Goal: Task Accomplishment & Management: Complete application form

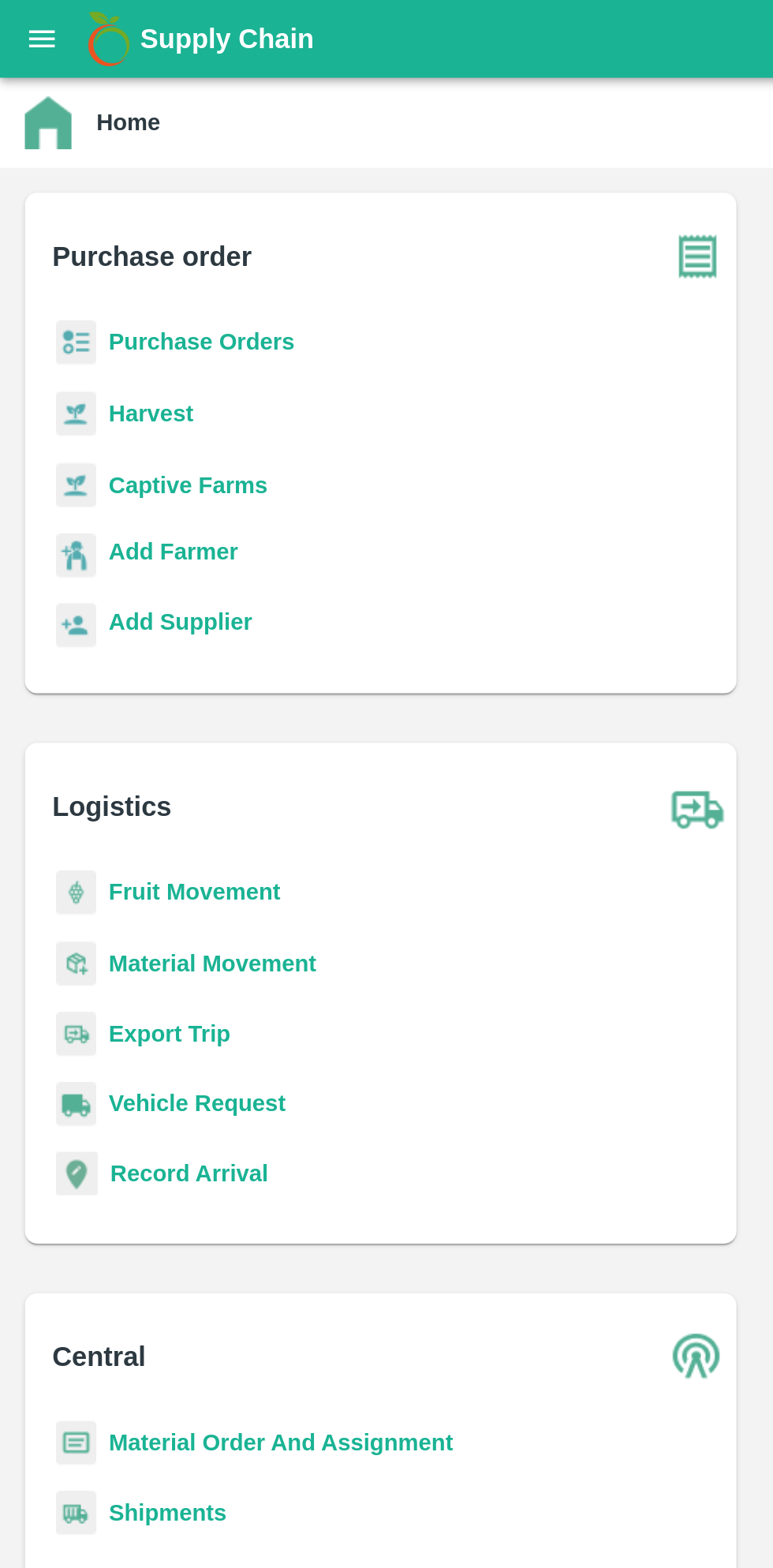
click at [17, 7] on button "open drawer" at bounding box center [21, 20] width 36 height 36
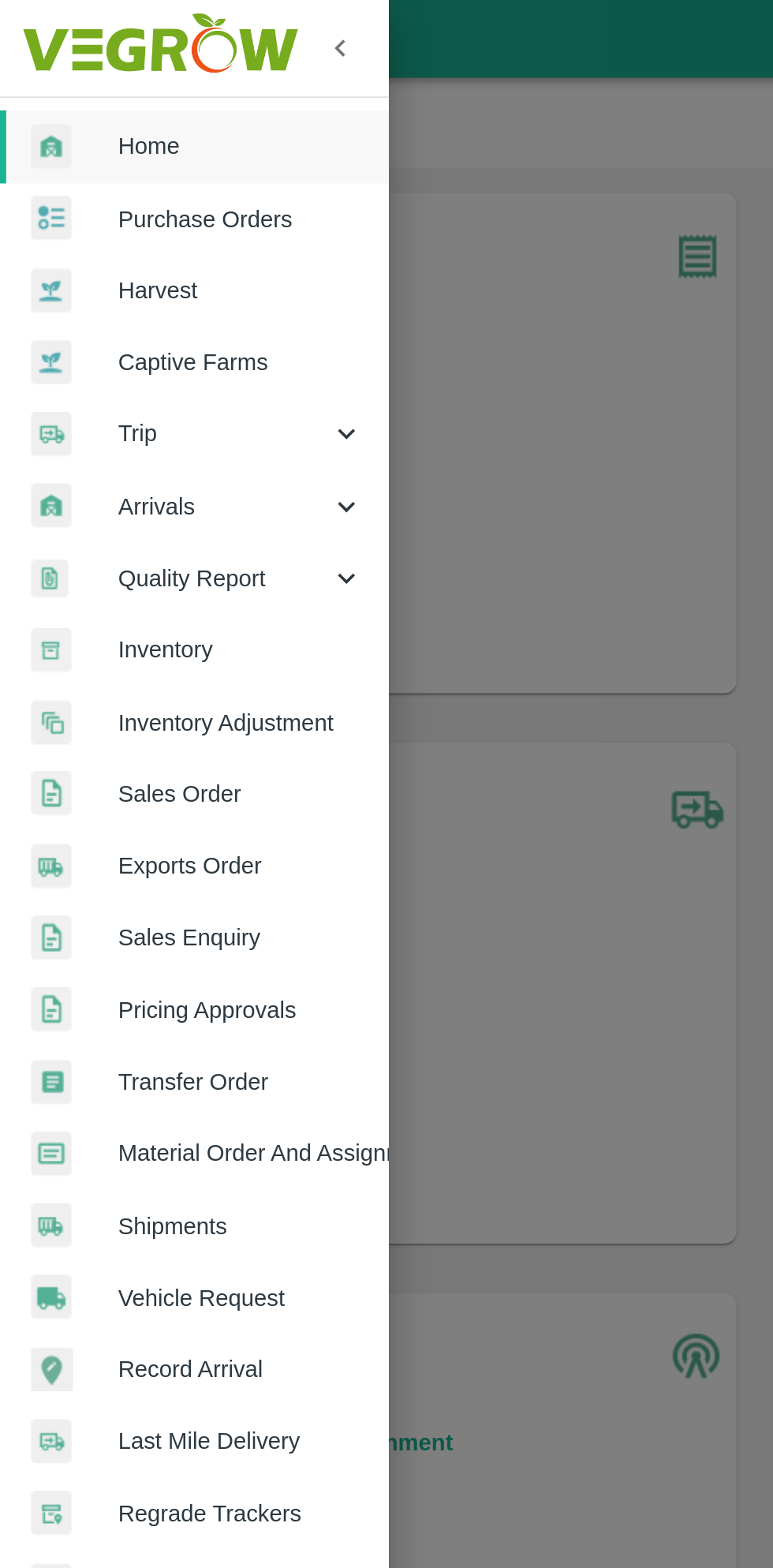
click at [126, 67] on span "Home" at bounding box center [122, 74] width 124 height 17
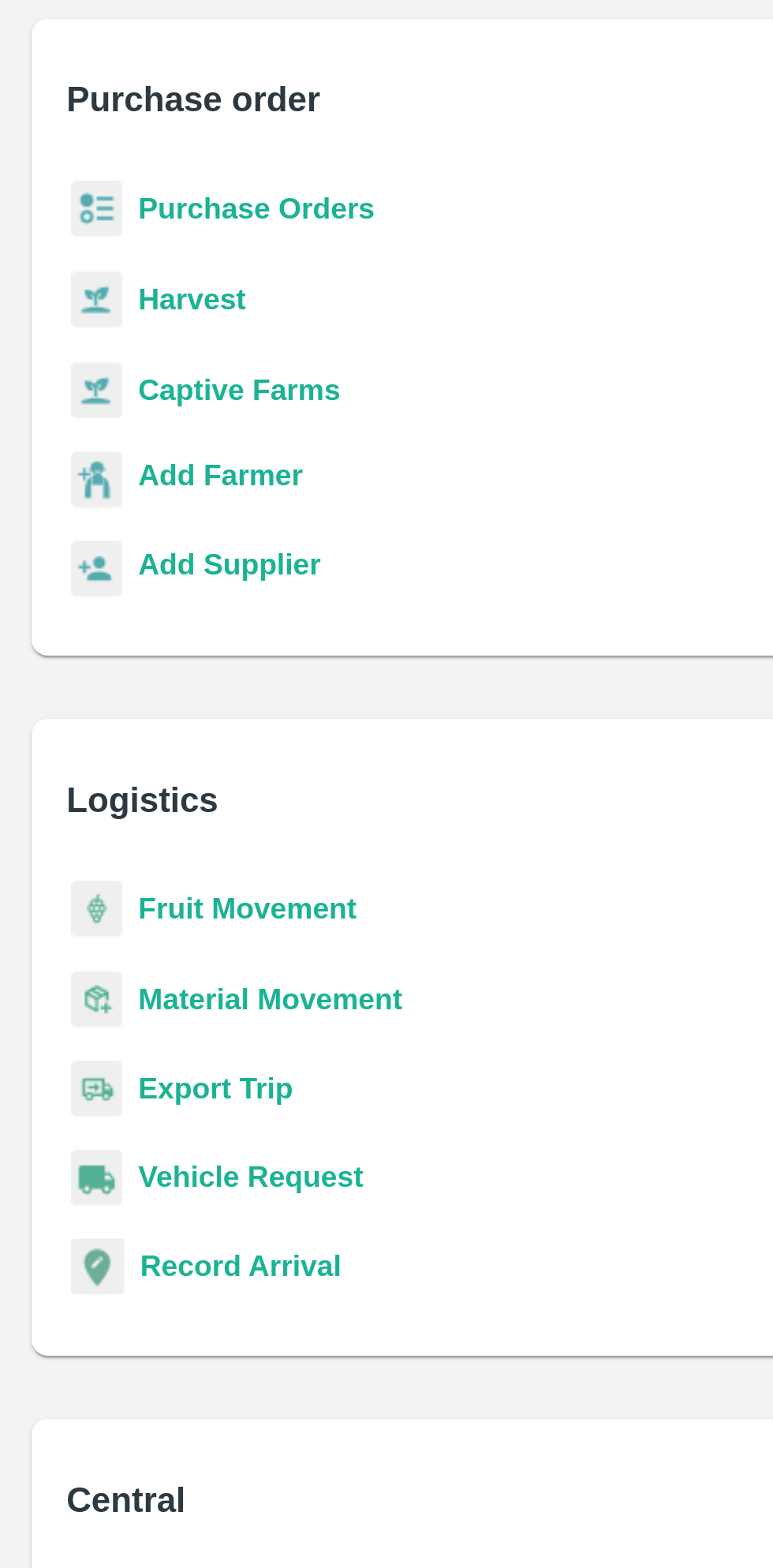
click at [134, 167] on b "Purchase Orders" at bounding box center [102, 173] width 94 height 13
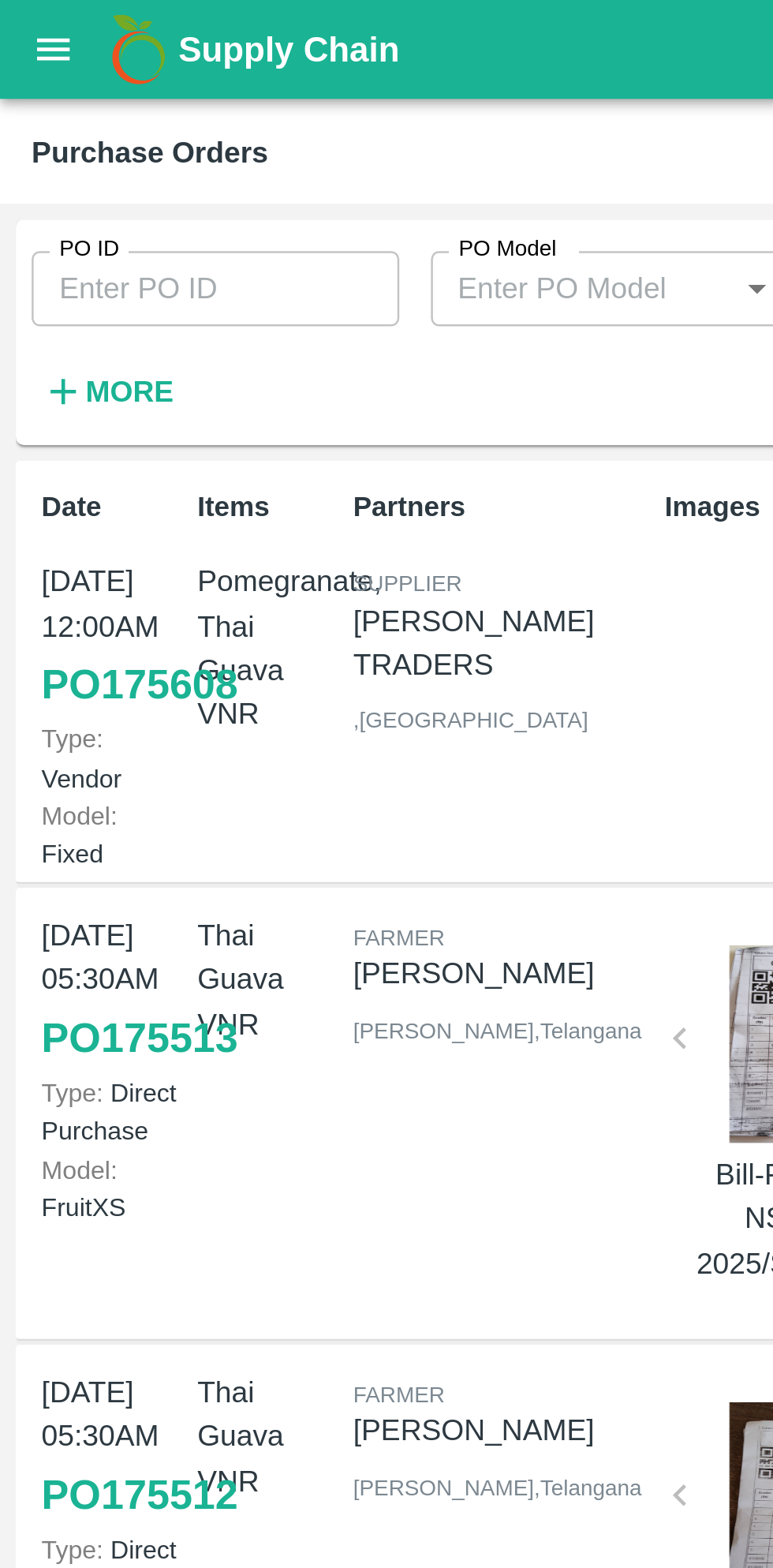
click at [61, 120] on input "PO ID" at bounding box center [86, 115] width 147 height 30
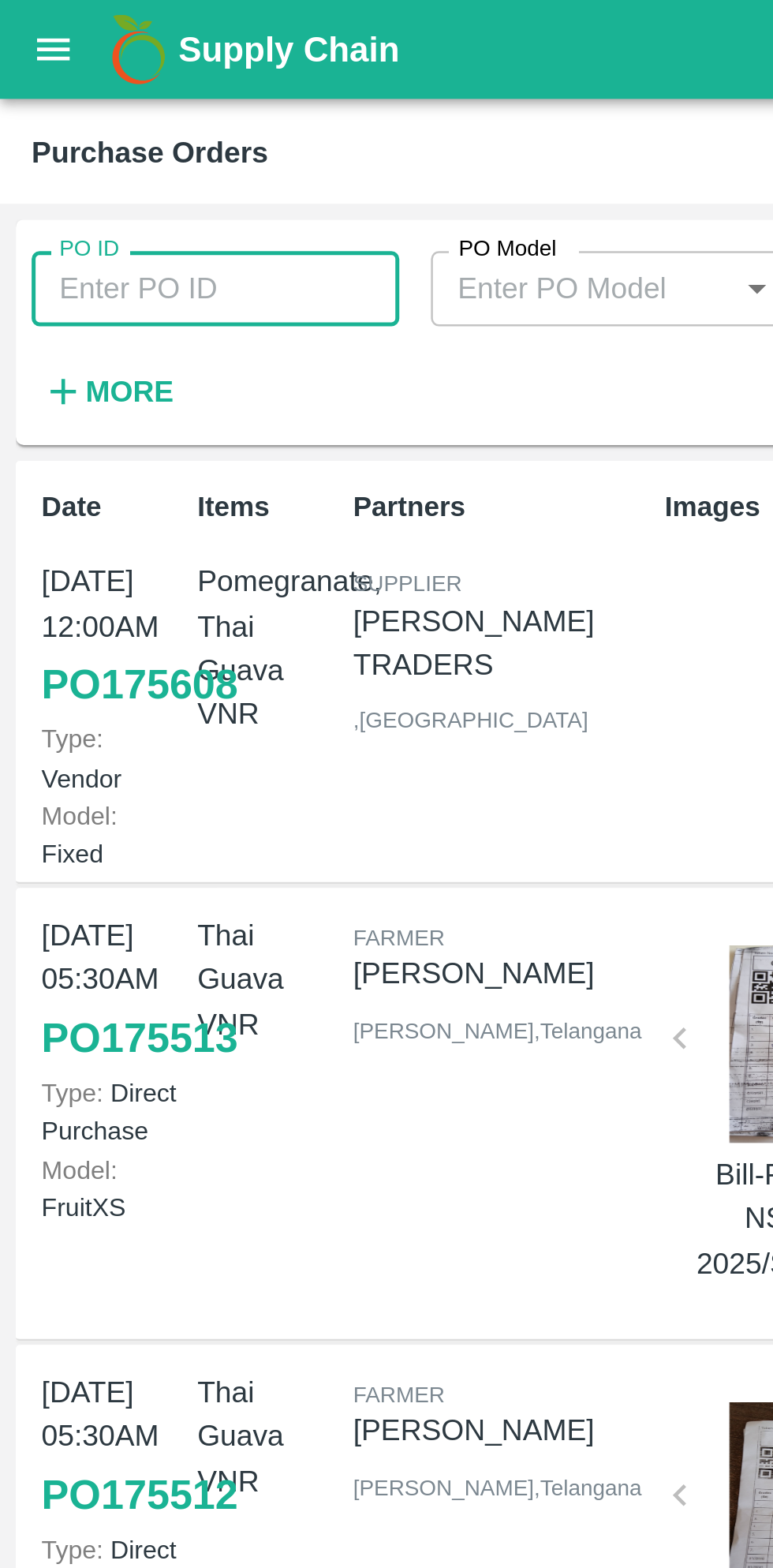
click at [98, 119] on input "PO ID" at bounding box center [86, 115] width 147 height 30
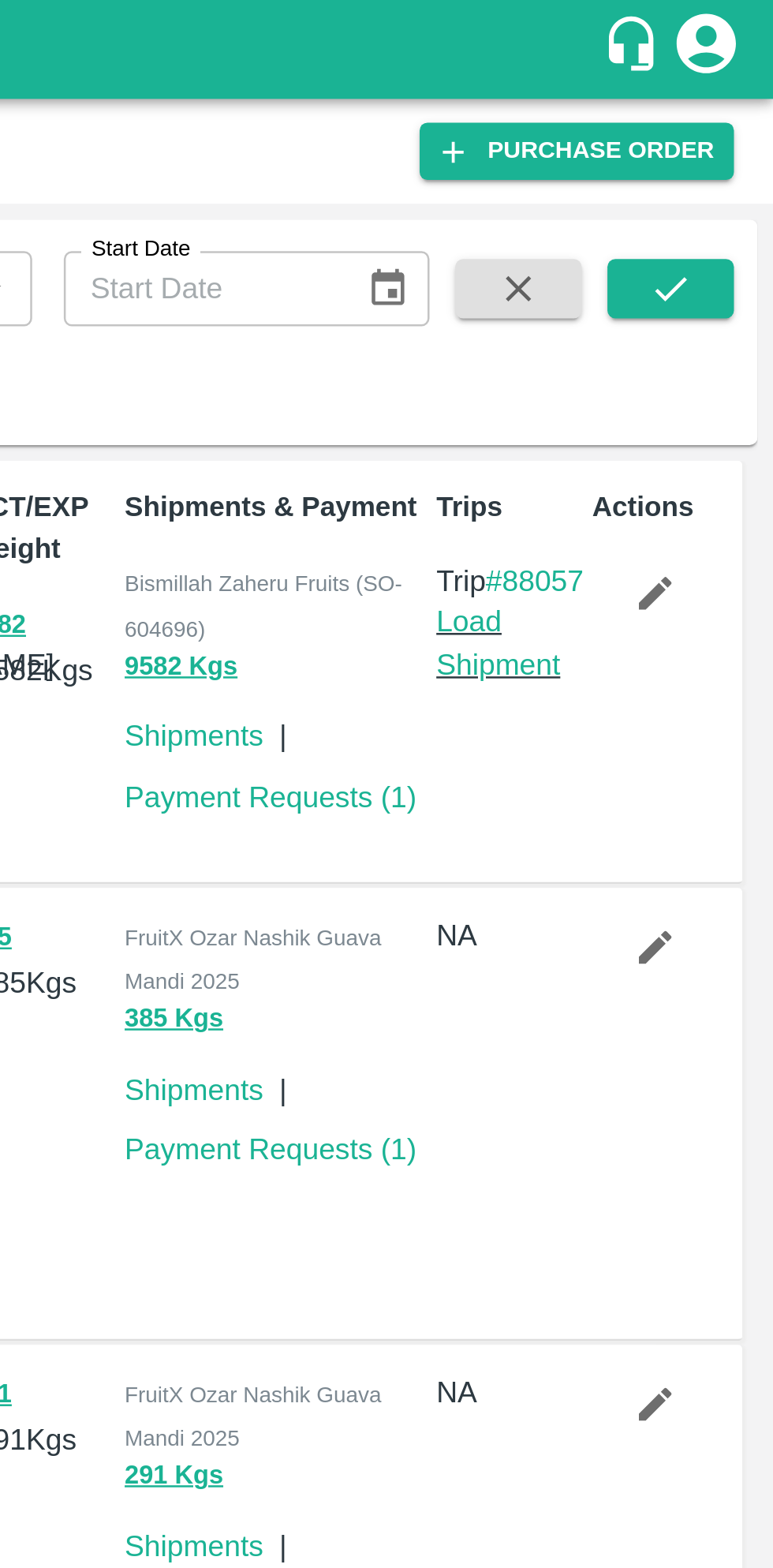
type input "173432"
click at [744, 111] on button "submit" at bounding box center [732, 116] width 51 height 24
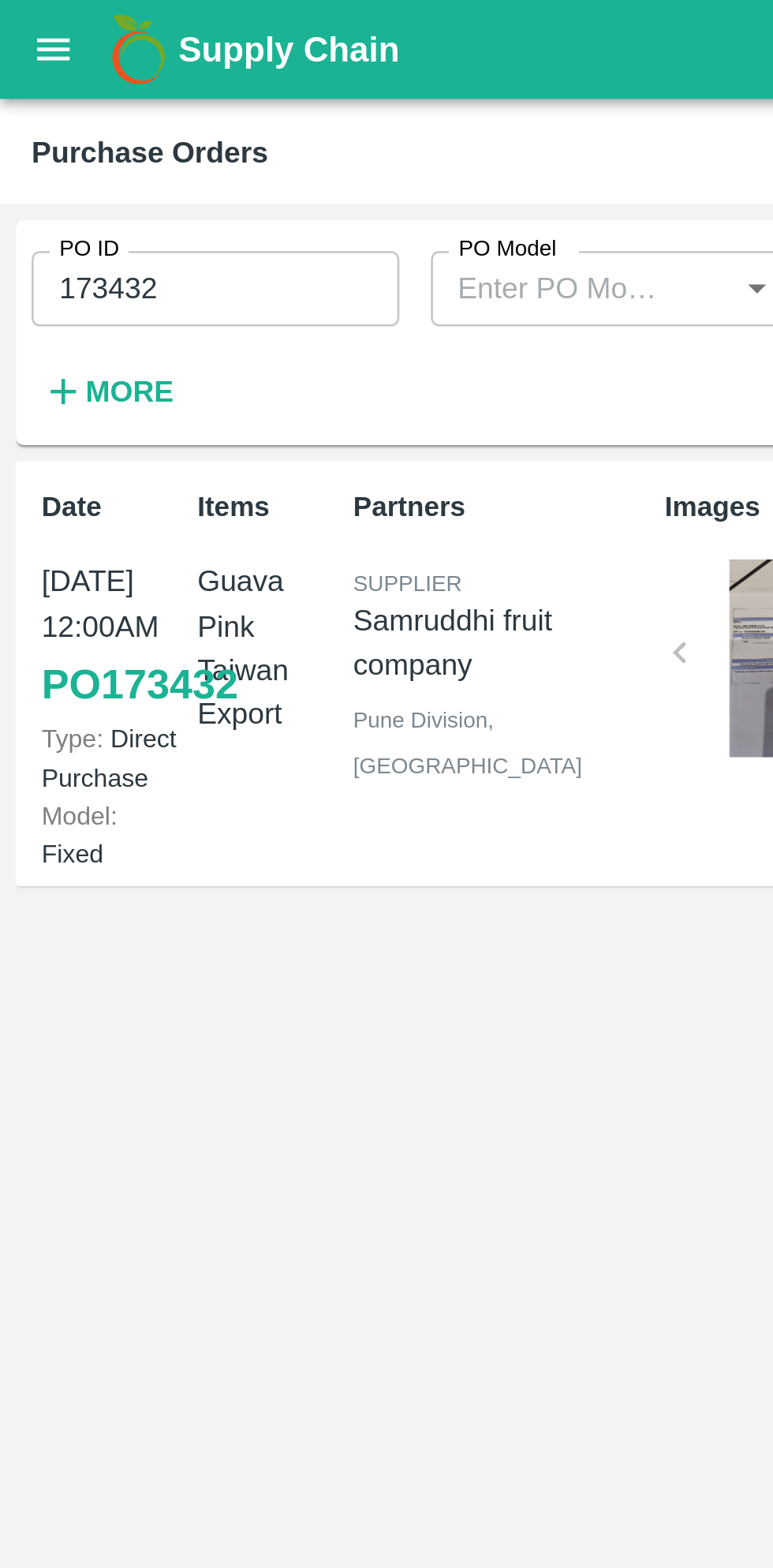
click at [37, 287] on link "PO 173432" at bounding box center [55, 273] width 78 height 28
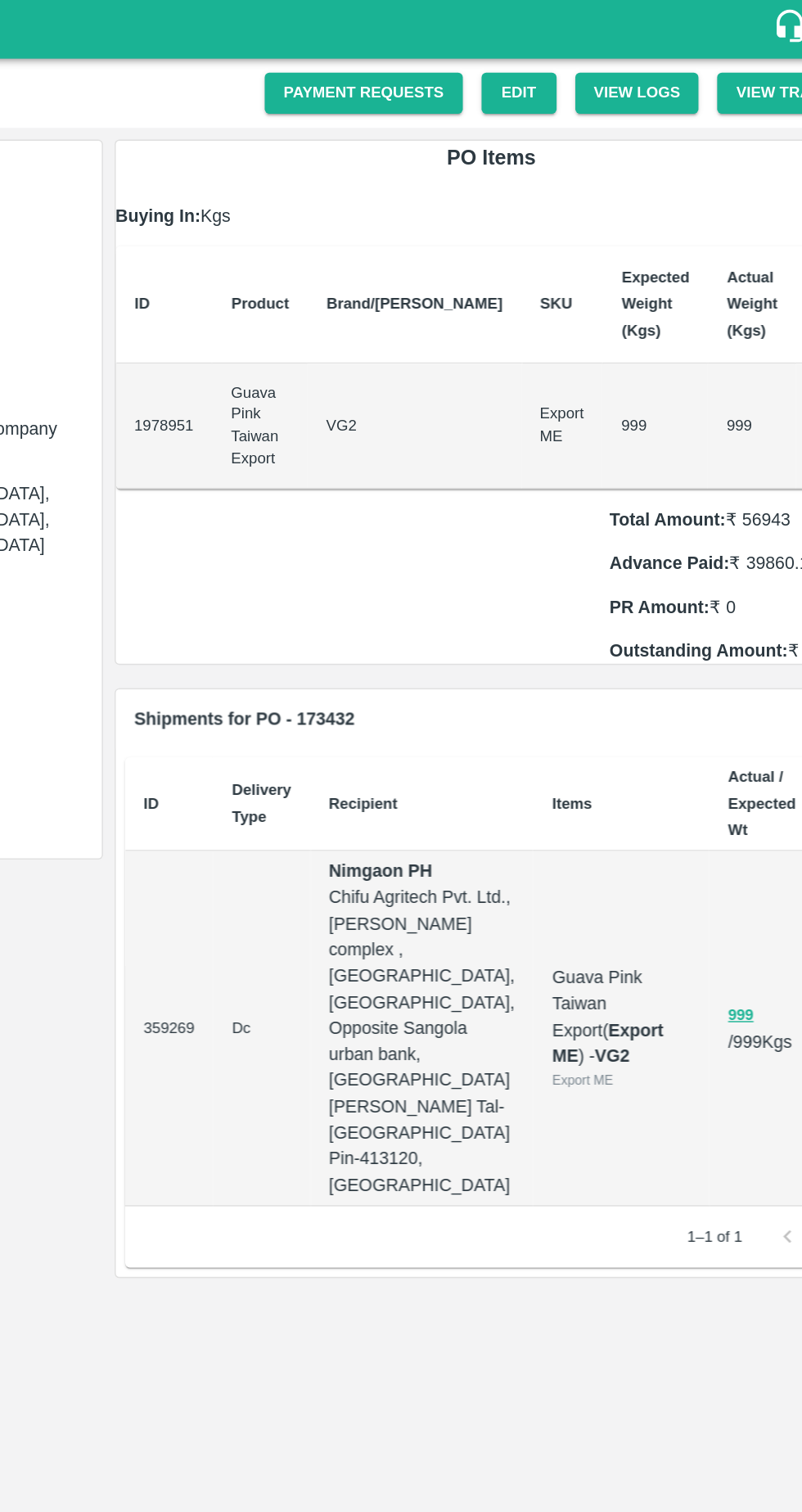
click at [469, 65] on link "Payment Requests" at bounding box center [445, 65] width 139 height 28
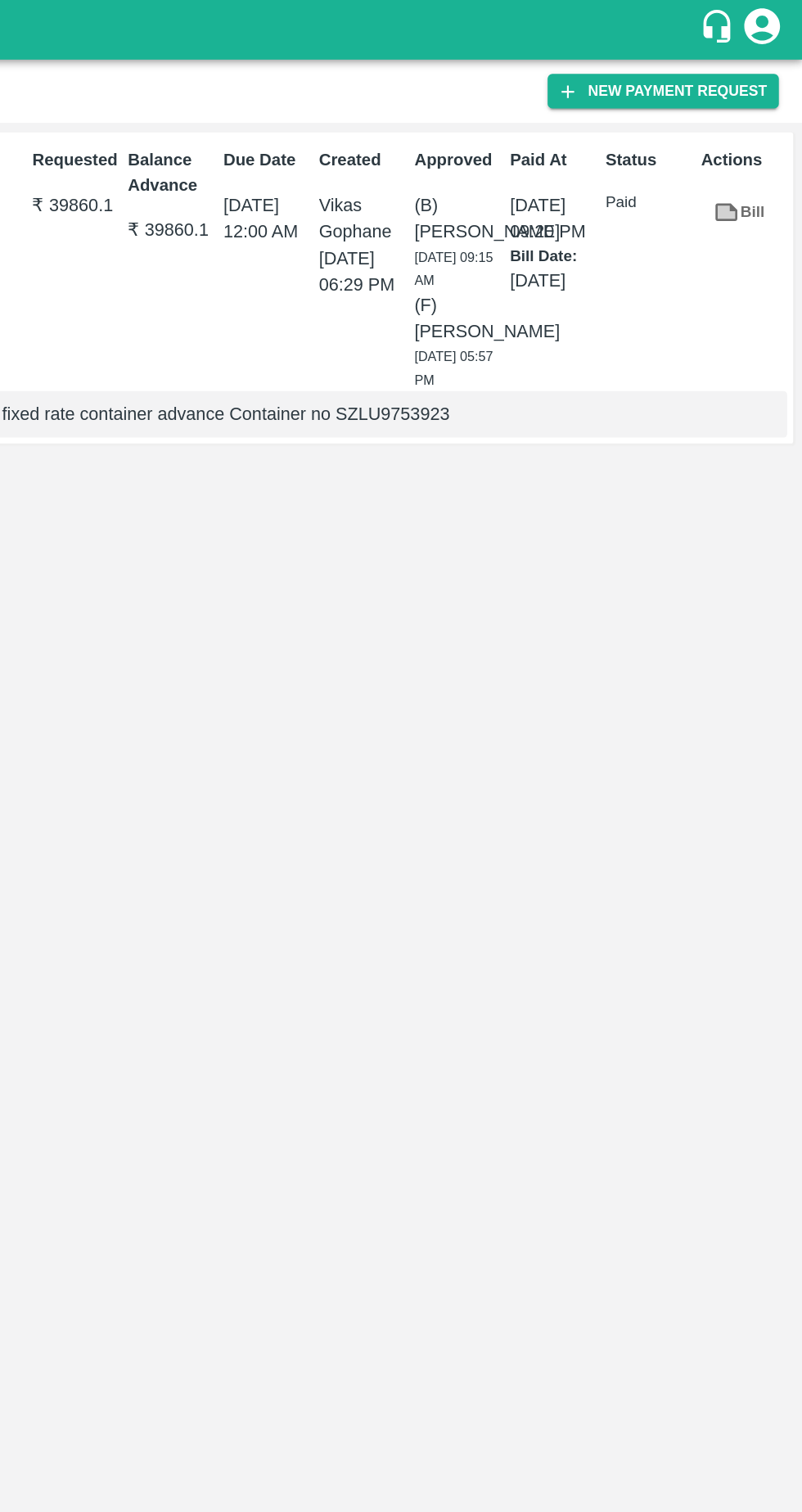
click at [688, 58] on button "New Payment Request" at bounding box center [706, 62] width 159 height 24
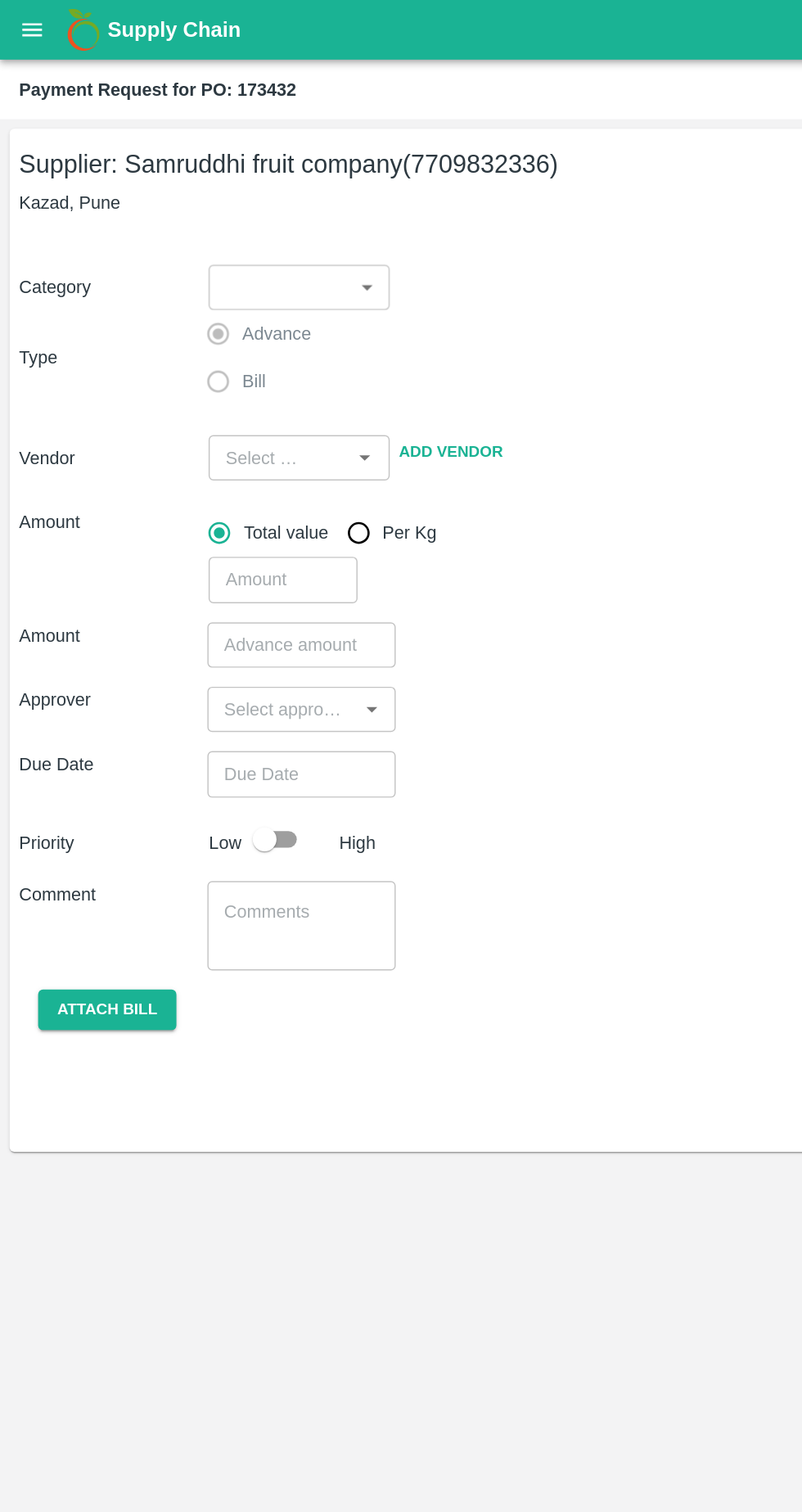
click at [253, 194] on body "Supply Chain Payment Request for PO: 173432 Supplier: Samruddhi fruit company (…" at bounding box center [401, 756] width 802 height 1512
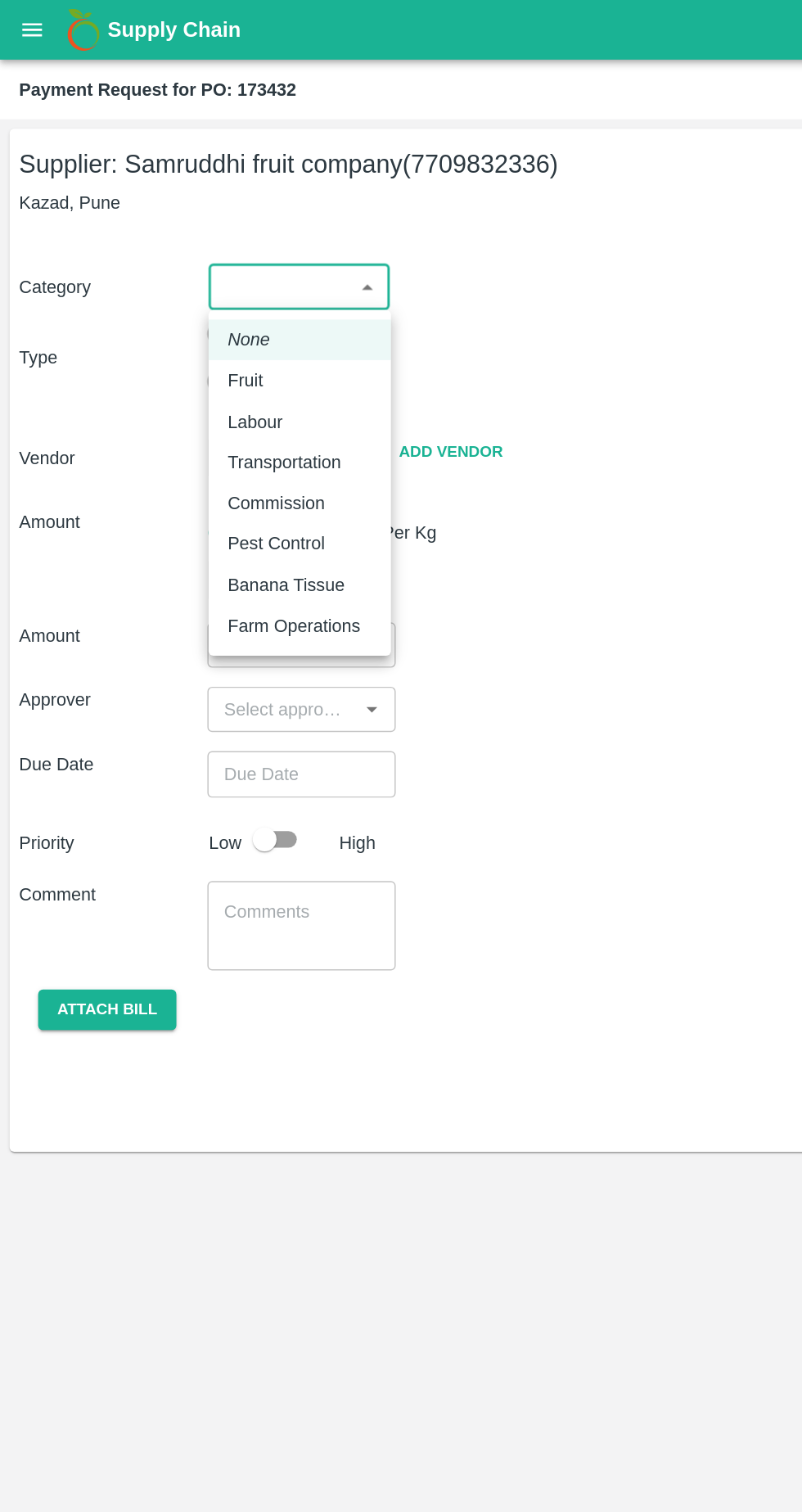
click at [197, 257] on div "Fruit" at bounding box center [205, 261] width 99 height 18
type input "1"
type input "Samruddhi fruit company - 7709832336(Supplier)"
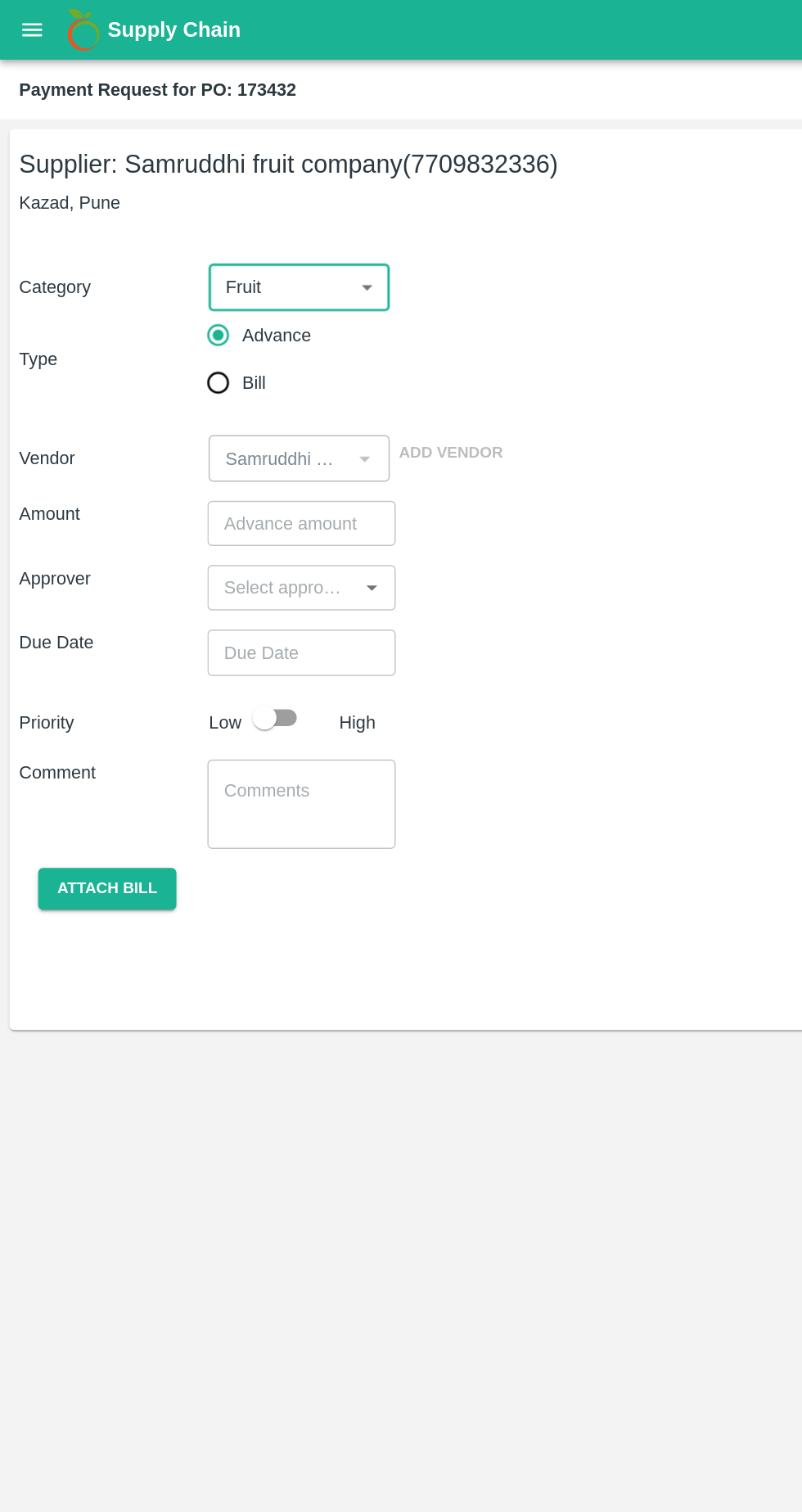
click at [144, 269] on input "Bill" at bounding box center [149, 262] width 33 height 33
radio input "true"
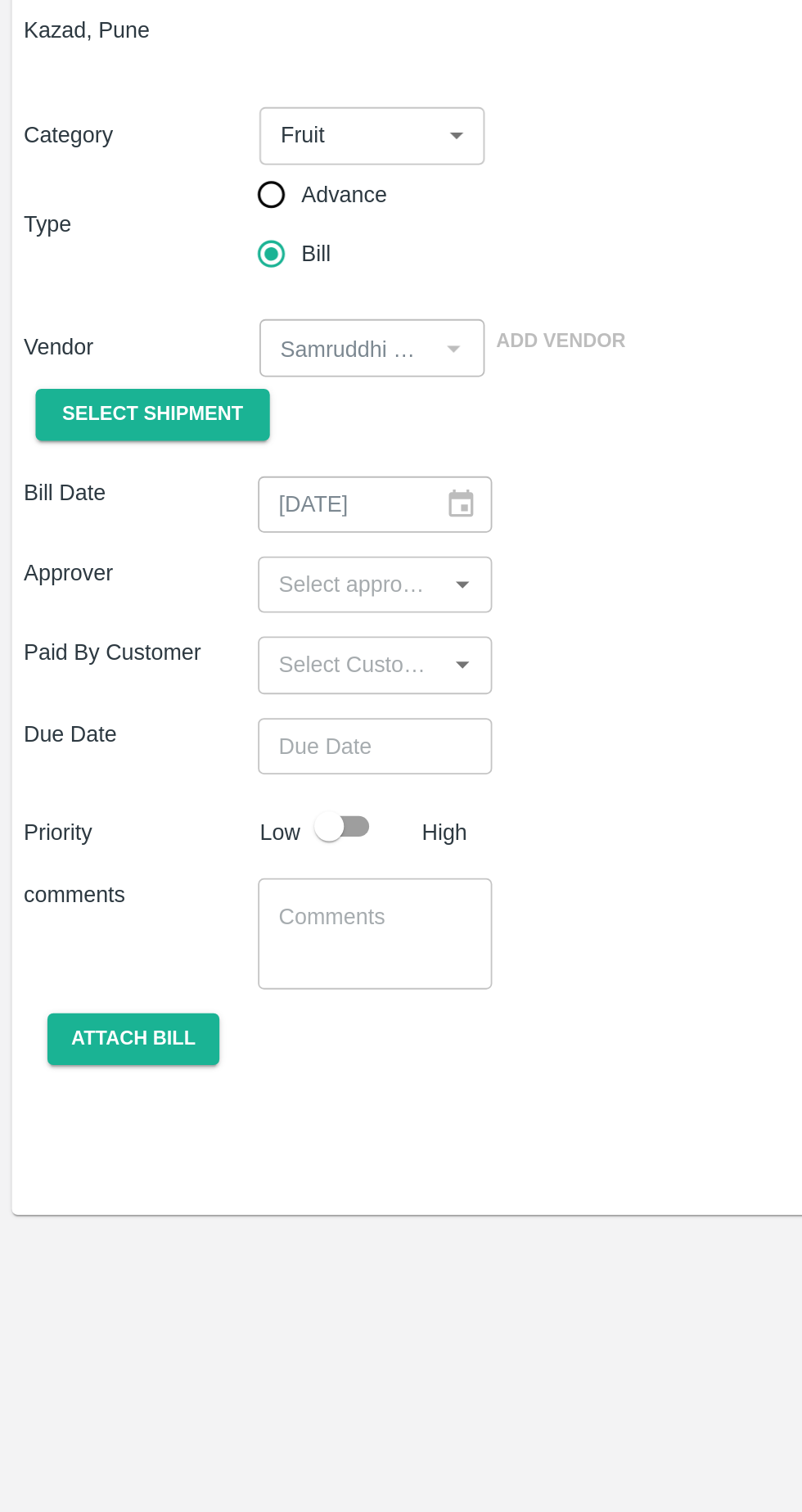
click at [87, 361] on button "Select Shipment" at bounding box center [84, 351] width 129 height 28
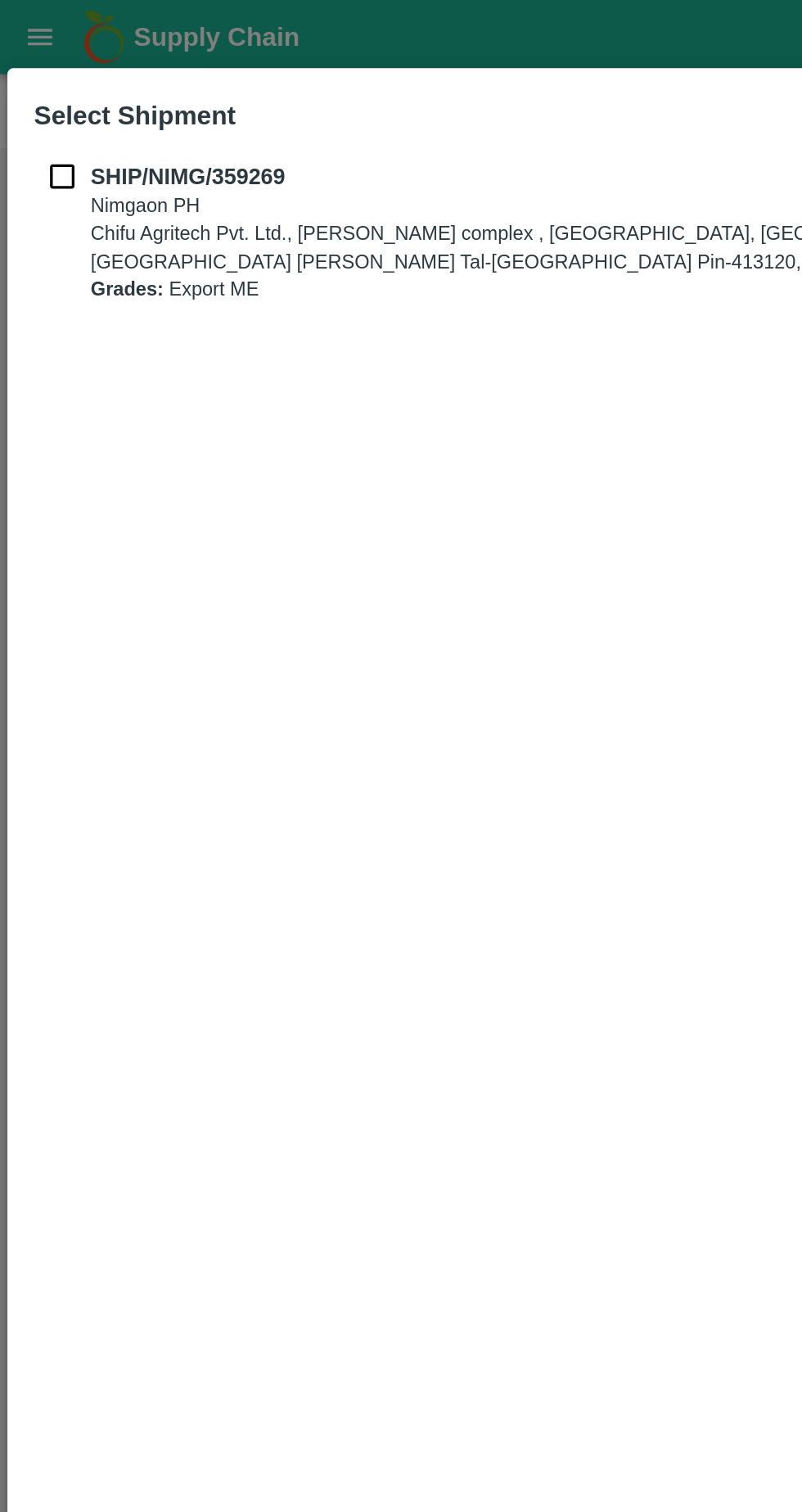
click at [22, 91] on input "checkbox" at bounding box center [34, 97] width 31 height 18
checkbox input "true"
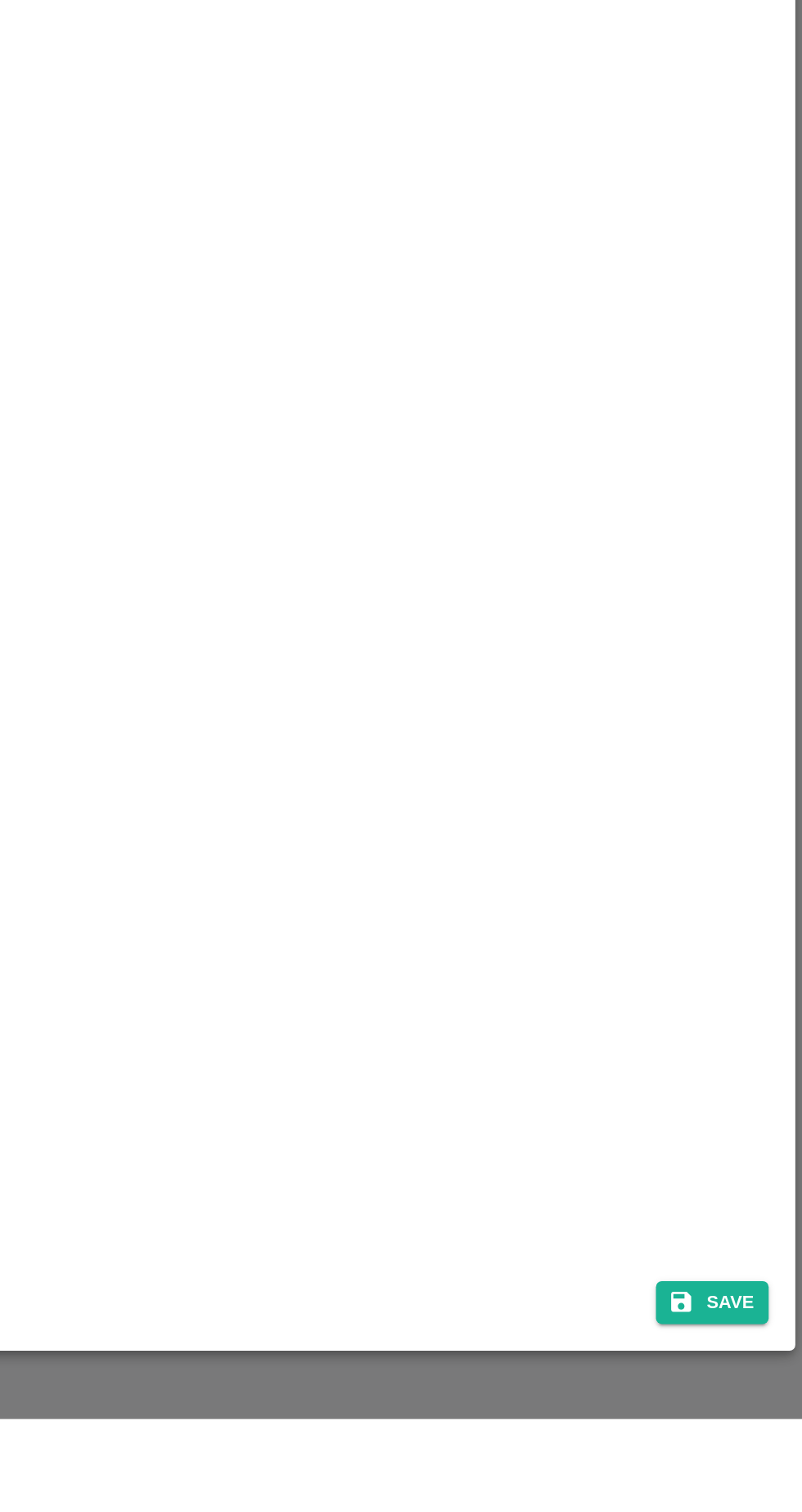
click at [765, 1460] on button "Save" at bounding box center [752, 1447] width 62 height 24
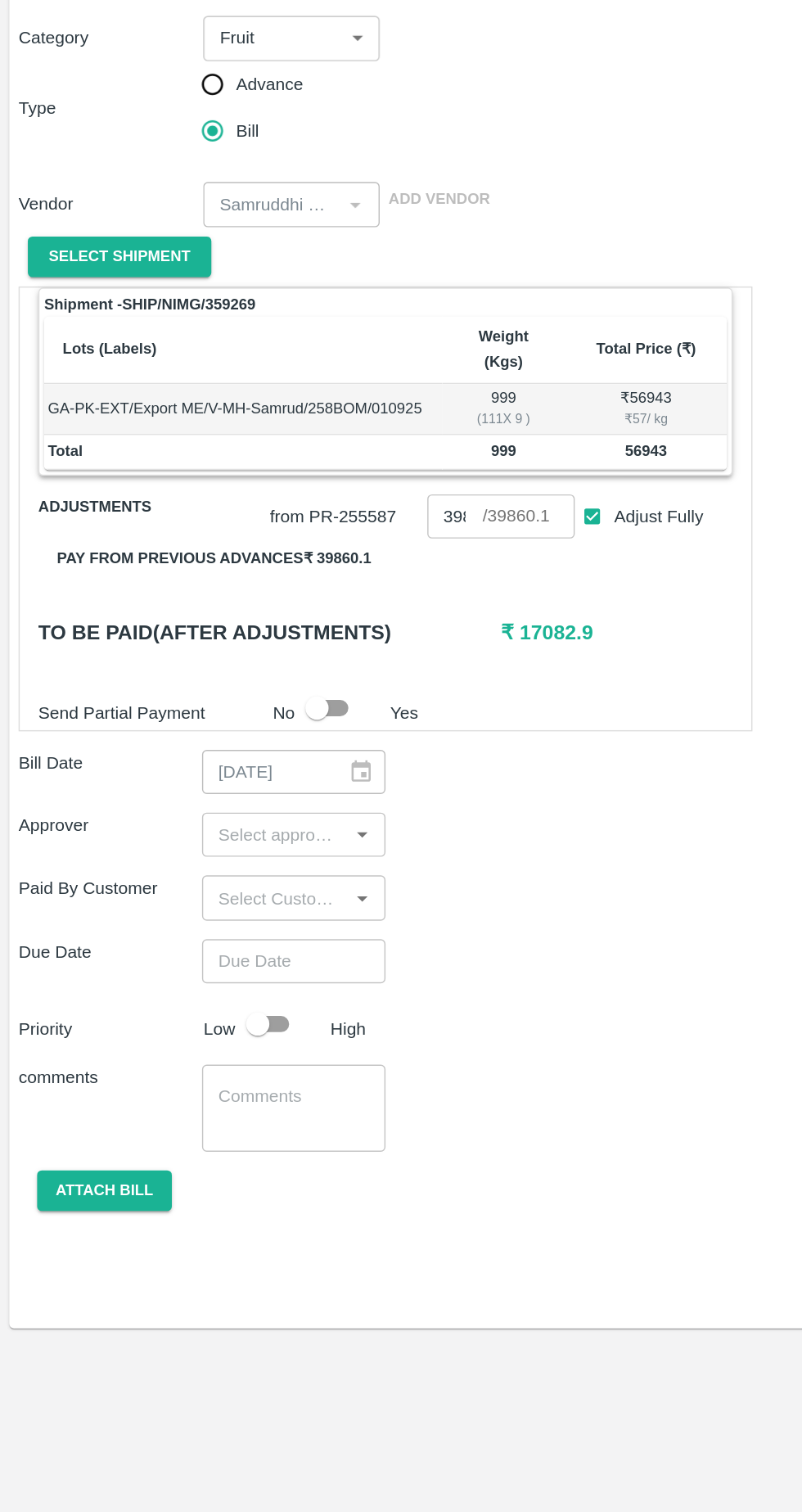
click at [255, 750] on icon "Open" at bounding box center [255, 759] width 18 height 18
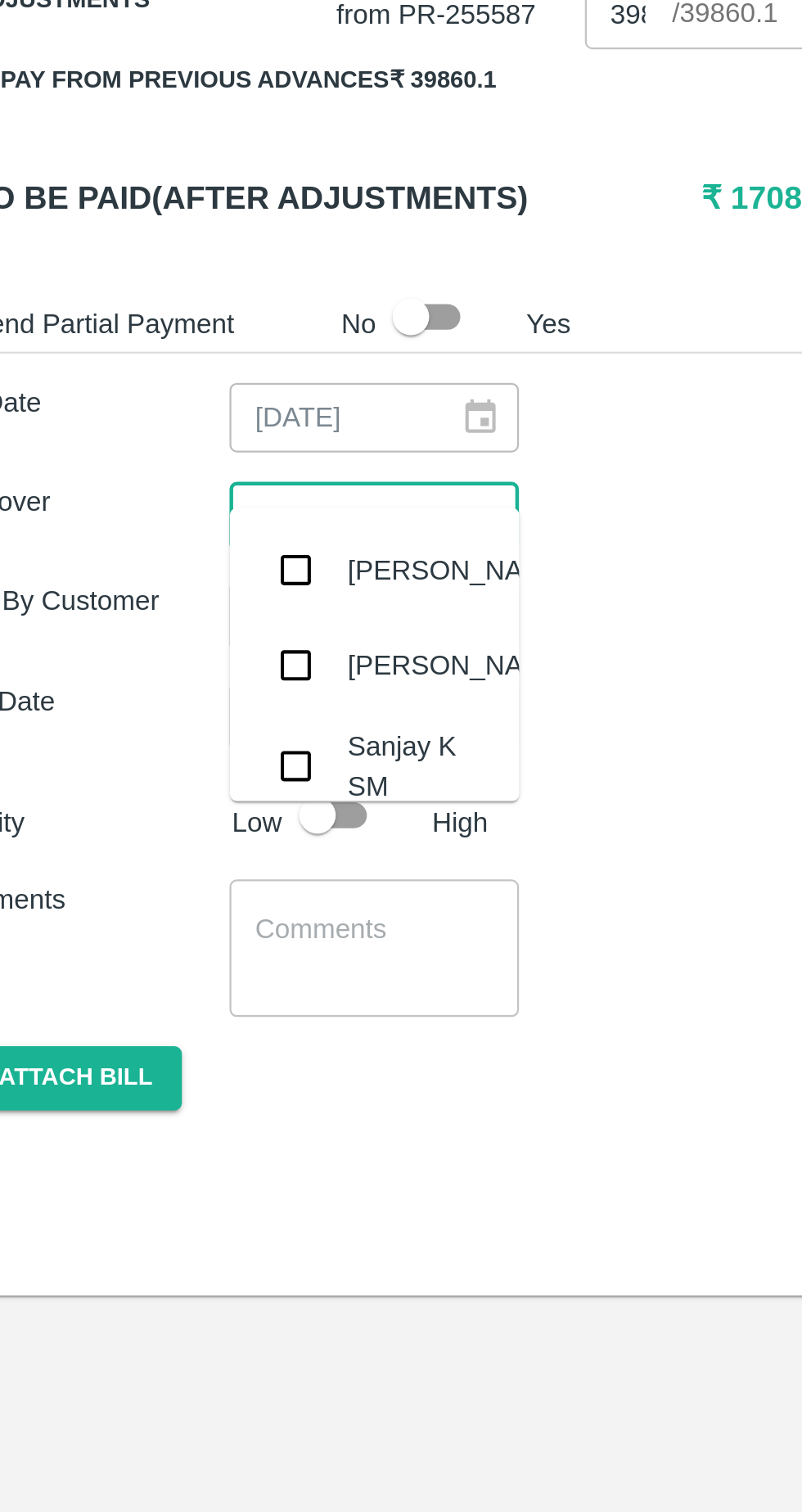
type input "ayu"
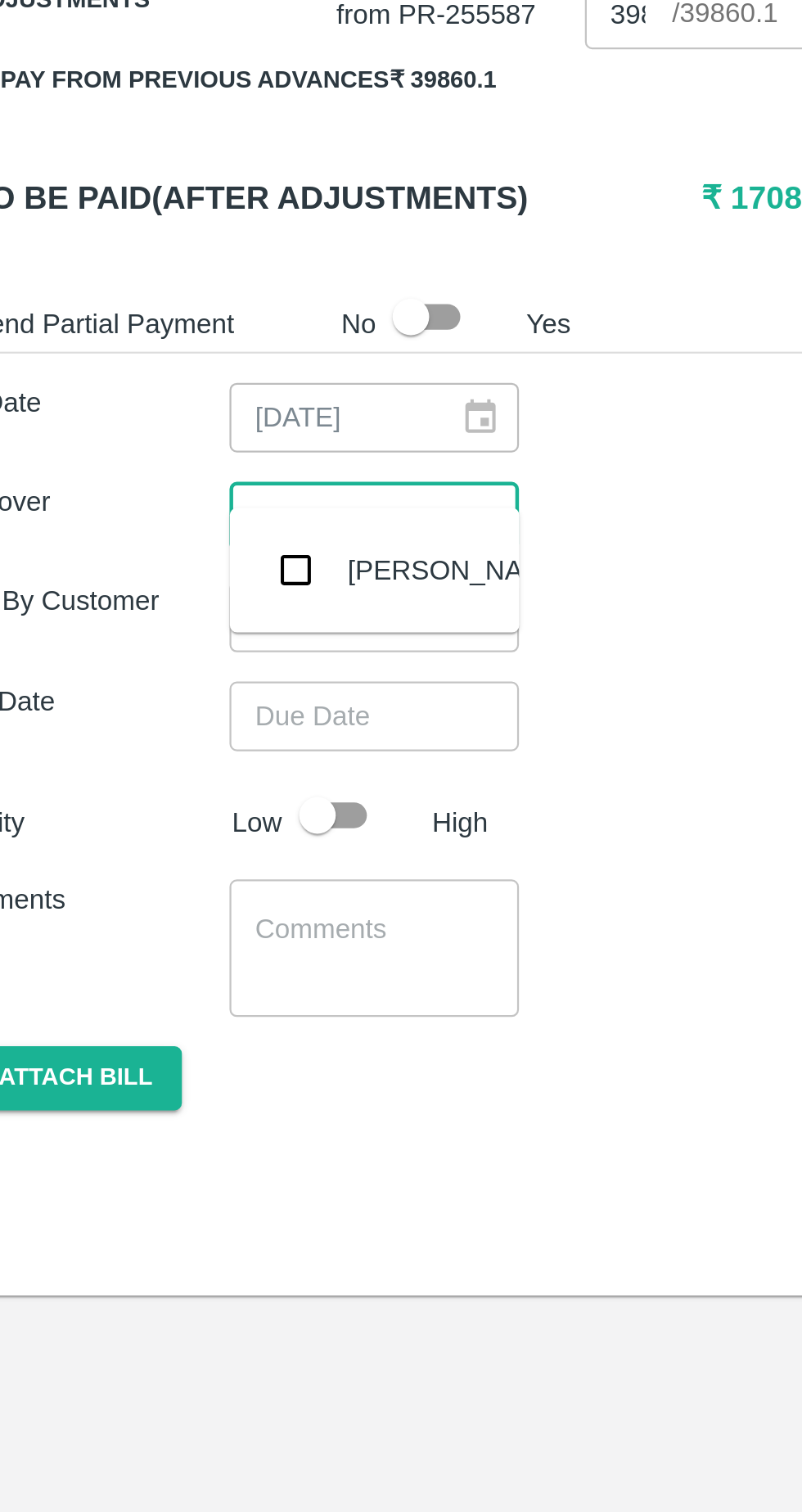
click at [169, 791] on input "checkbox" at bounding box center [172, 782] width 33 height 33
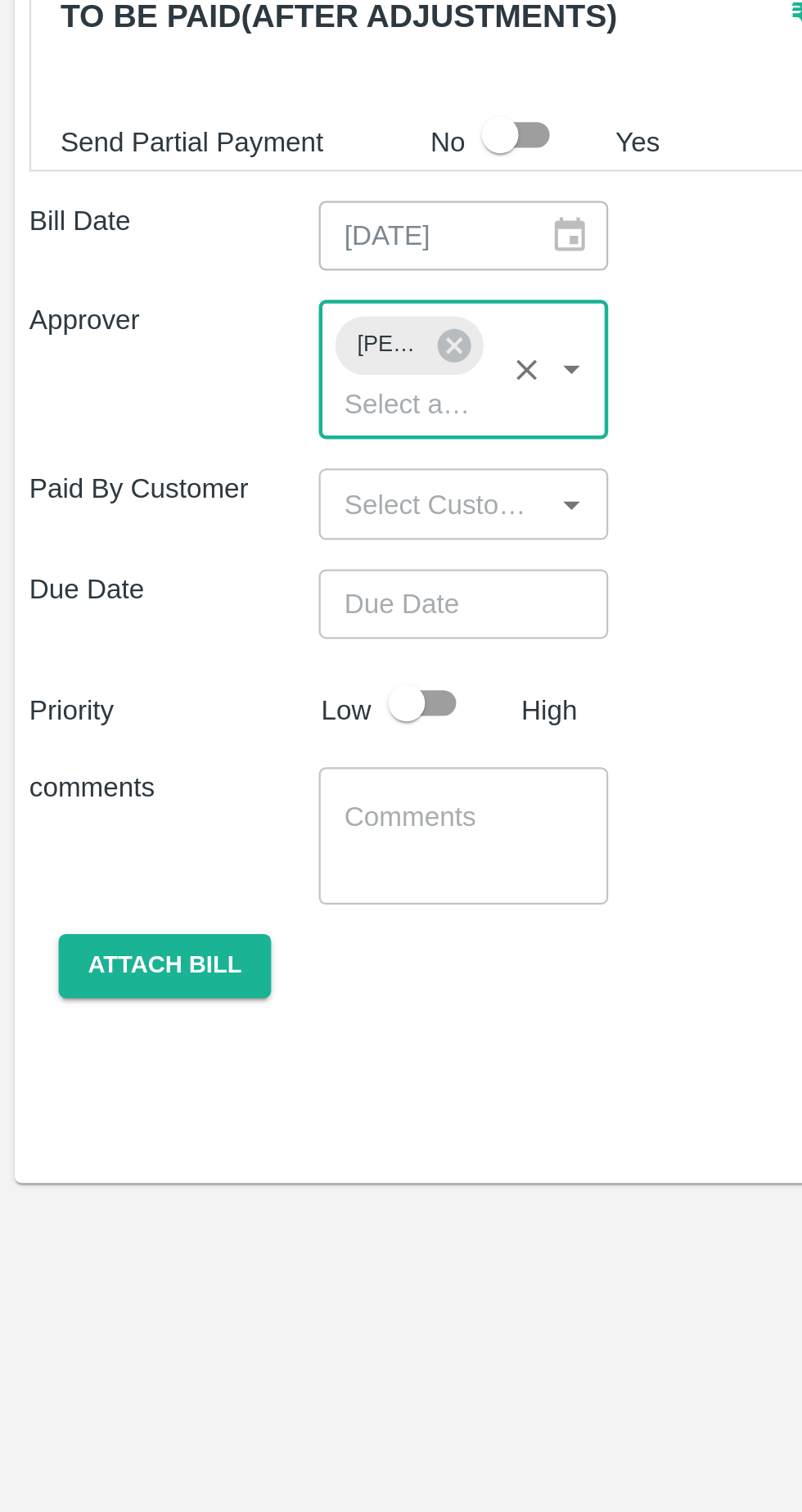
click at [217, 871] on input "Choose date" at bounding box center [201, 879] width 118 height 31
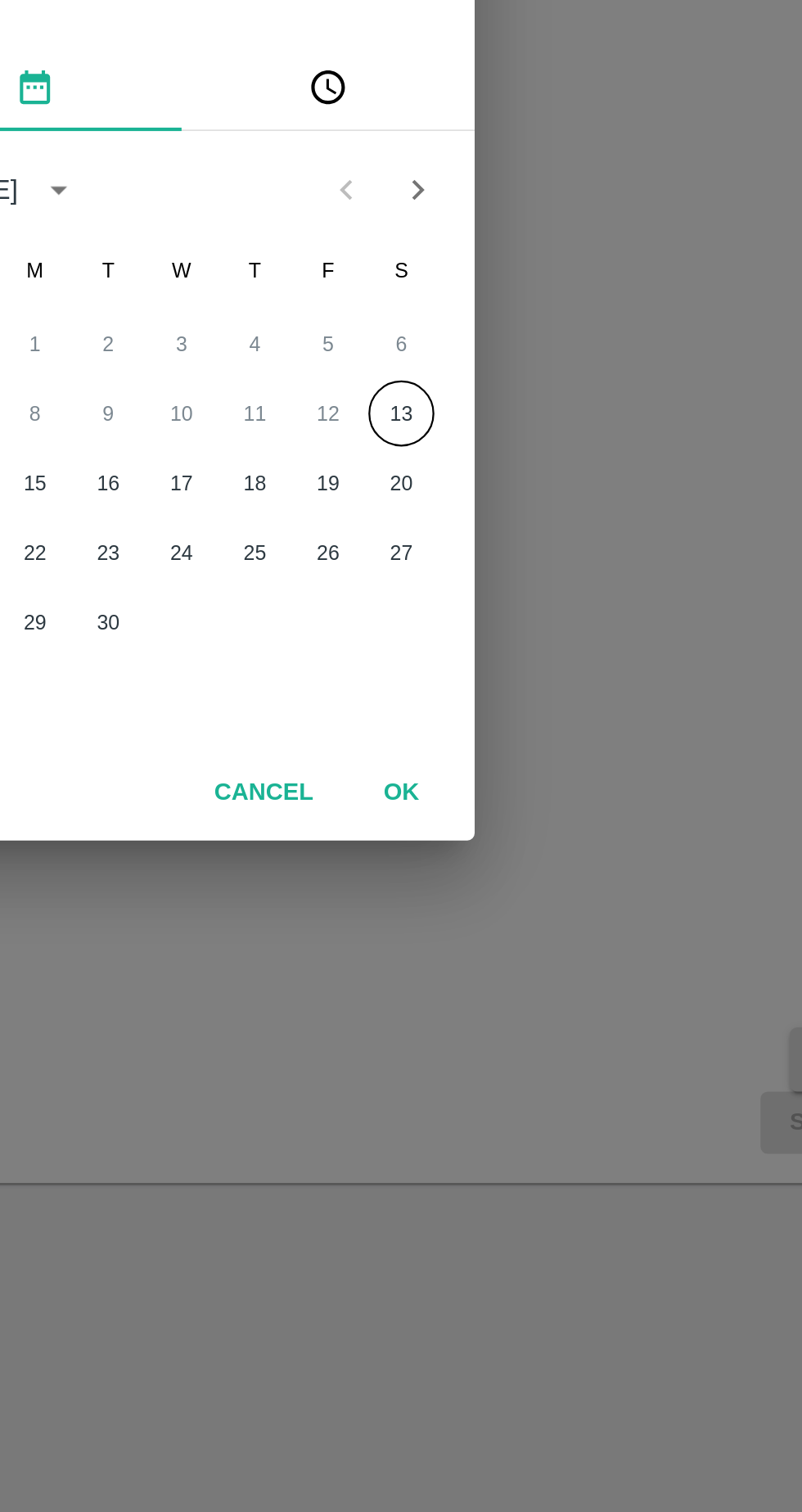
click at [504, 792] on button "13" at bounding box center [499, 793] width 29 height 29
type input "[DATE] 12:00 AM"
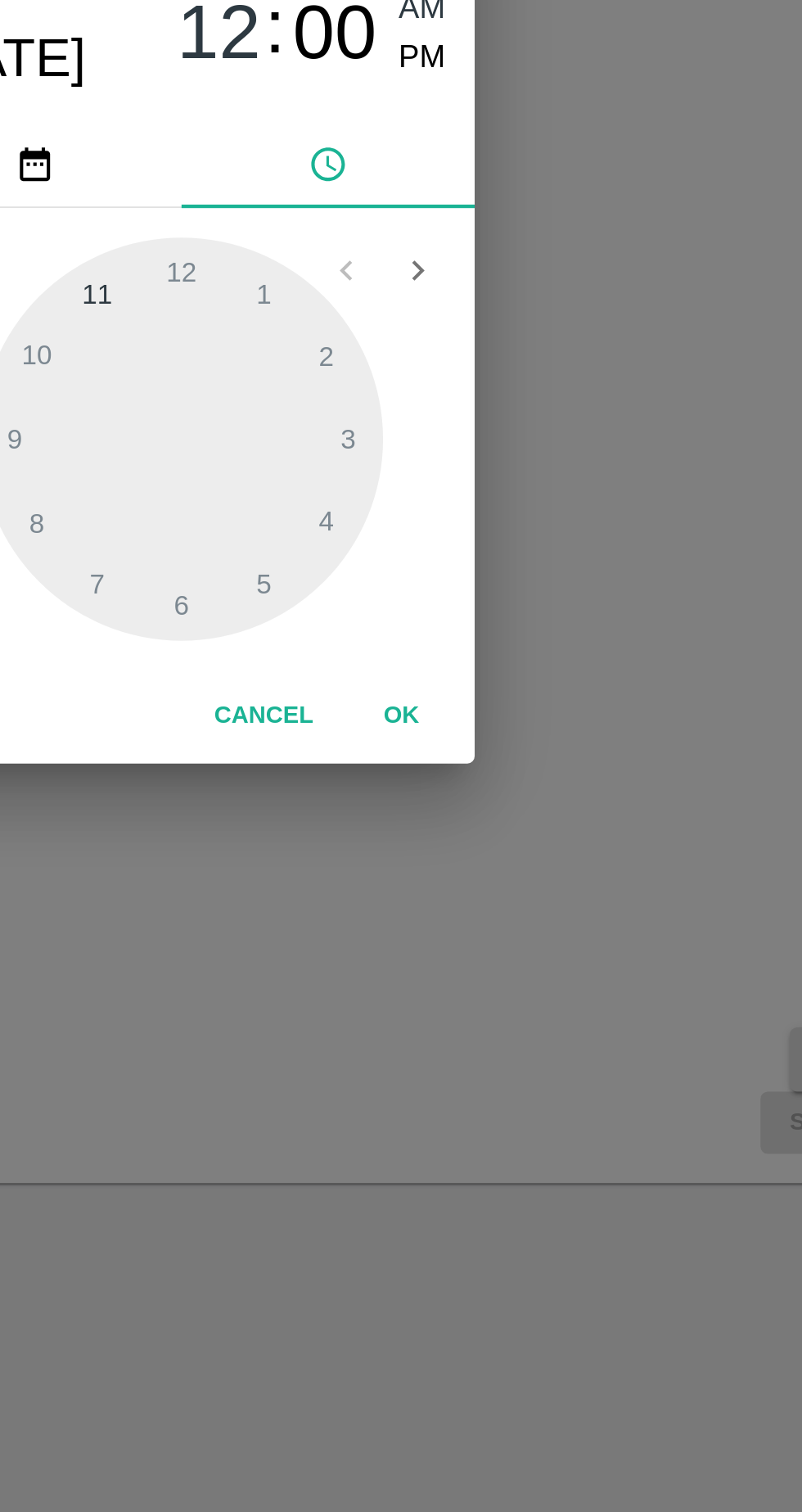
click at [504, 930] on button "OK" at bounding box center [499, 929] width 52 height 28
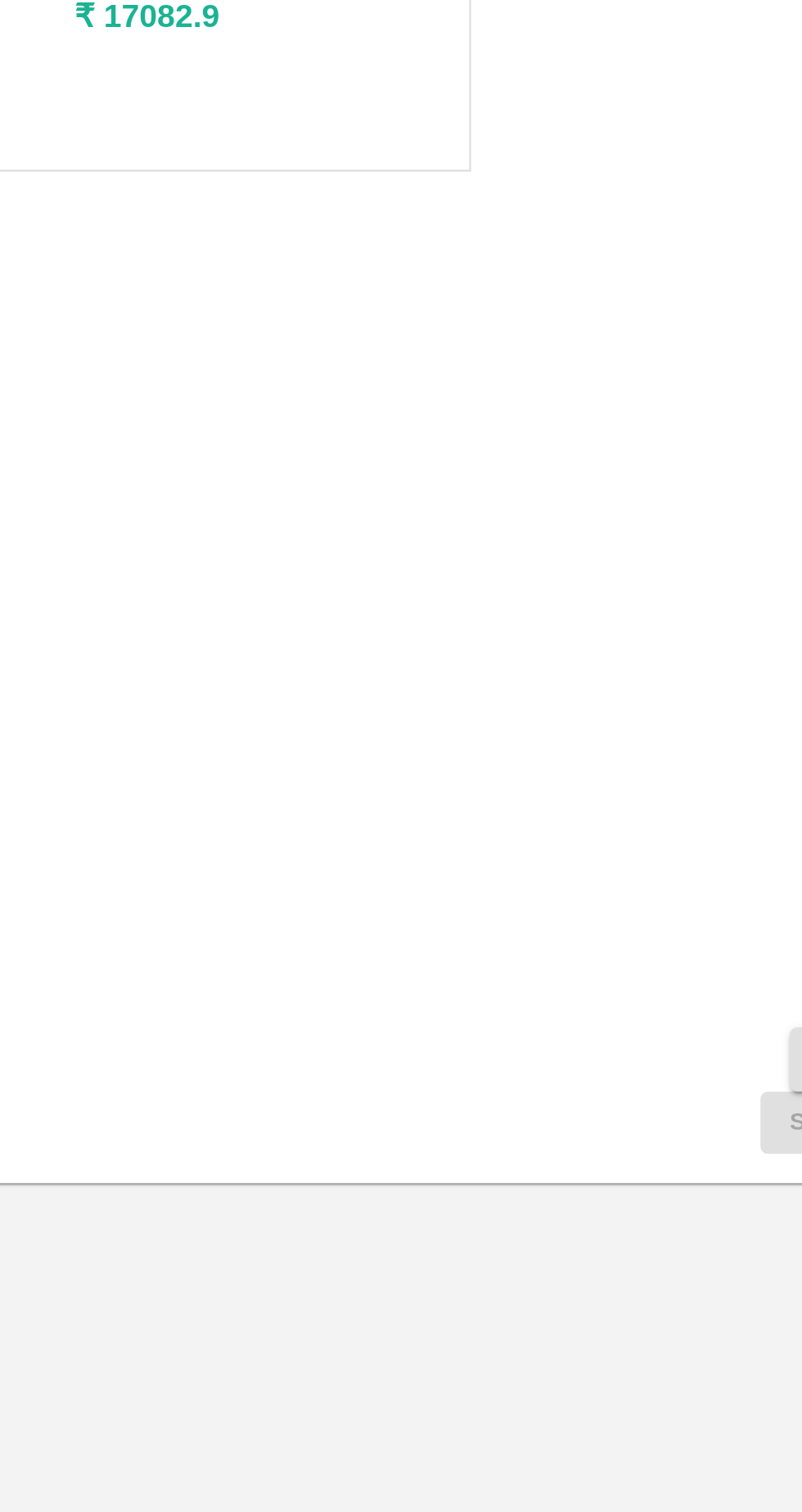
scroll to position [0, 11]
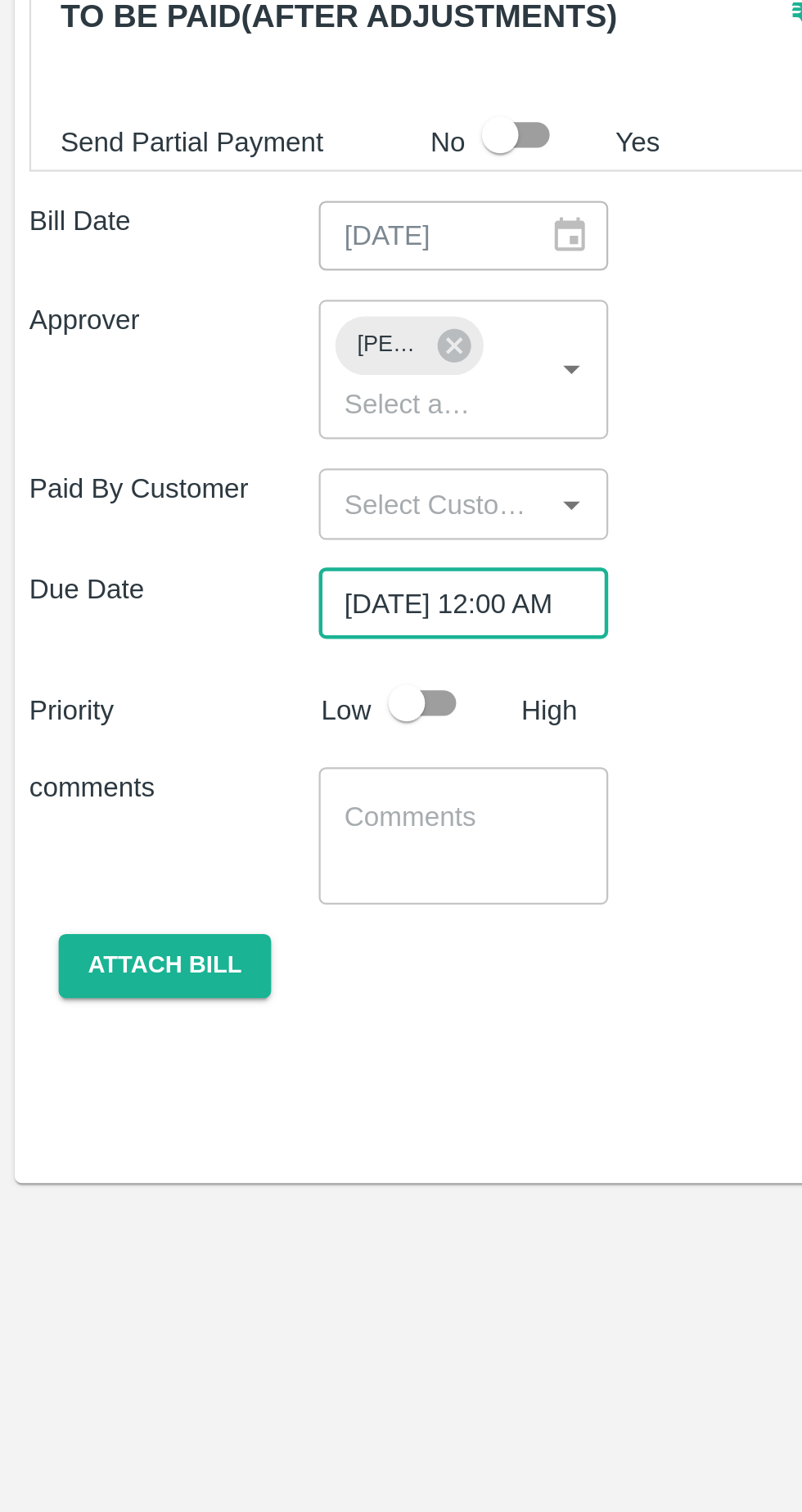
click at [190, 910] on input "checkbox" at bounding box center [181, 923] width 93 height 31
checkbox input "true"
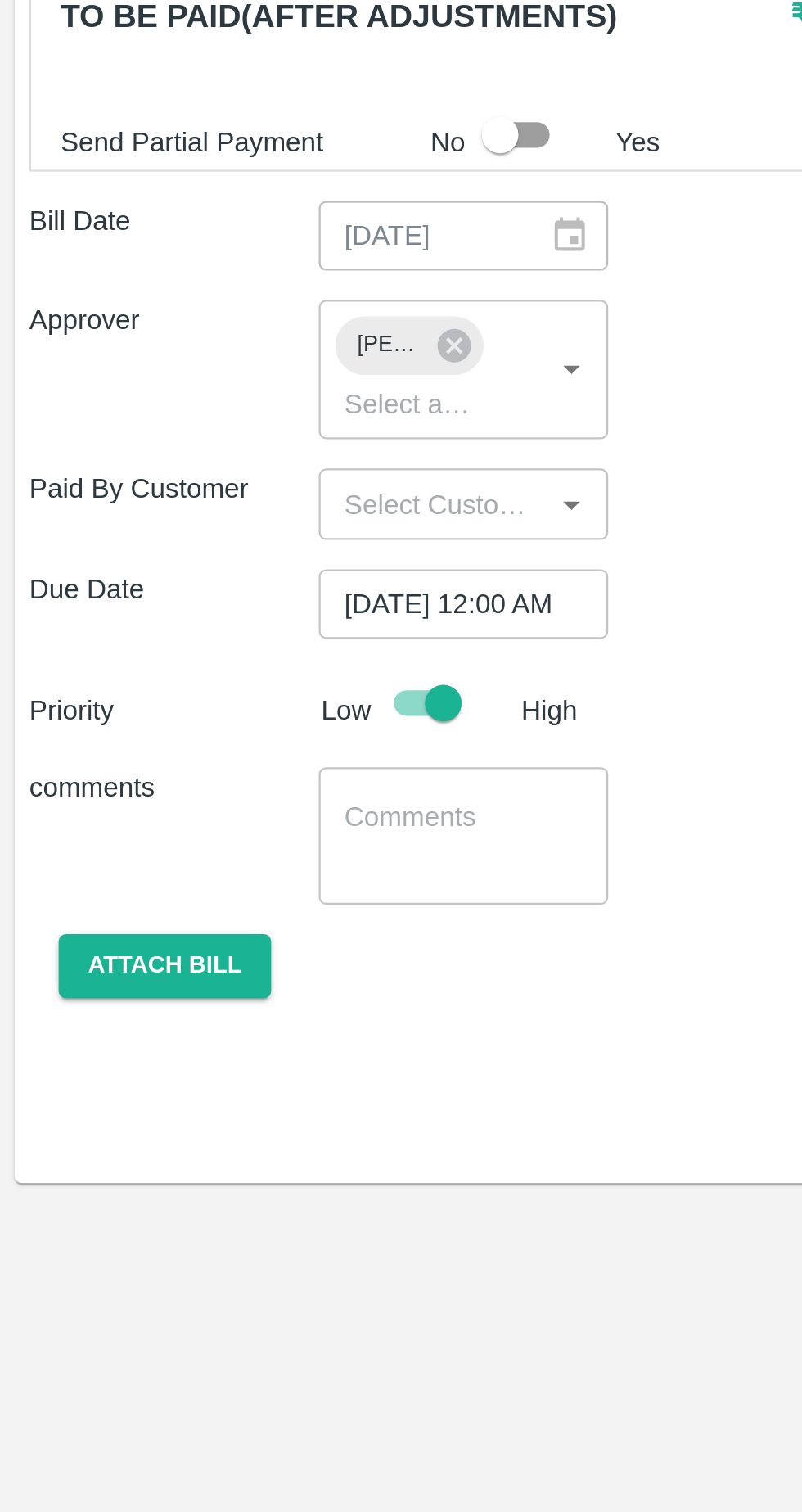
scroll to position [0, 0]
click at [197, 972] on textarea at bounding box center [207, 983] width 107 height 35
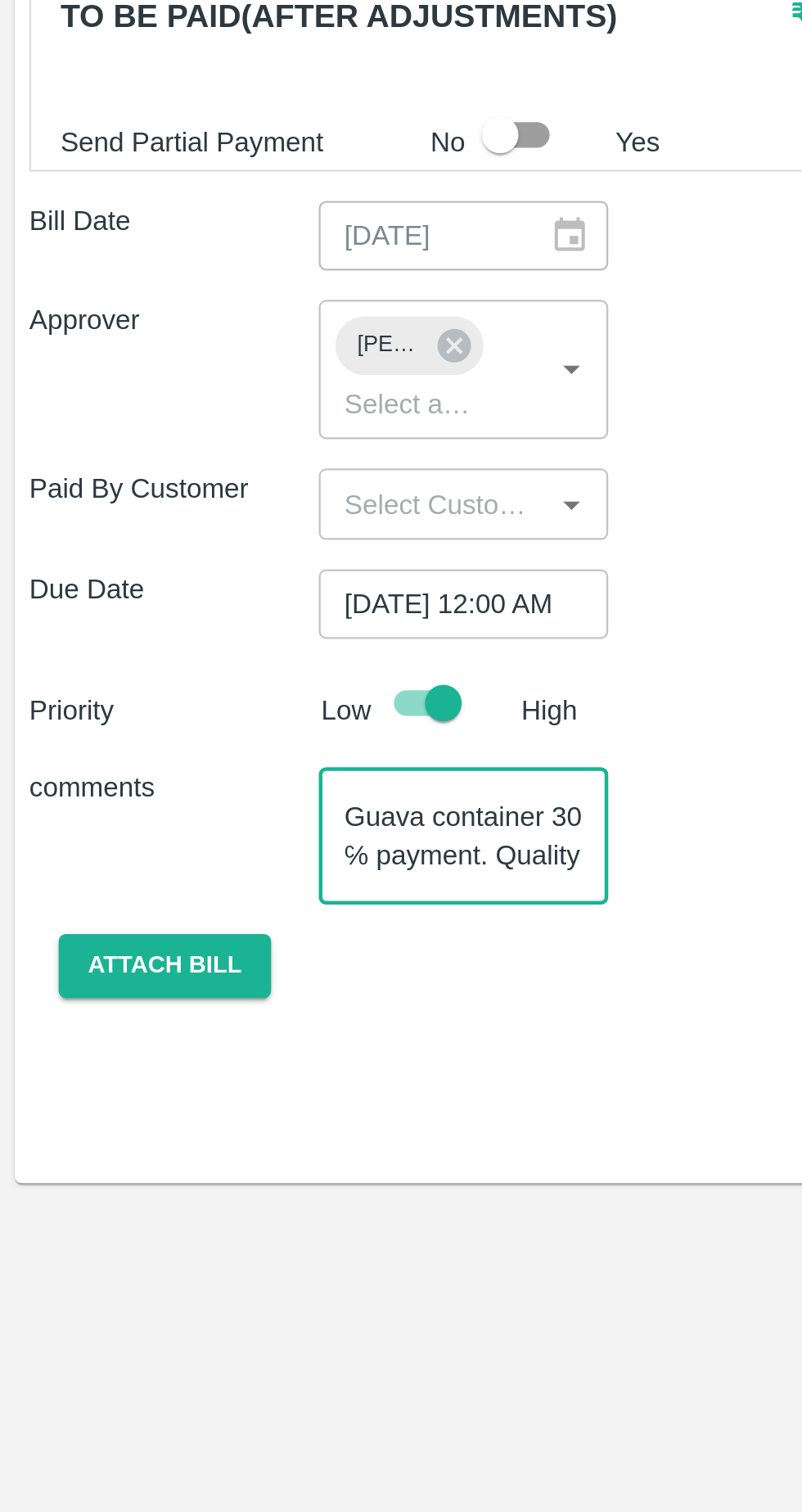
scroll to position [16, 0]
click at [231, 975] on textarea "Guava container 30 ℅ payment. Quality report OK" at bounding box center [207, 983] width 107 height 35
click at [245, 979] on textarea "Guava container 30 ℅ payment. Quality report is OK" at bounding box center [207, 983] width 107 height 35
click at [227, 977] on textarea "Guava container 30 ℅ payment. Quality report is OK Container no:-" at bounding box center [207, 983] width 107 height 35
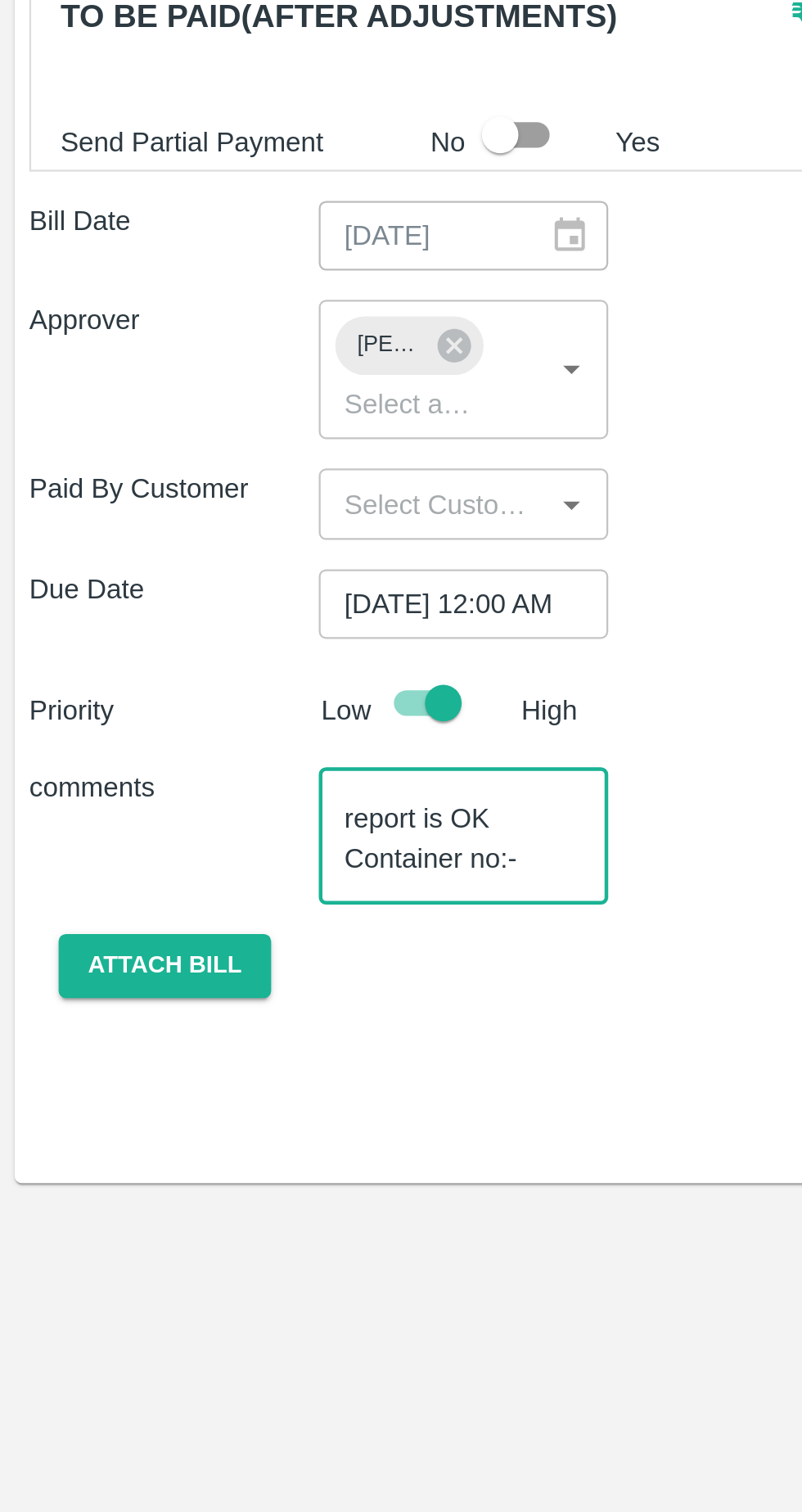
click at [238, 974] on textarea "Guava container 30 ℅ payment. Quality report is OK Container no:-" at bounding box center [207, 983] width 107 height 35
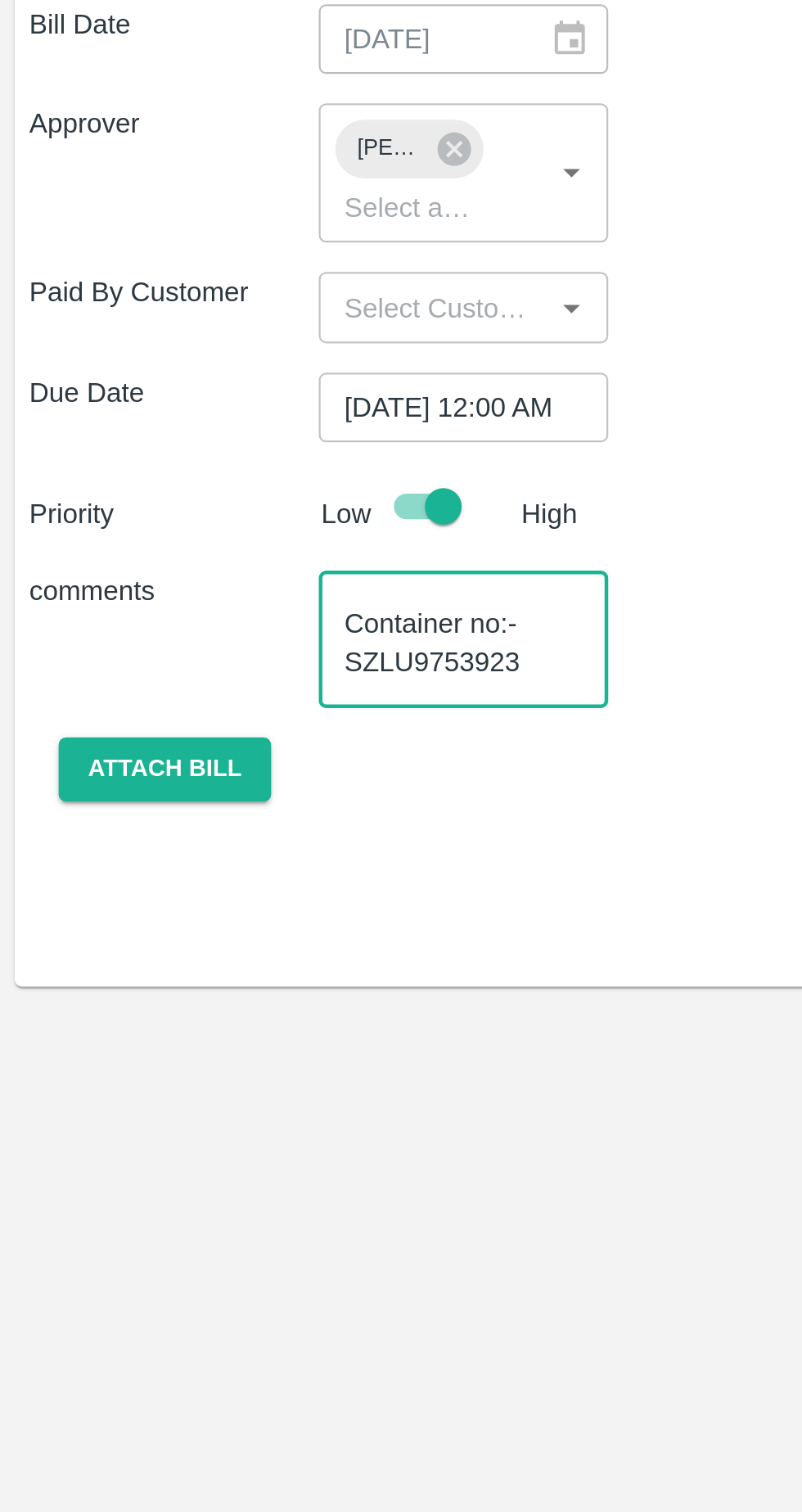
type textarea "Guava container 30 ℅ payment. Quality report is OK Container no:- SZLU9753923"
click at [91, 1026] on button "Attach bill" at bounding box center [73, 1041] width 95 height 28
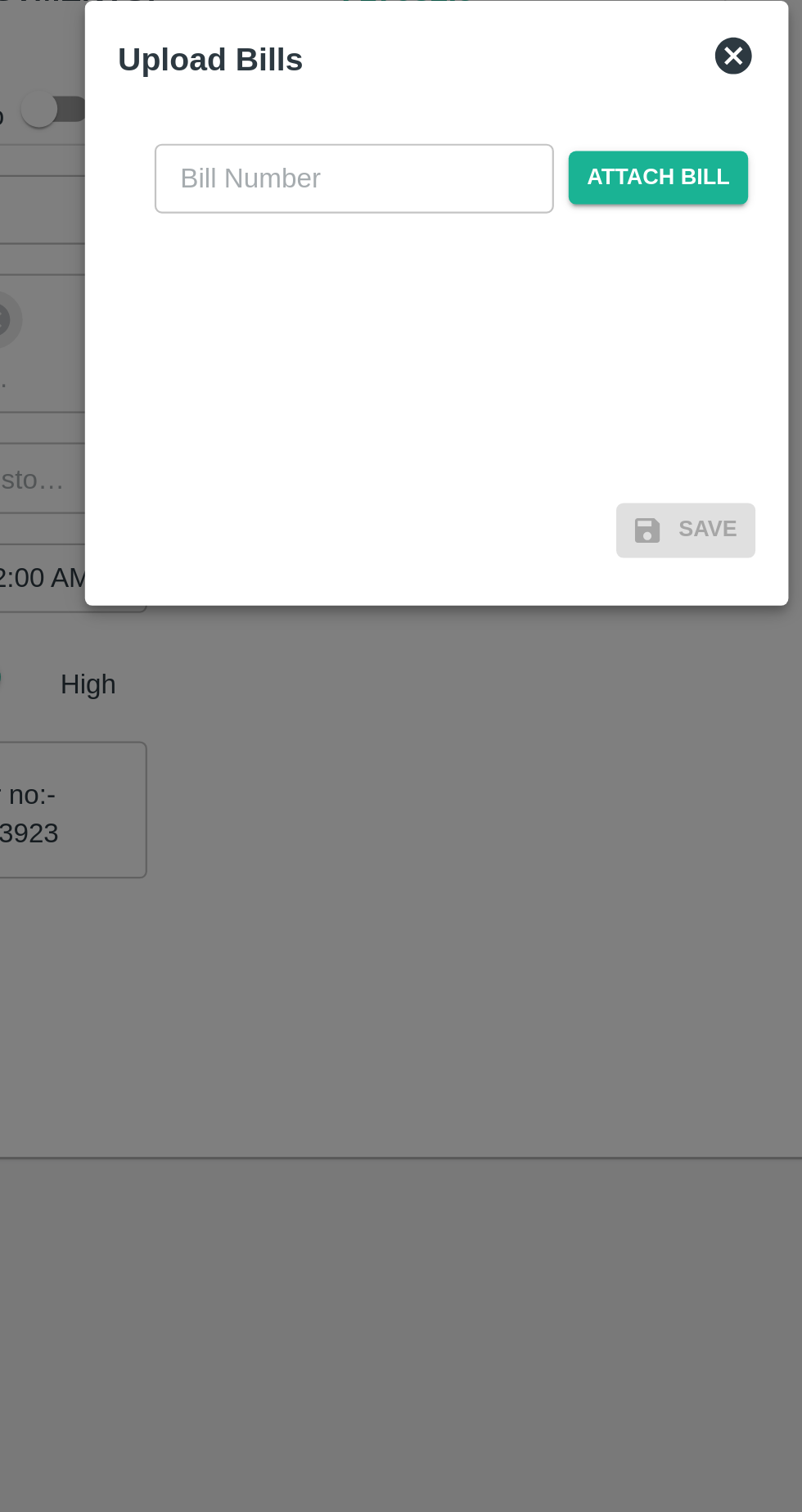
click at [517, 702] on span "Attach bill" at bounding box center [500, 700] width 80 height 24
click at [0, 0] on input "Attach bill" at bounding box center [0, 0] width 0 height 0
click at [514, 704] on span "Attach bill" at bounding box center [500, 700] width 80 height 24
click at [0, 0] on input "Attach bill" at bounding box center [0, 0] width 0 height 0
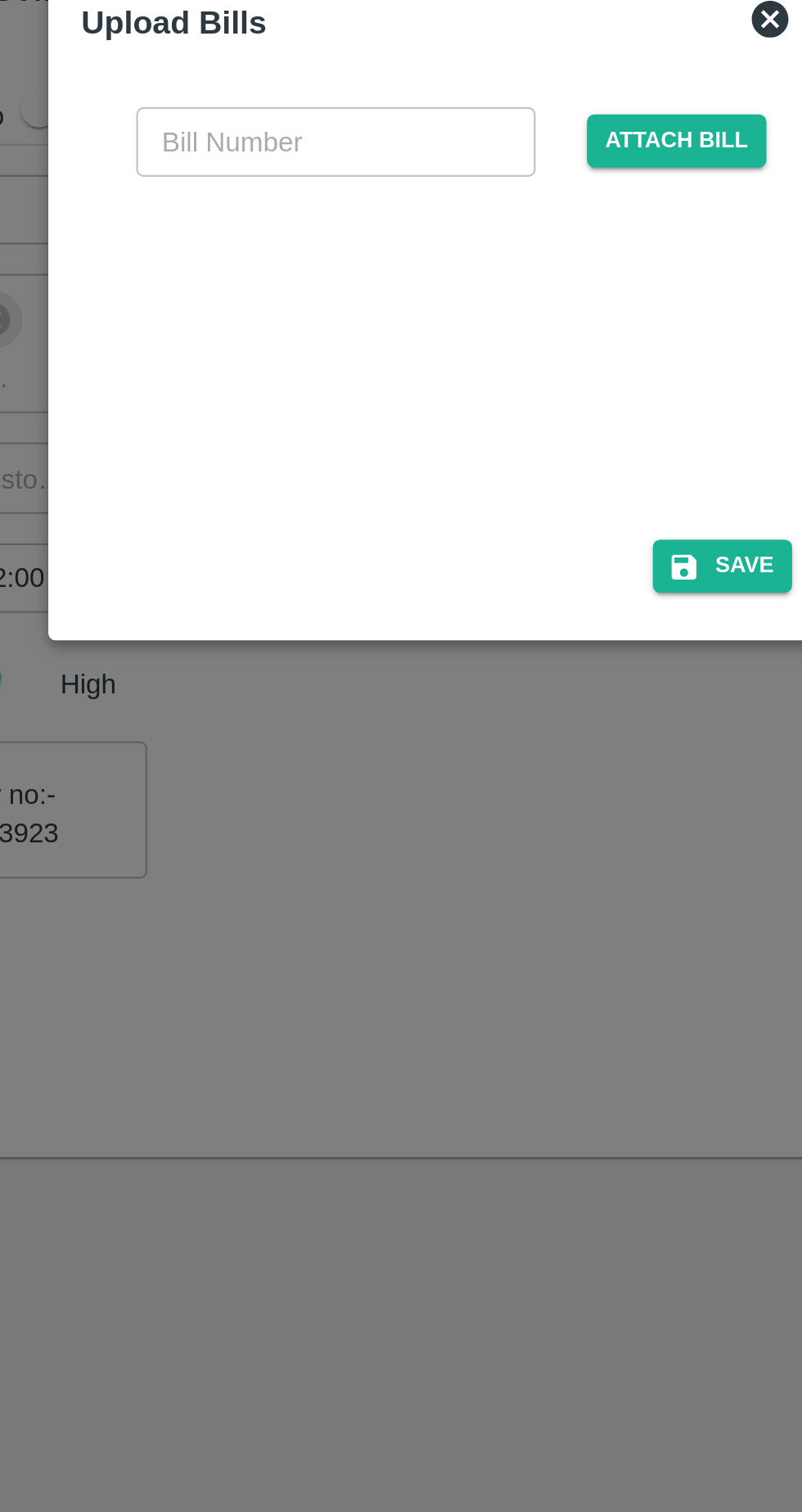
click at [414, 784] on div at bounding box center [397, 776] width 245 height 87
click at [416, 783] on div at bounding box center [397, 776] width 245 height 87
click at [374, 688] on input "text" at bounding box center [356, 684] width 179 height 31
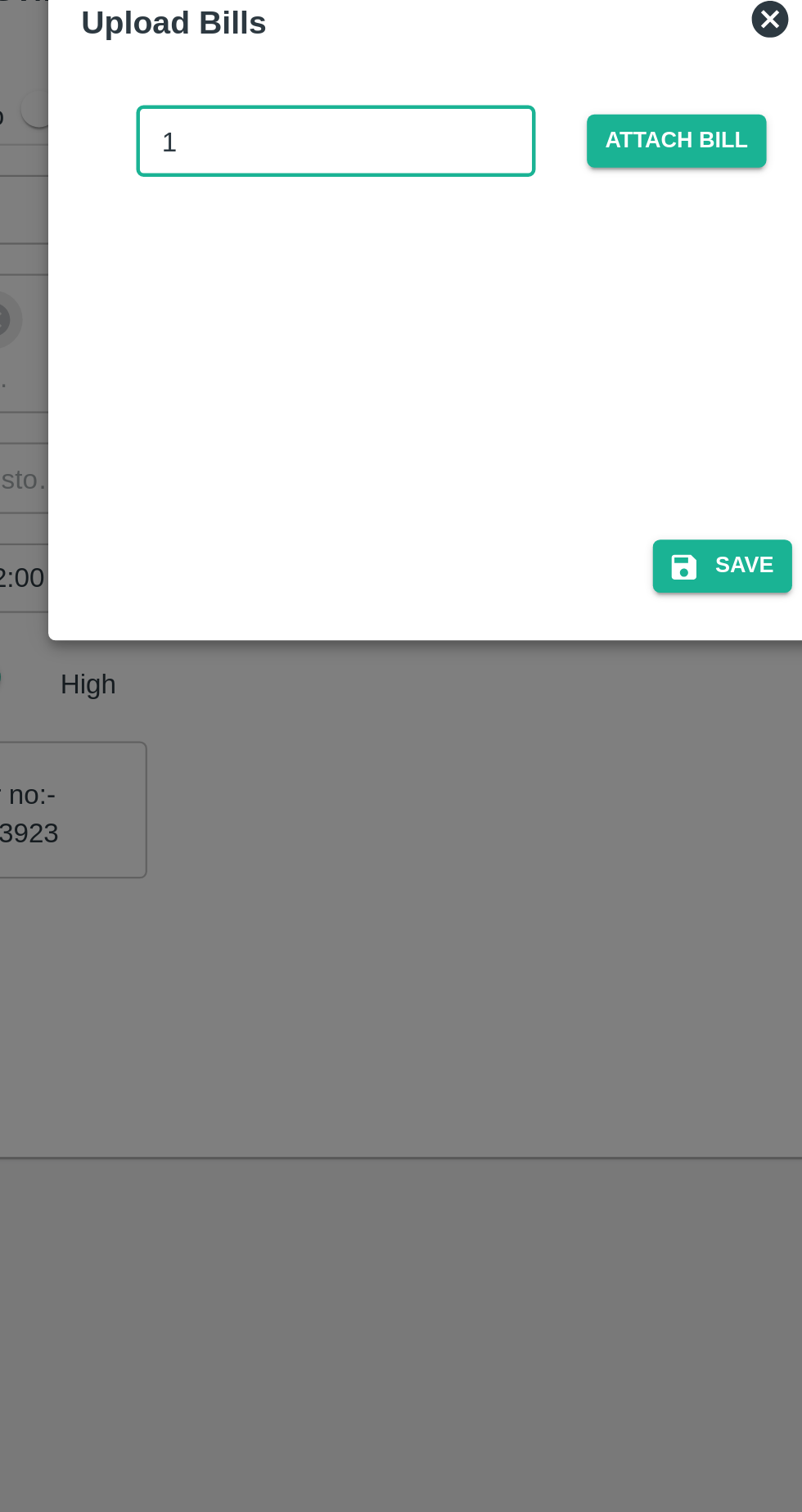
type input "16"
click at [539, 875] on button "Save" at bounding box center [529, 873] width 62 height 24
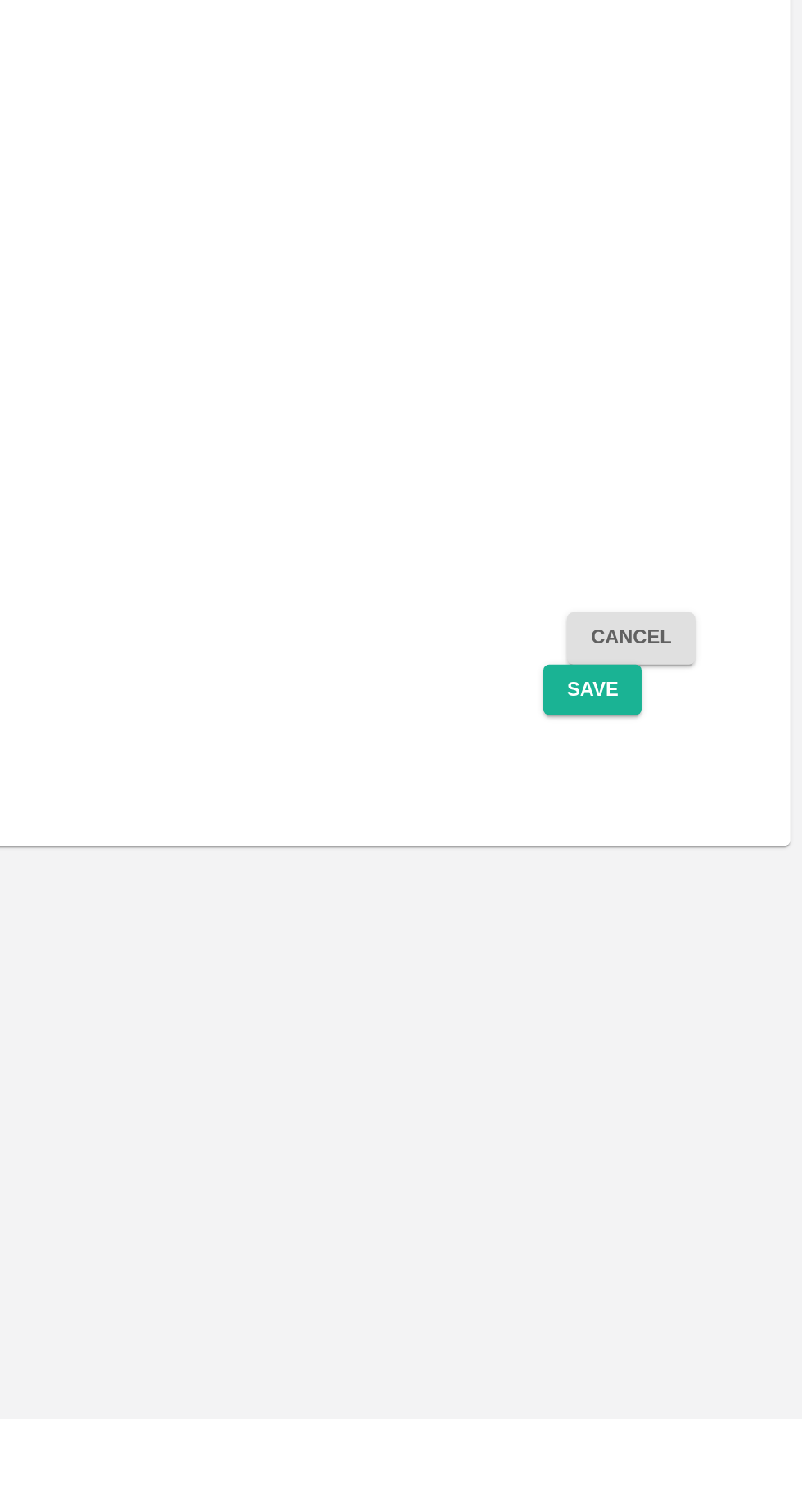
click at [689, 1097] on button "Save" at bounding box center [686, 1111] width 54 height 28
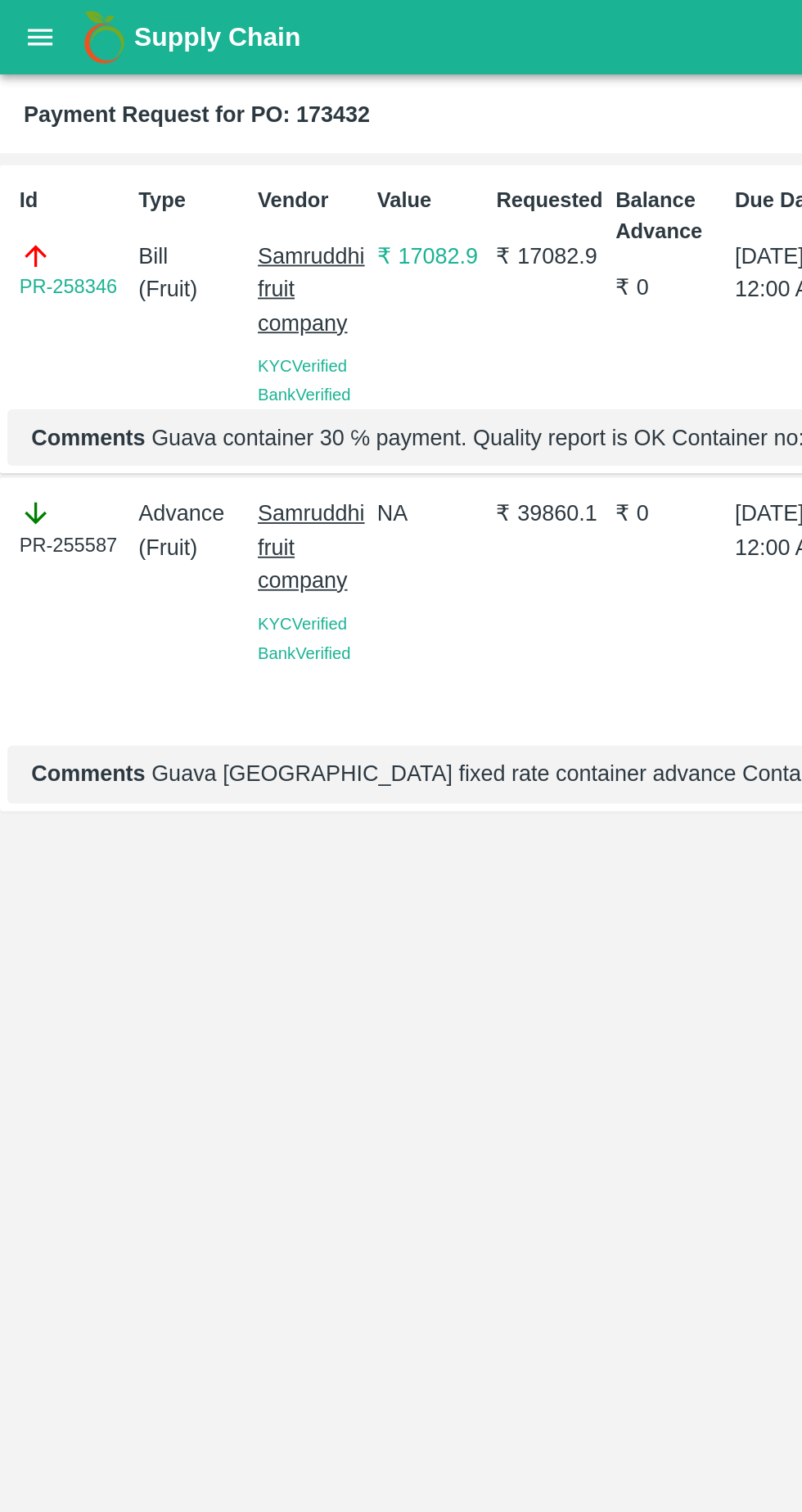
click at [10, 15] on button "open drawer" at bounding box center [22, 20] width 37 height 37
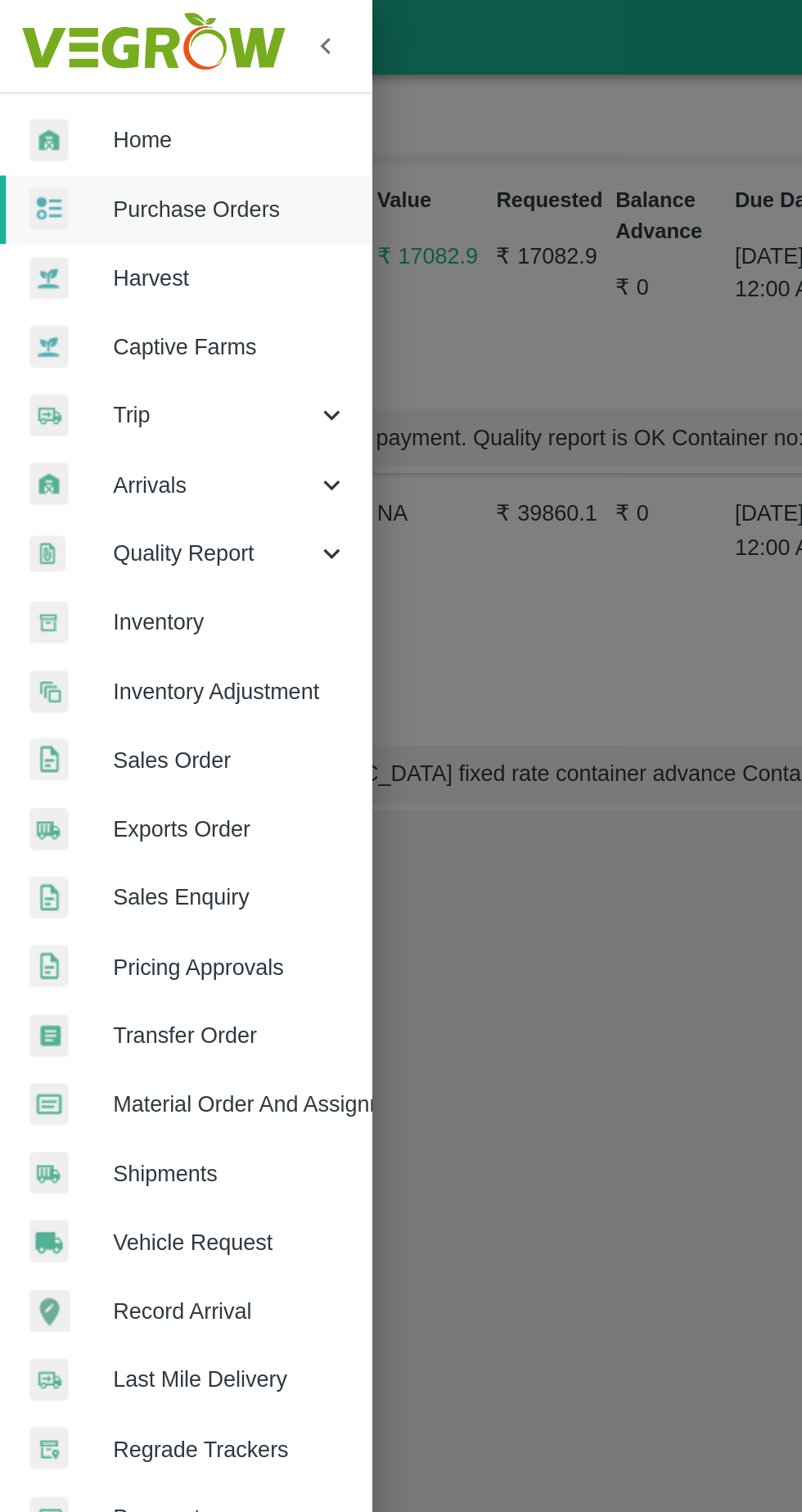
click at [20, 26] on img at bounding box center [84, 25] width 153 height 51
click at [36, 77] on img at bounding box center [27, 77] width 21 height 24
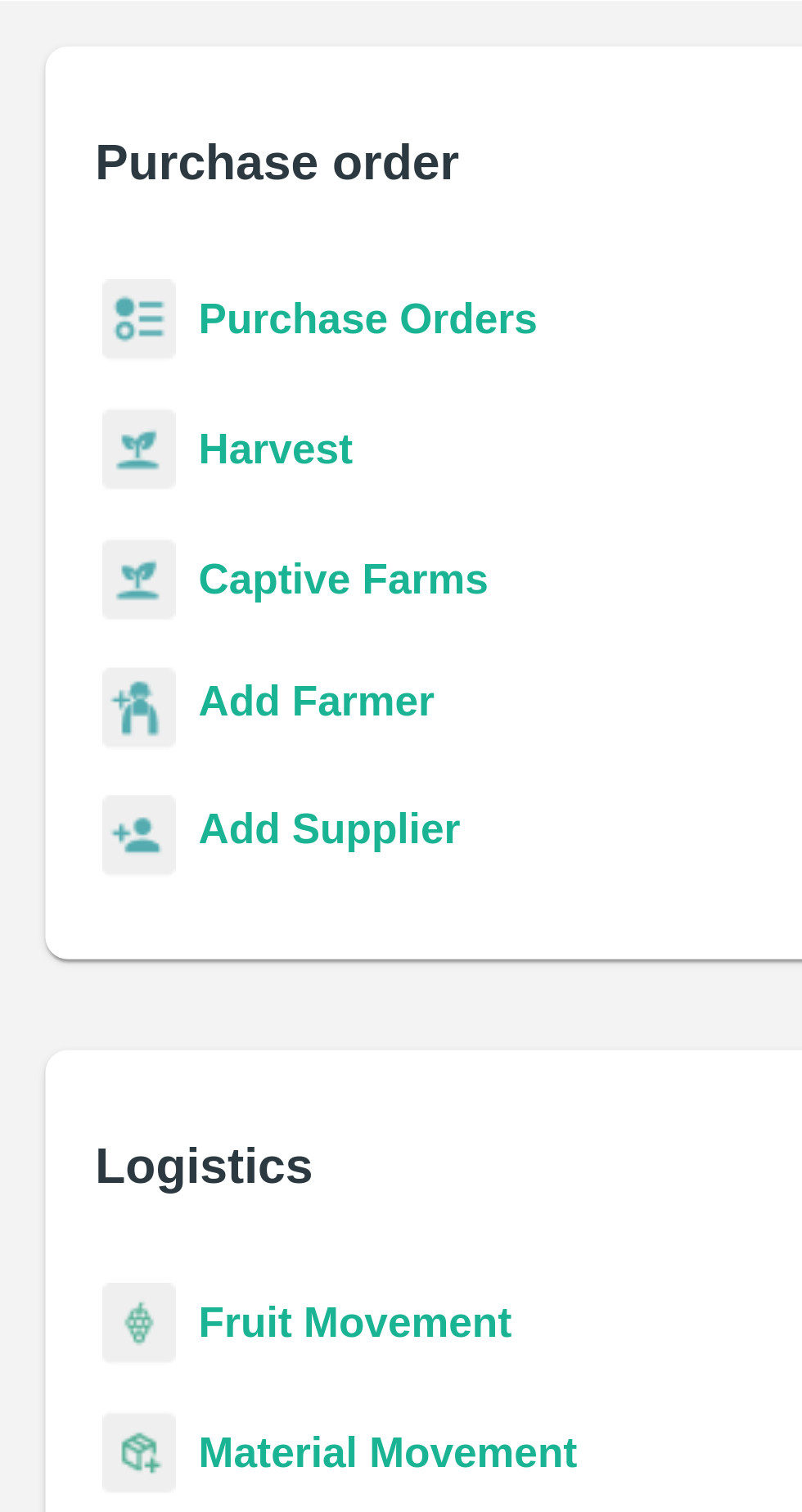
click at [73, 184] on b "Purchase Orders" at bounding box center [106, 180] width 98 height 13
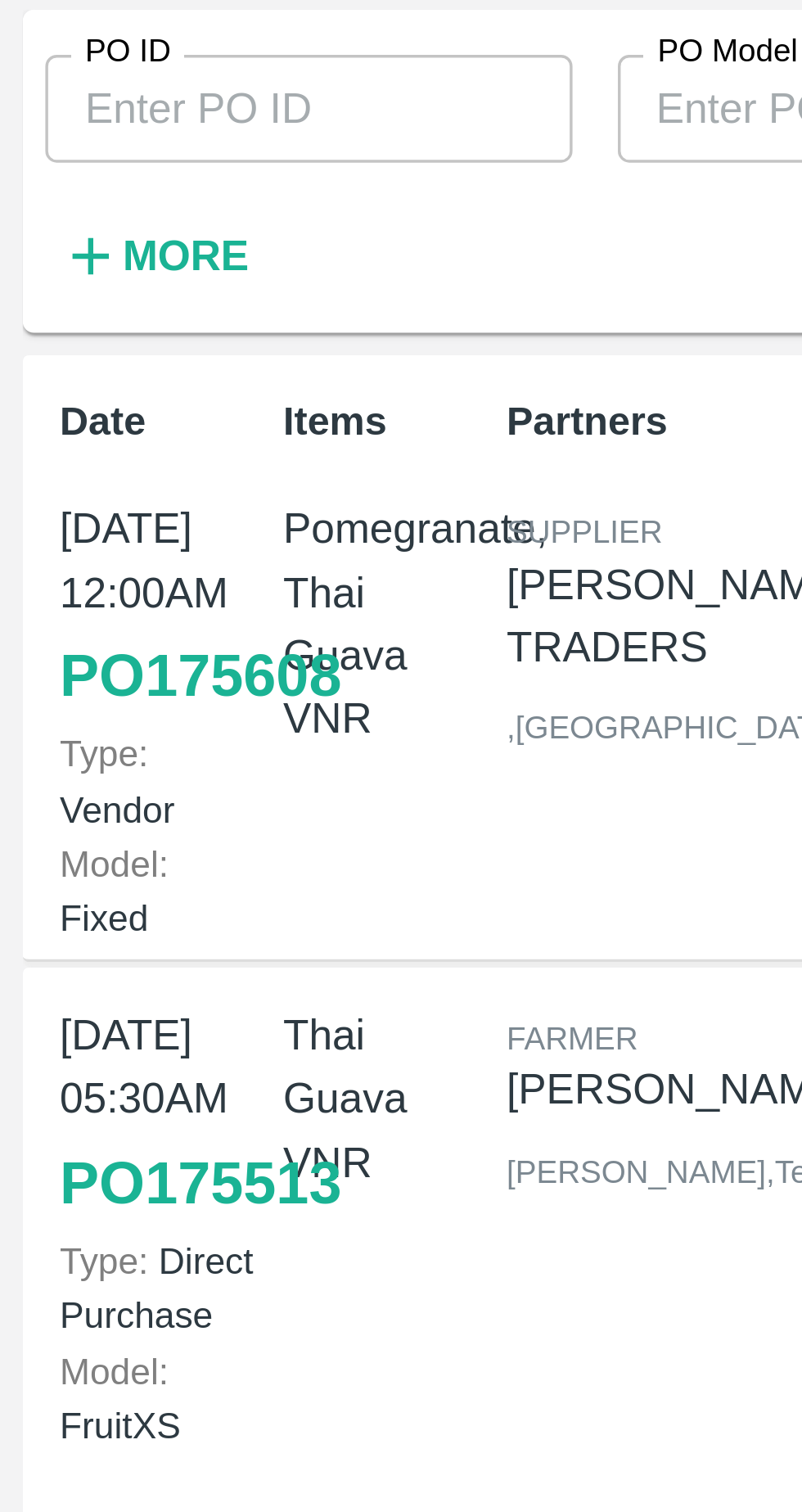
click at [102, 117] on input "PO ID" at bounding box center [89, 119] width 152 height 31
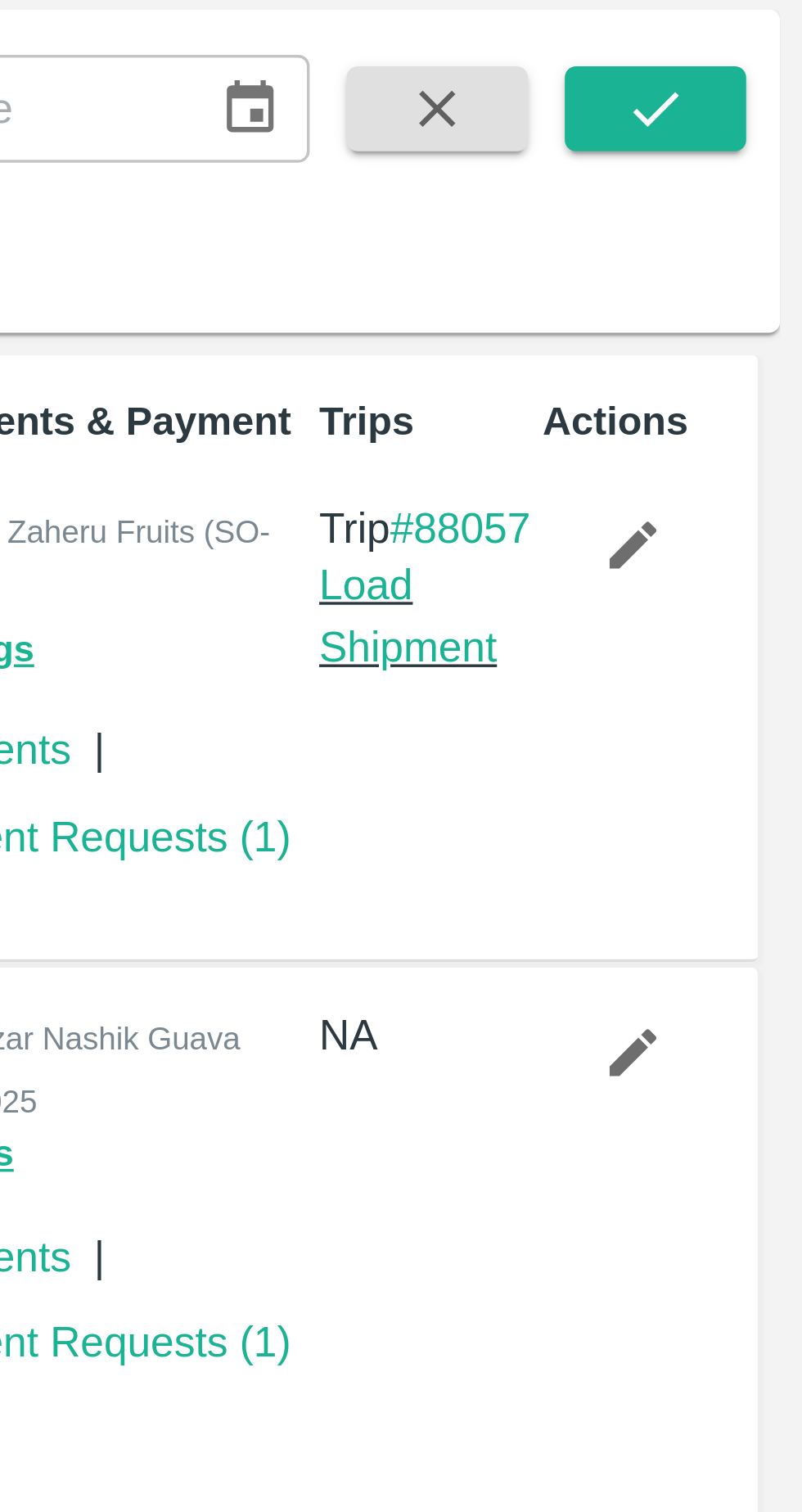
type input "173438"
click at [766, 122] on icon "submit" at bounding box center [759, 119] width 18 height 18
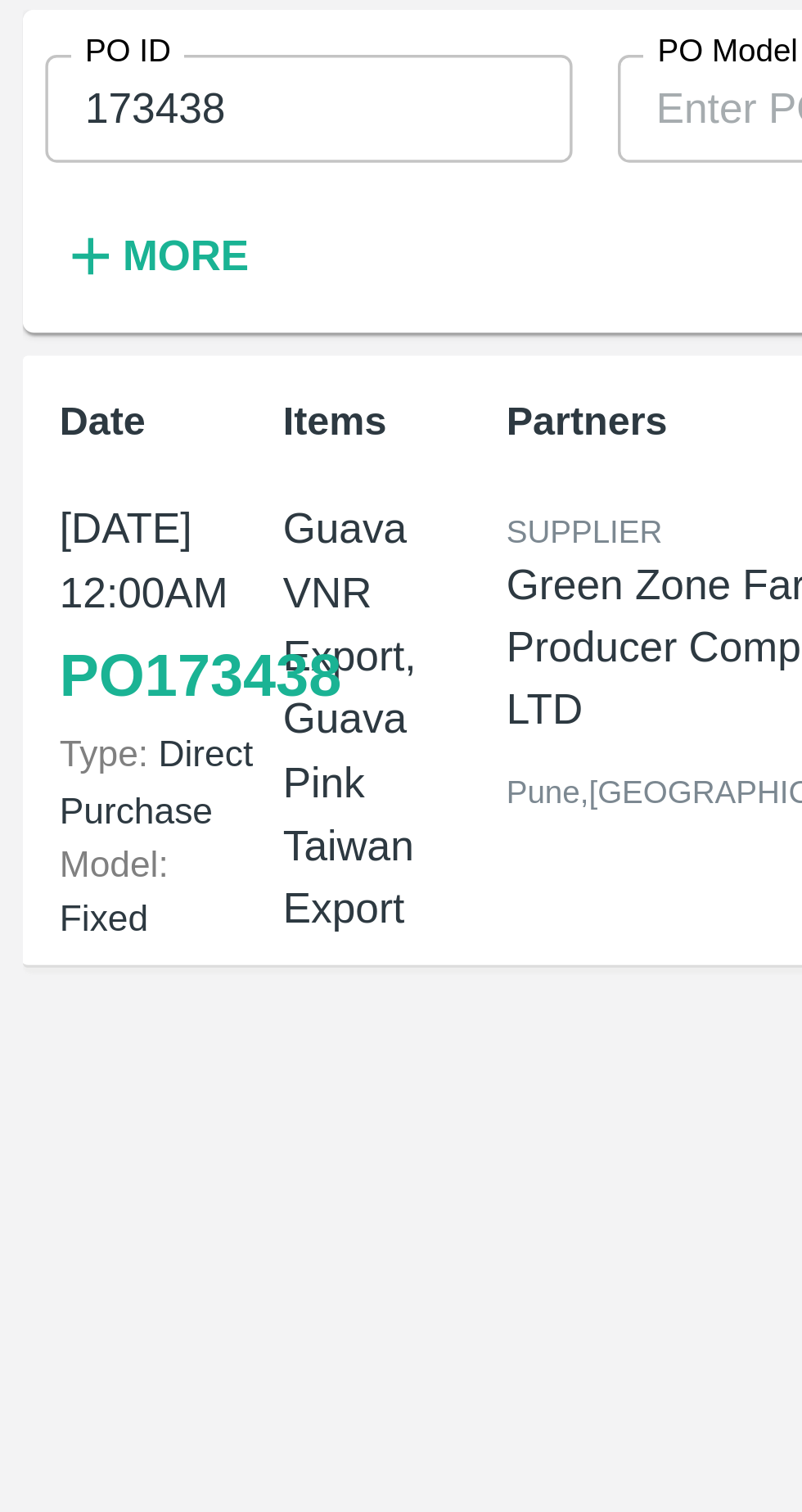
click at [50, 298] on link "PO 173438" at bounding box center [57, 283] width 81 height 29
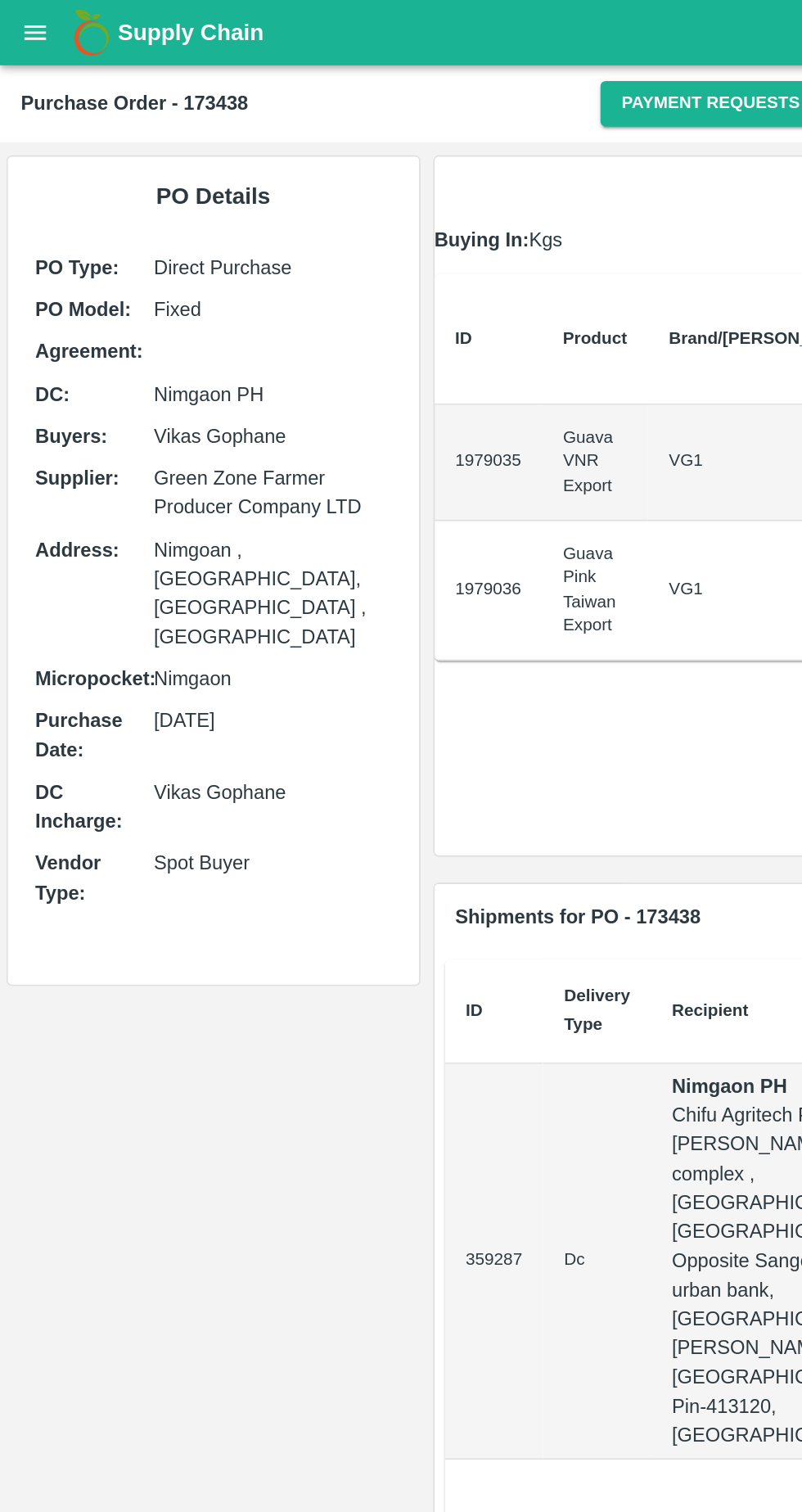
scroll to position [0, 2]
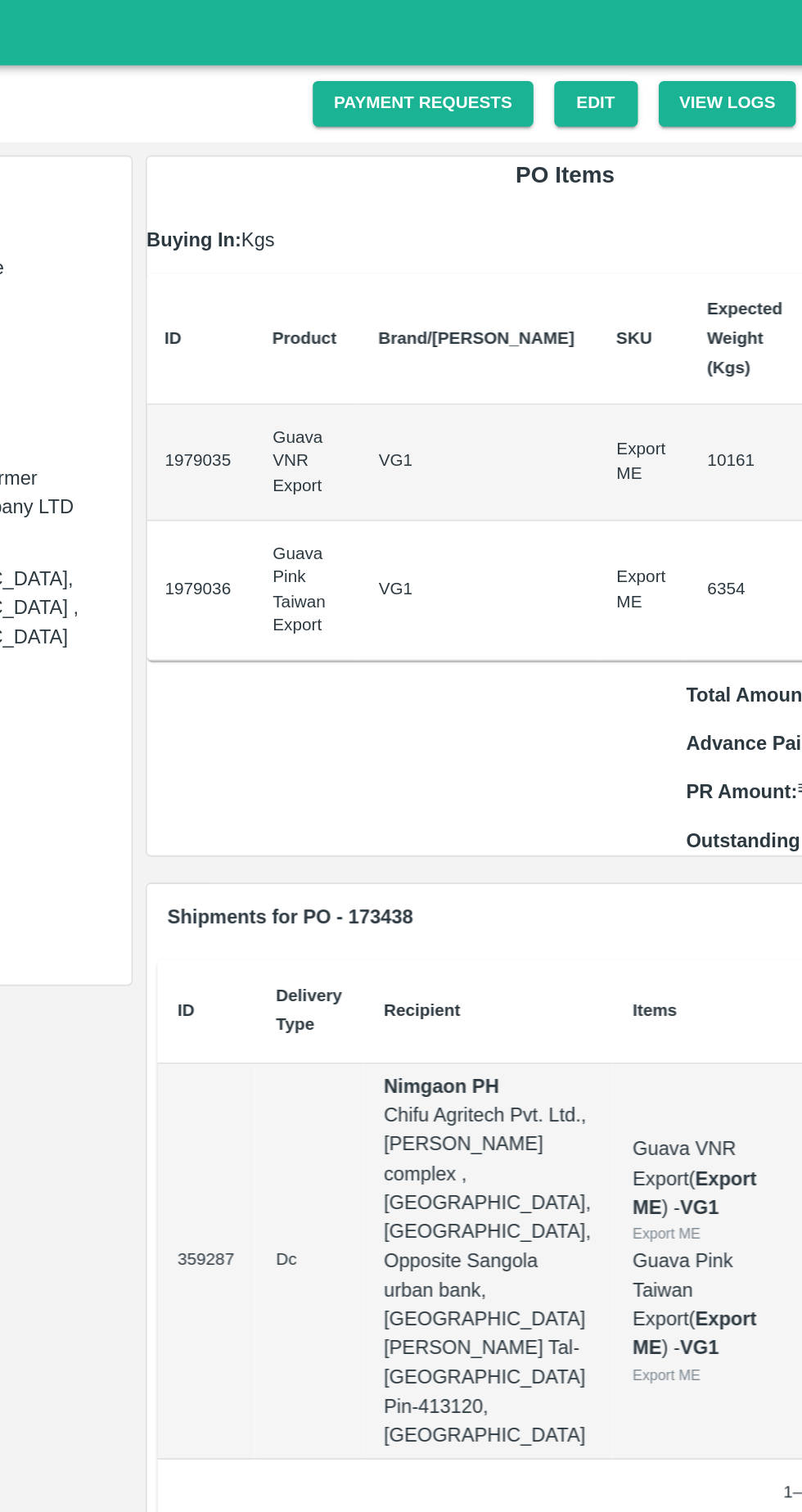
click at [480, 65] on link "Payment Requests" at bounding box center [445, 65] width 139 height 28
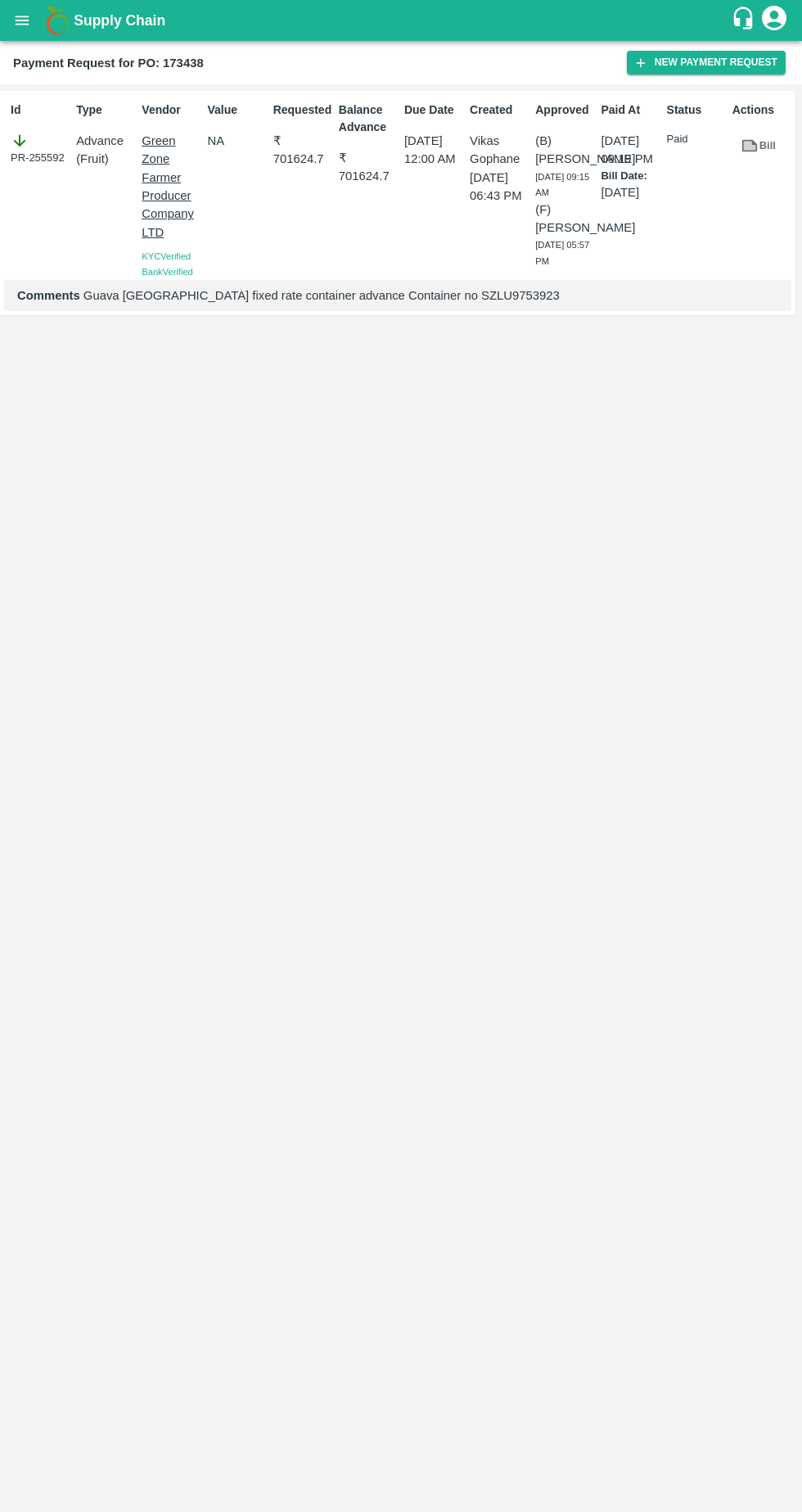
click at [742, 62] on button "New Payment Request" at bounding box center [706, 62] width 159 height 24
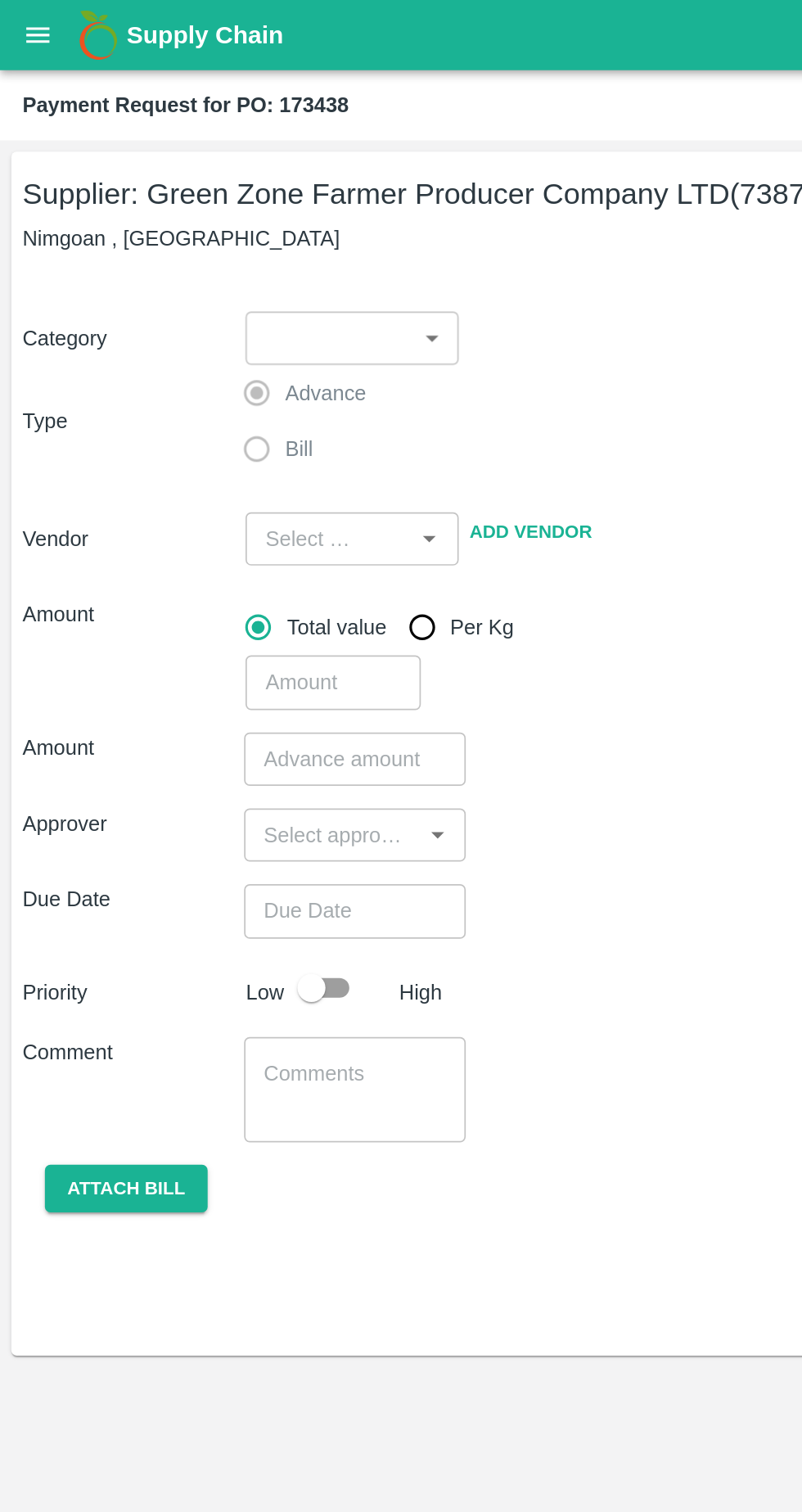
click at [243, 197] on body "Supply Chain Payment Request for PO: 173438 Supplier: Green Zone Farmer Produce…" at bounding box center [401, 756] width 802 height 1512
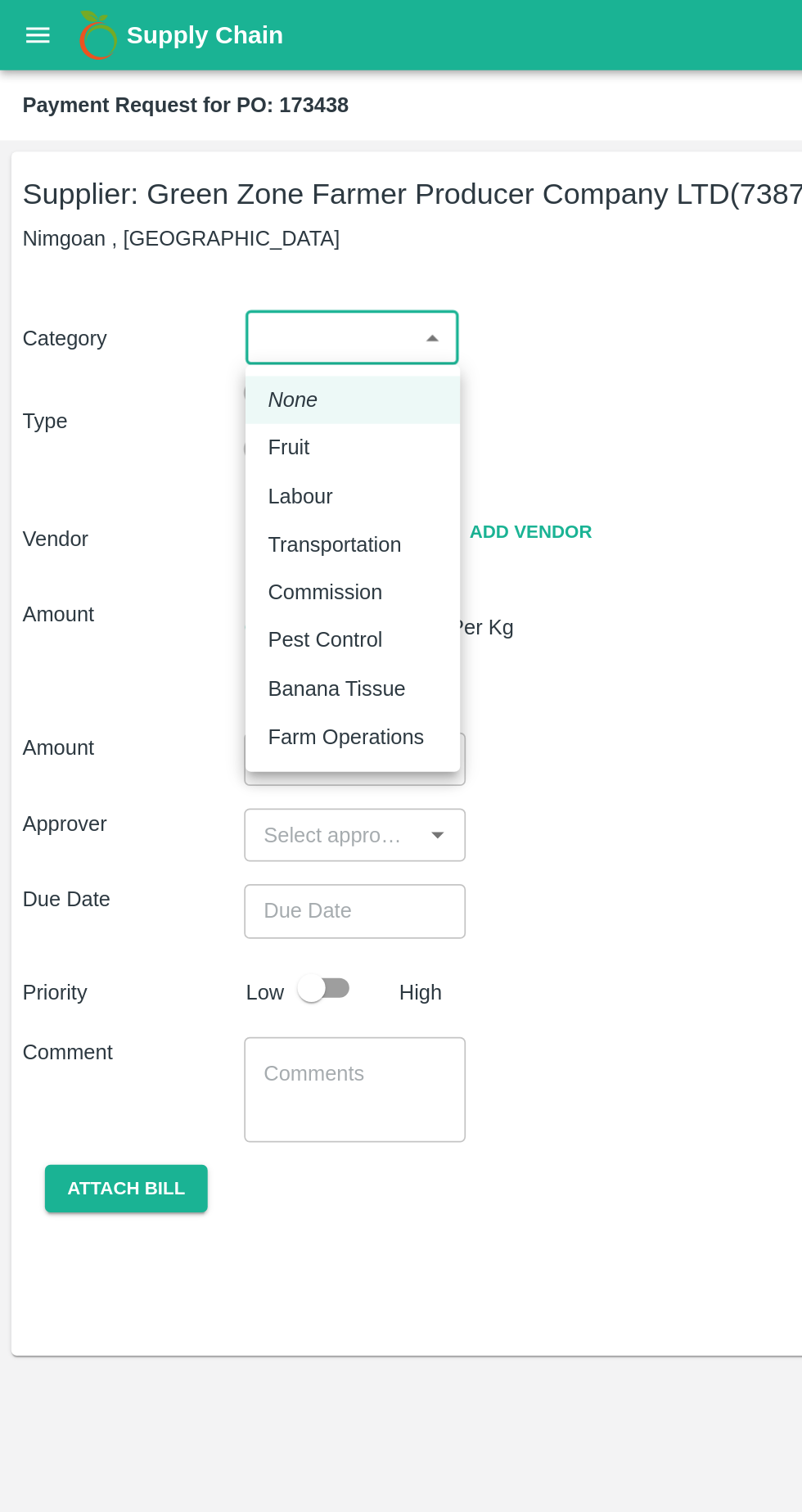
click at [211, 260] on div "Fruit" at bounding box center [205, 261] width 99 height 18
type input "1"
type input "Green Zone Farmer Producer Company LTD - 7387897006(Supplier)"
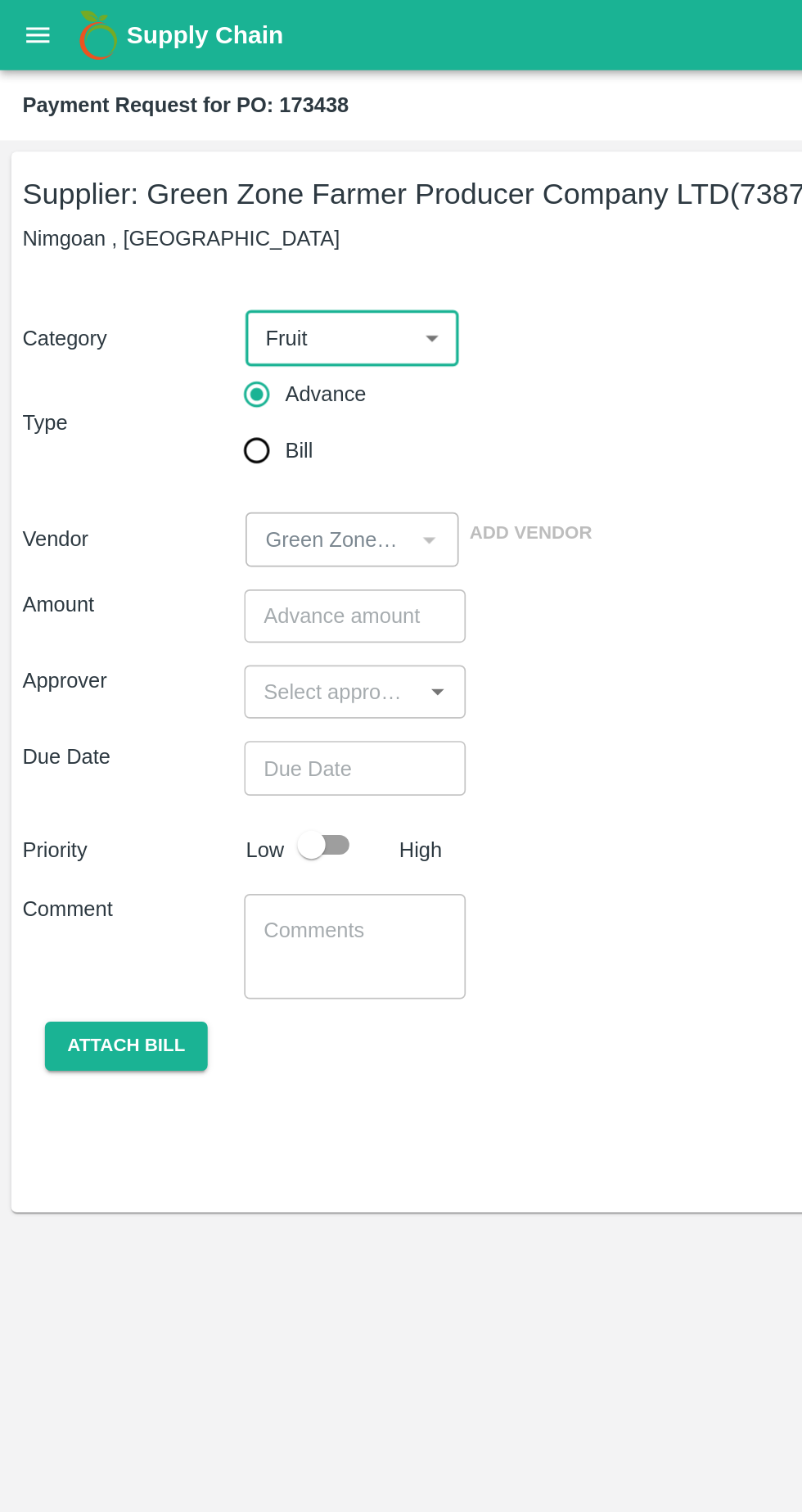
click at [141, 263] on input "Bill" at bounding box center [149, 262] width 33 height 33
radio input "true"
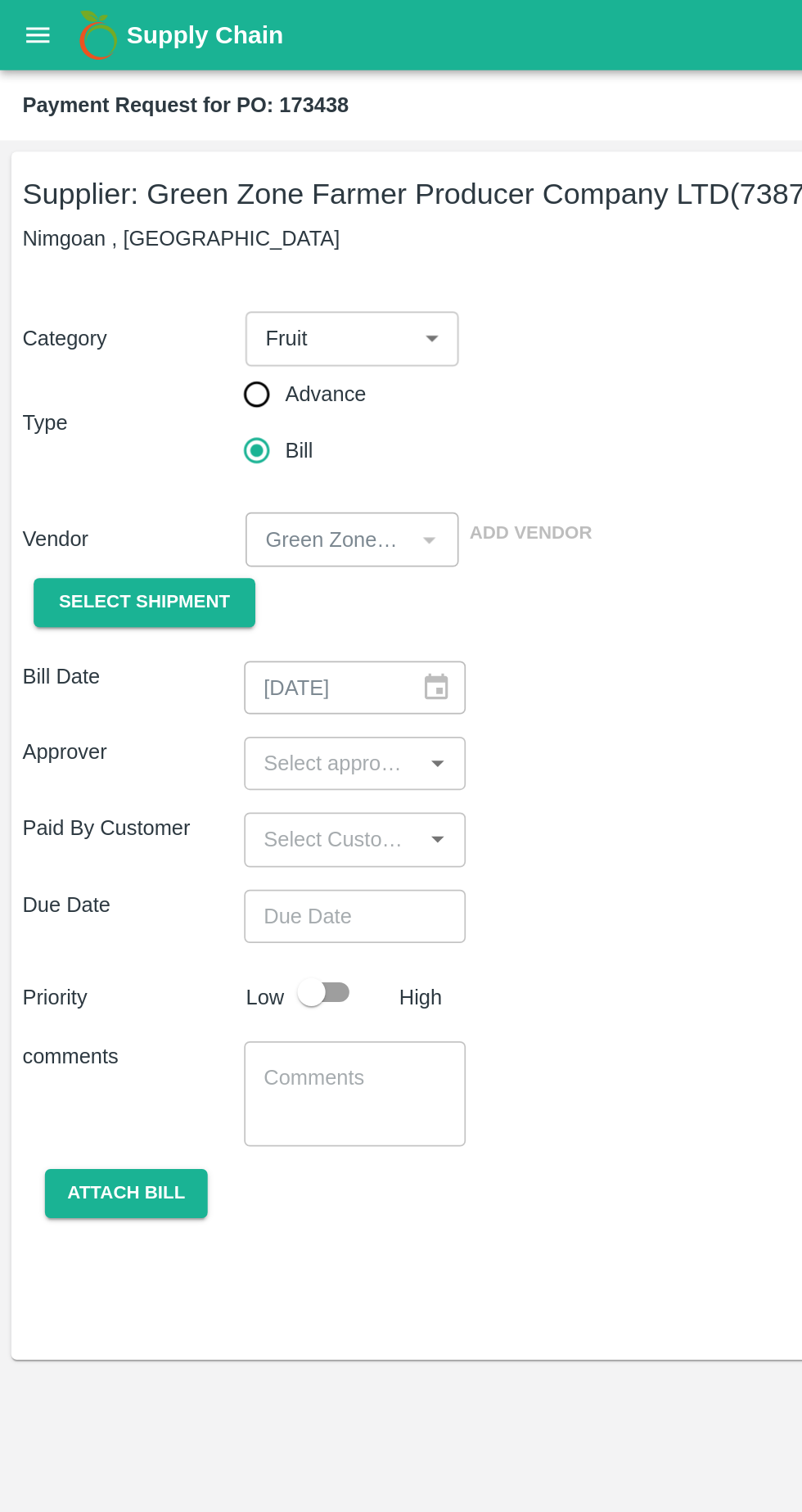
click at [100, 354] on span "Select Shipment" at bounding box center [84, 351] width 100 height 19
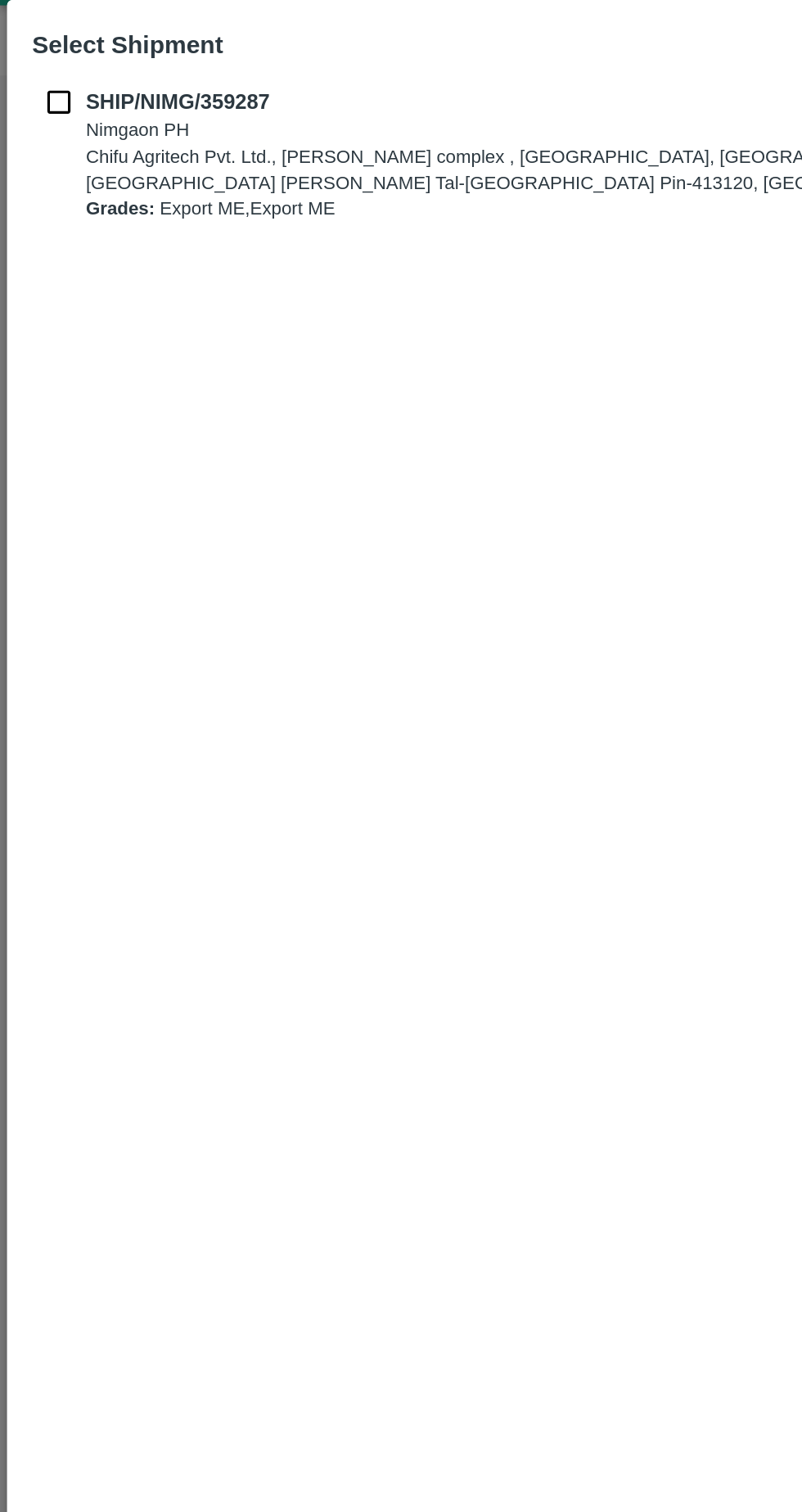
click at [37, 107] on input "checkbox" at bounding box center [34, 97] width 31 height 18
checkbox input "true"
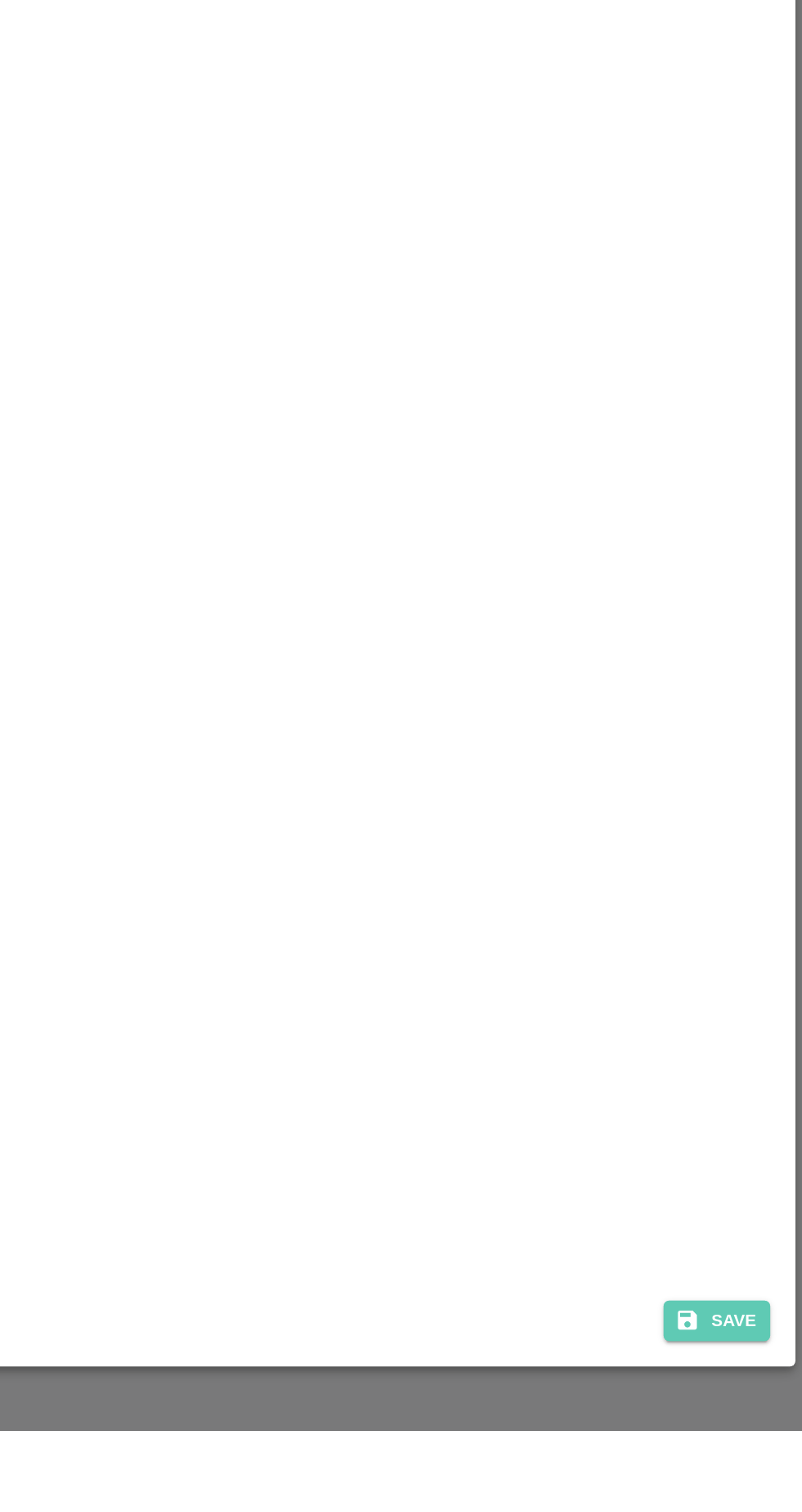
click at [761, 1422] on div "SHIP/NIMG/359287 Nimgaon PH Chifu Agritech Pvt. Ltd., Hegde complex , Indapur, …" at bounding box center [401, 752] width 777 height 1340
click at [764, 1460] on button "Save" at bounding box center [752, 1447] width 62 height 24
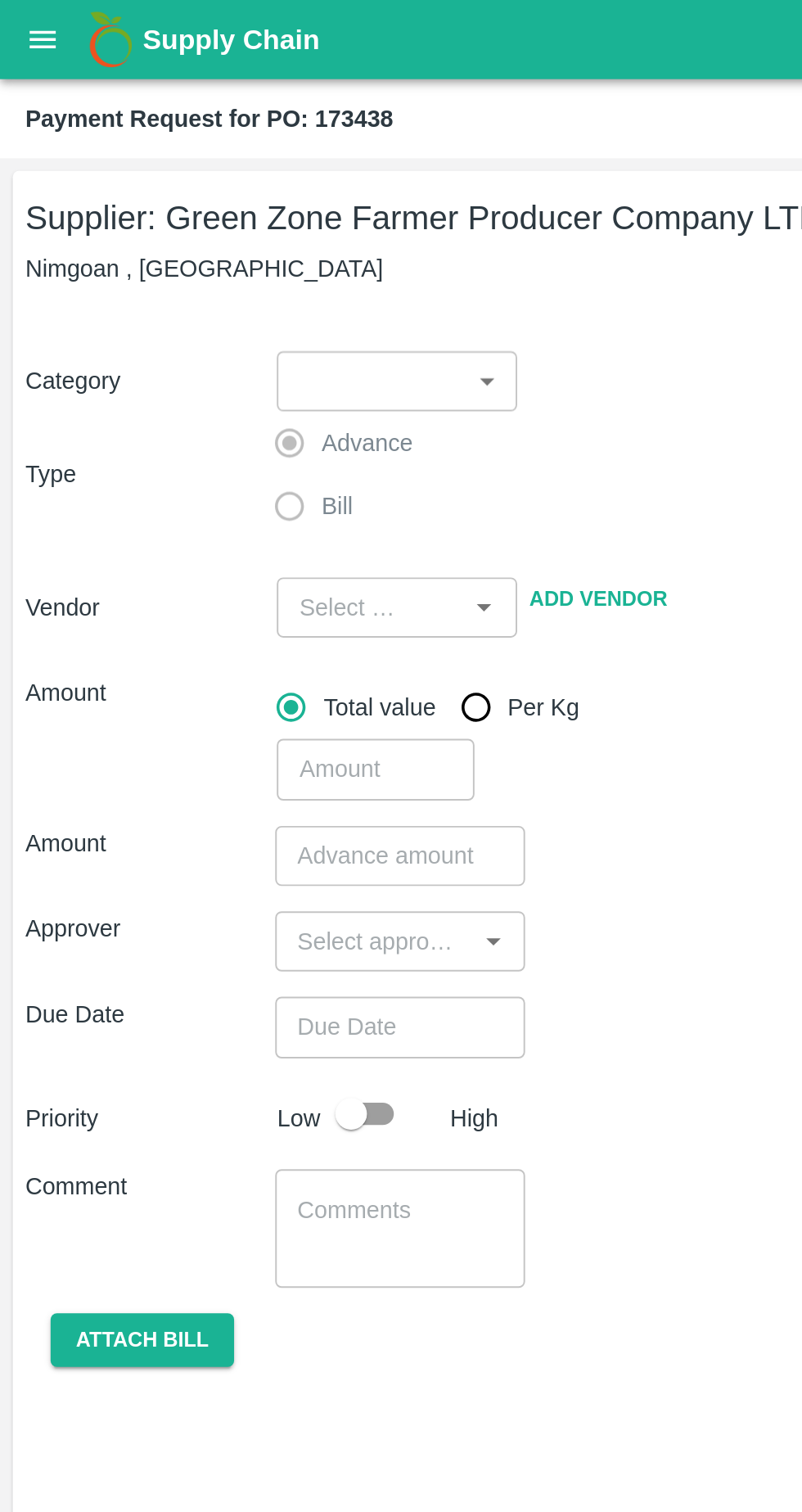
click at [254, 200] on body "Supply Chain Payment Request for PO: 173438 Supplier: Green Zone Farmer Produce…" at bounding box center [401, 756] width 802 height 1512
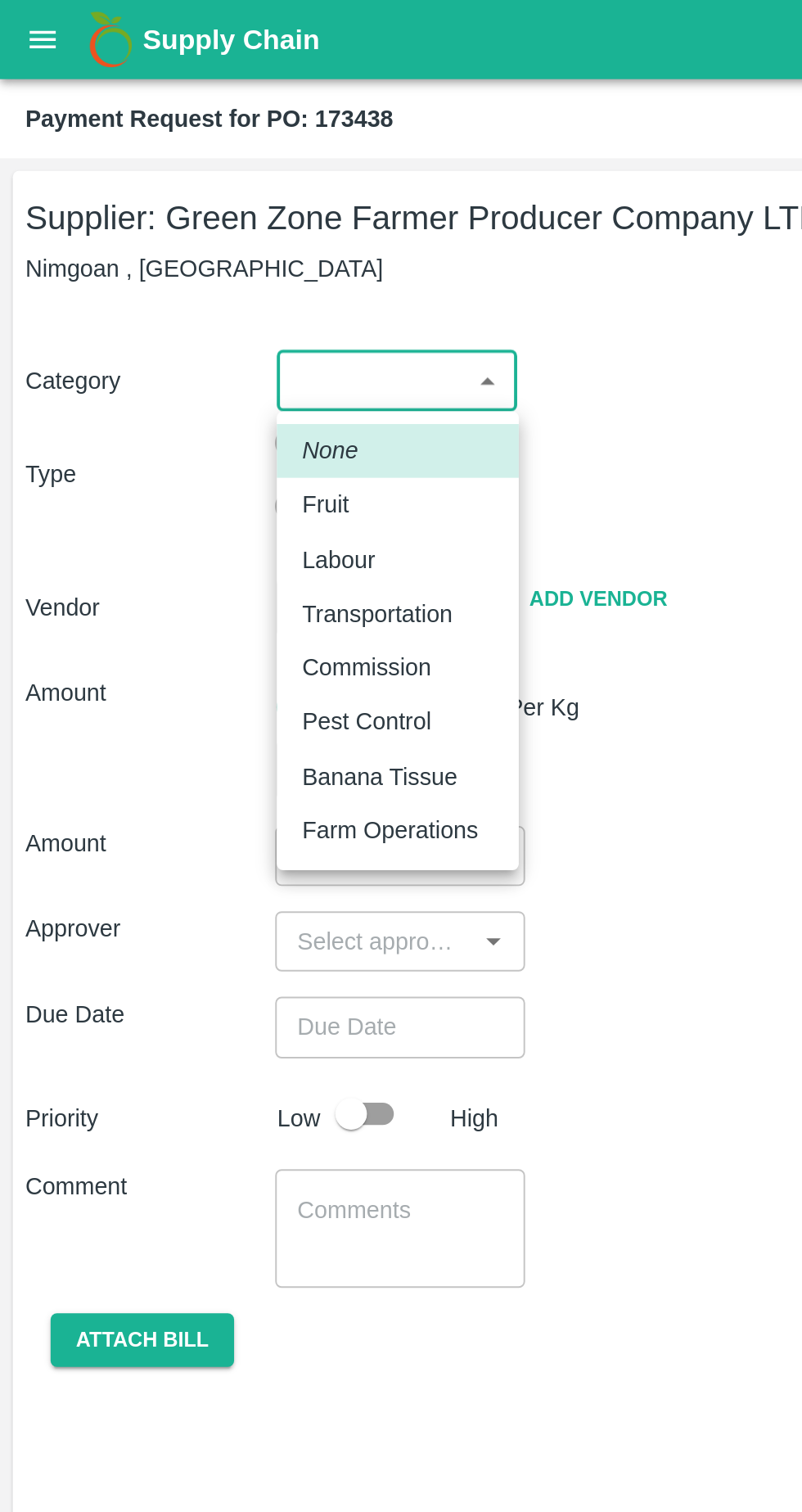
click at [193, 263] on div "Fruit" at bounding box center [205, 261] width 99 height 18
type input "1"
type input "Green Zone Farmer Producer Company LTD - 7387897006(Supplier)"
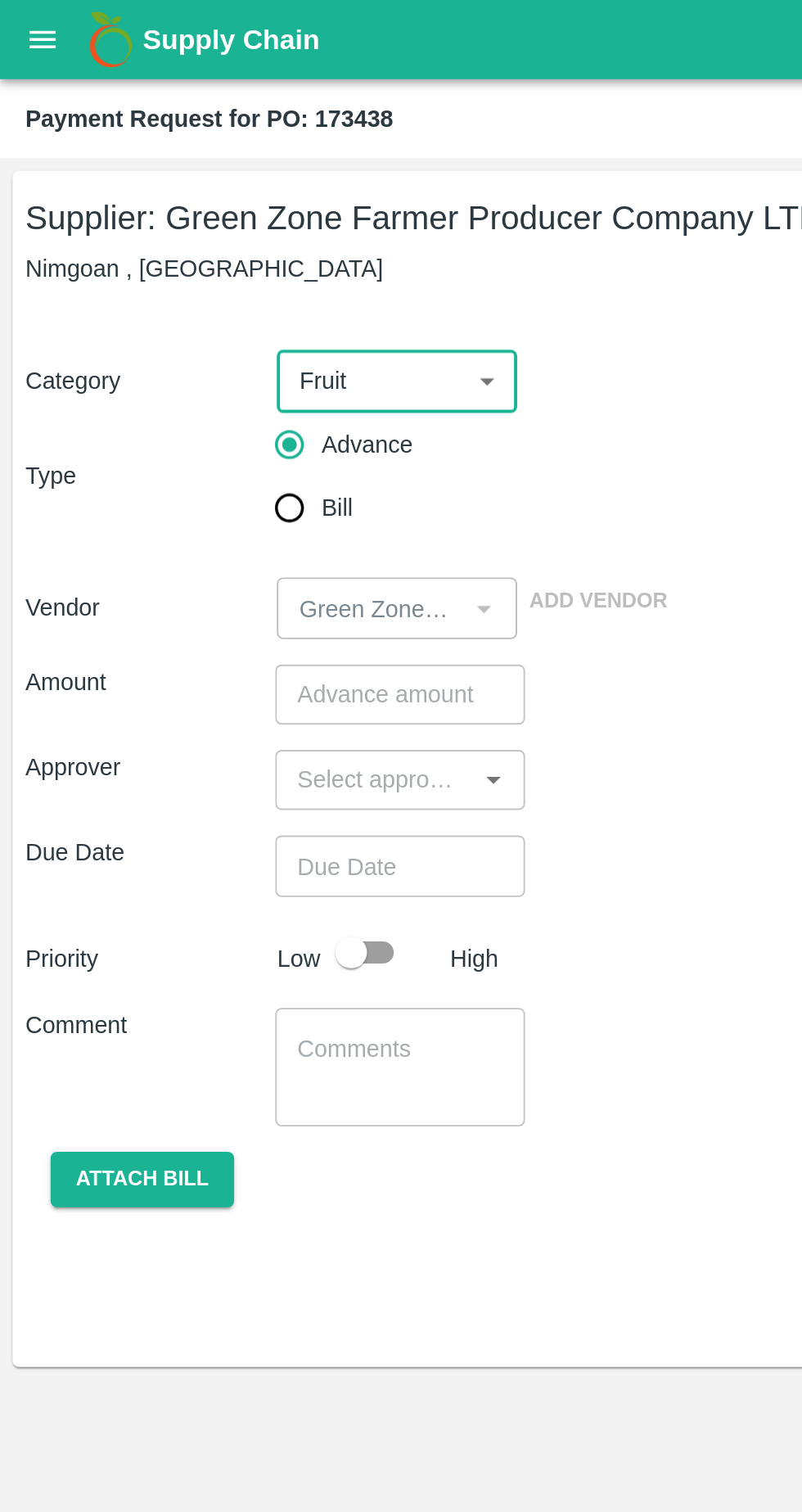
click at [157, 267] on input "Bill" at bounding box center [149, 262] width 33 height 33
radio input "true"
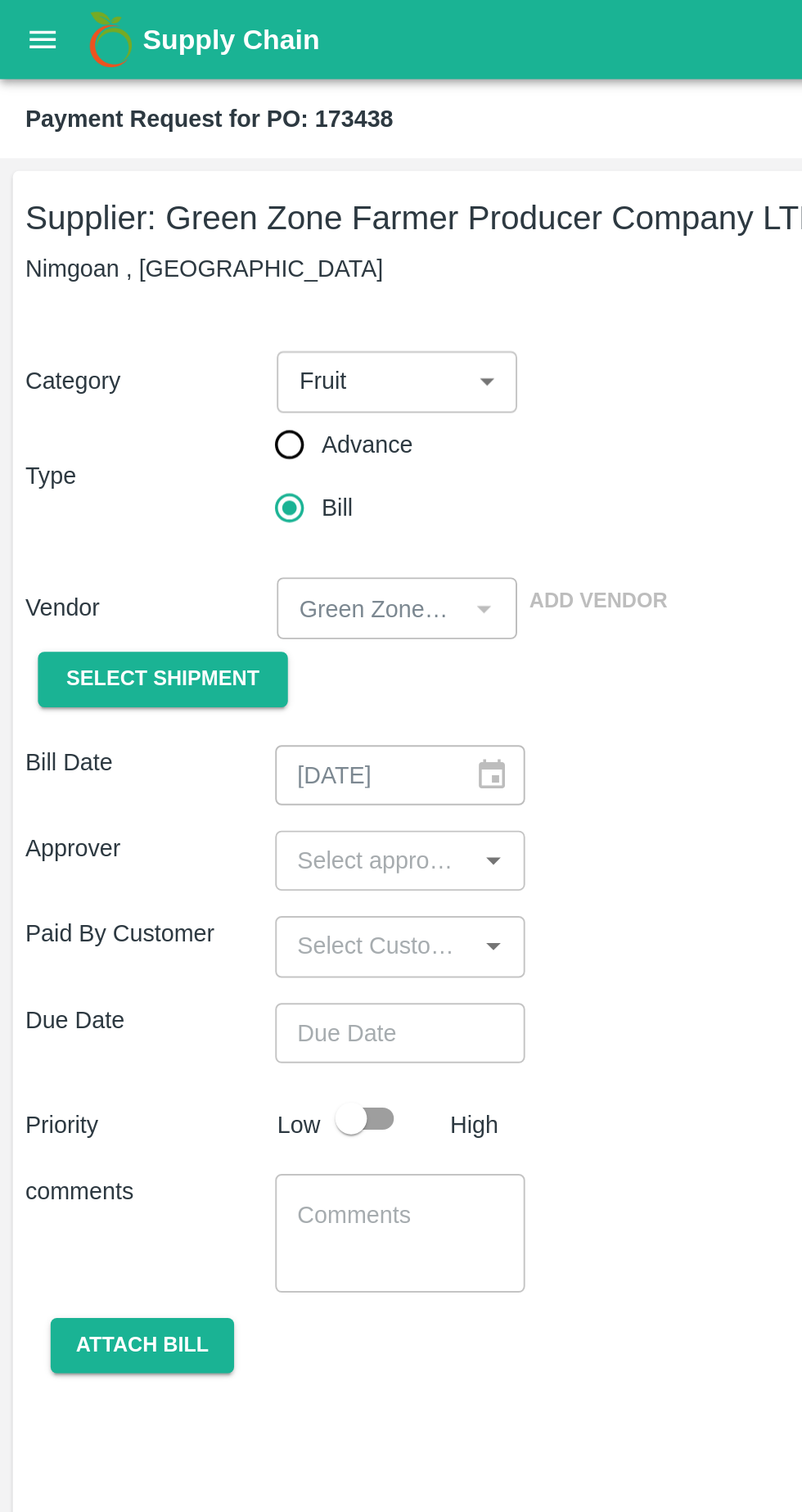
click at [101, 354] on span "Select Shipment" at bounding box center [84, 351] width 100 height 19
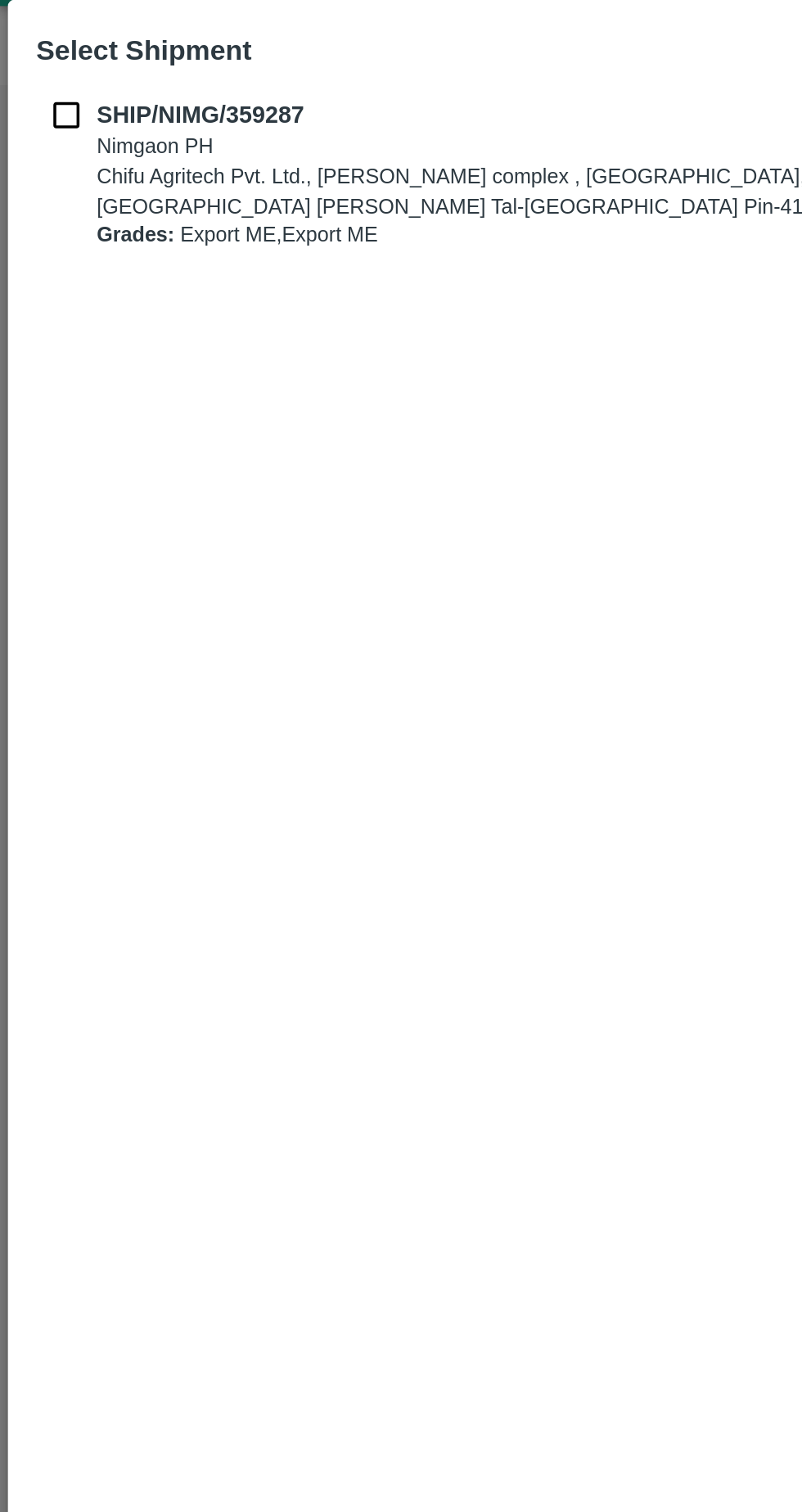
click at [39, 101] on input "checkbox" at bounding box center [34, 97] width 31 height 18
checkbox input "true"
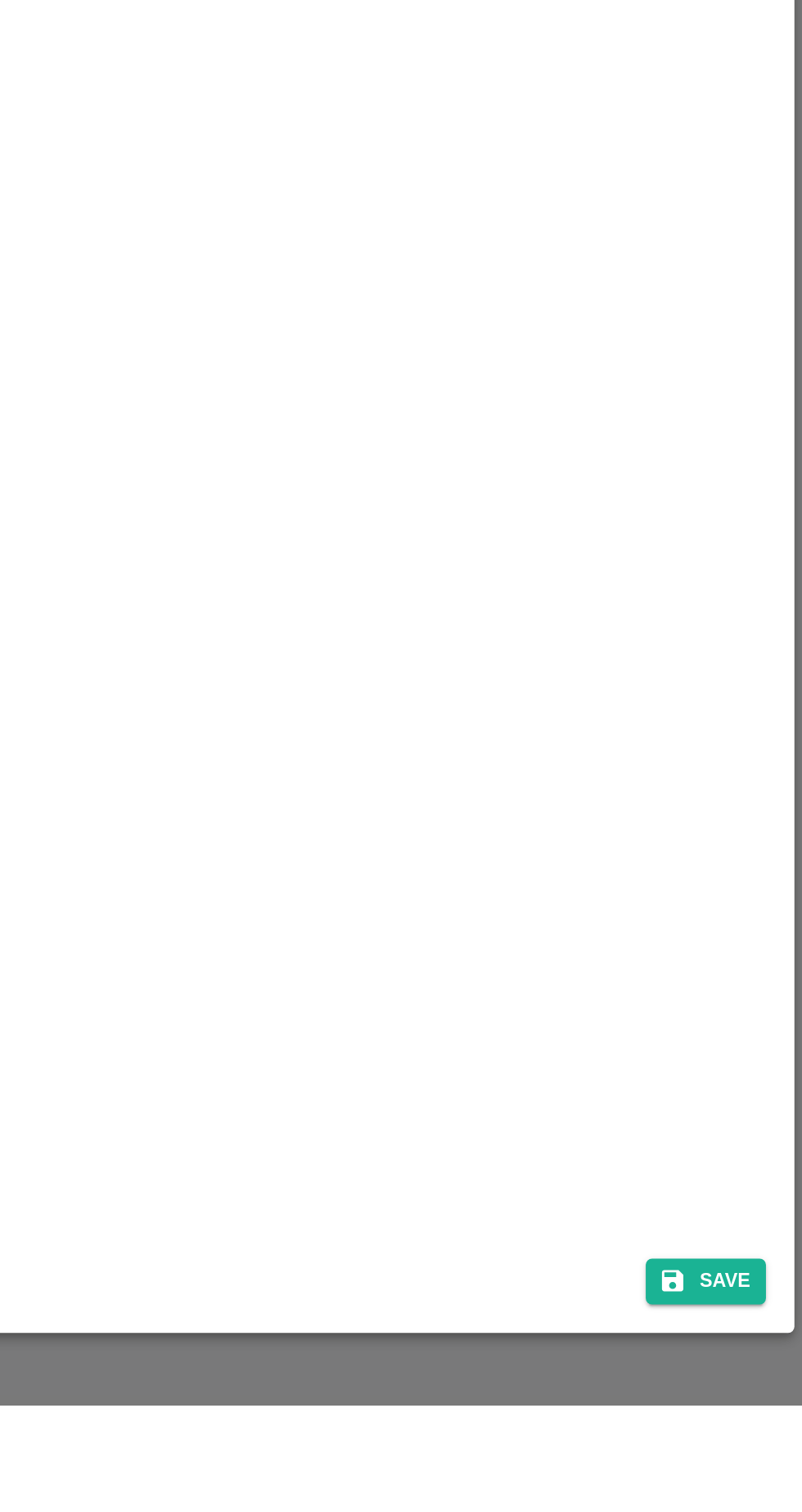
click at [771, 1460] on button "Save" at bounding box center [752, 1447] width 62 height 24
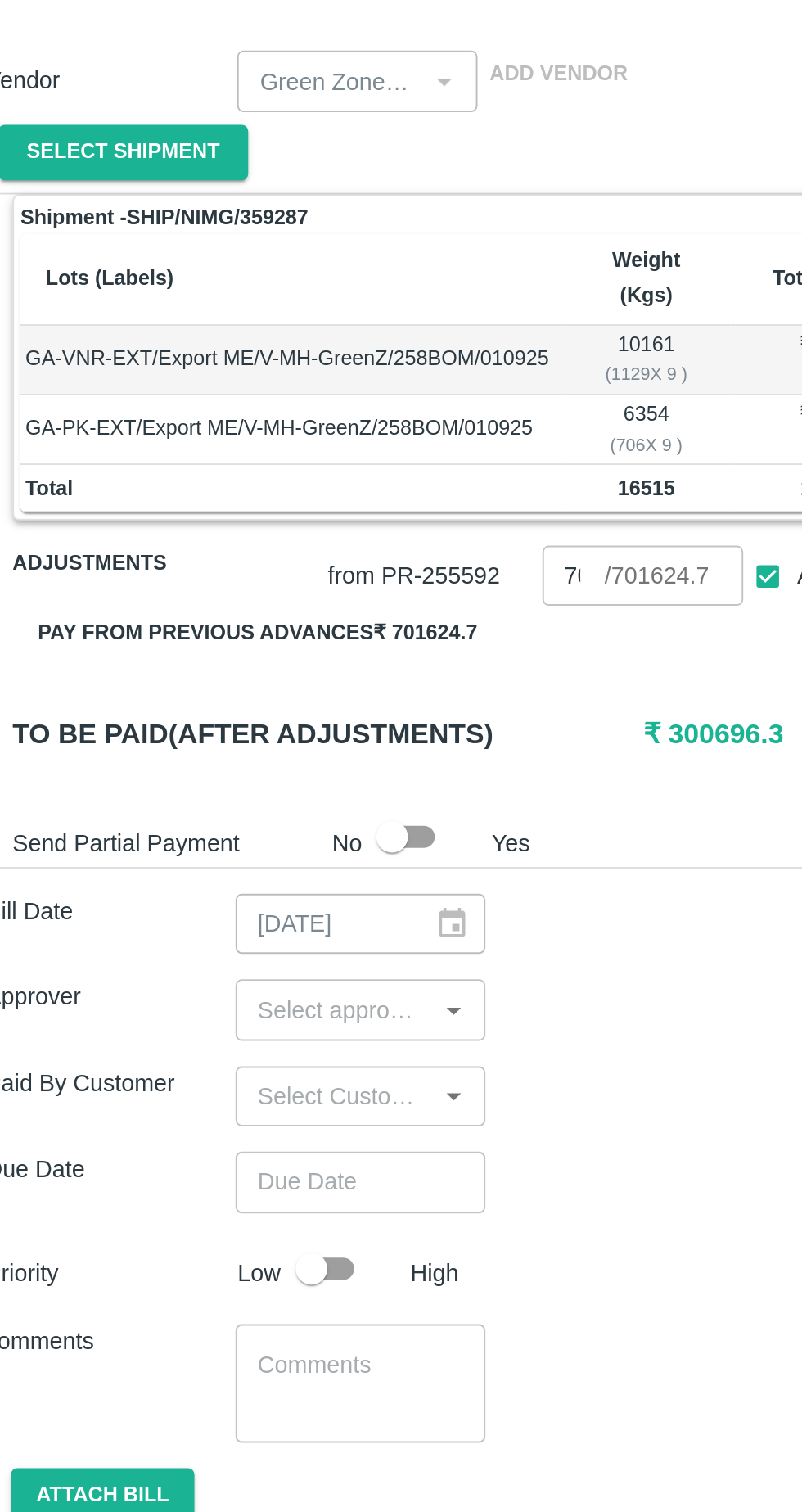
click at [254, 794] on icon "Open" at bounding box center [255, 796] width 7 height 4
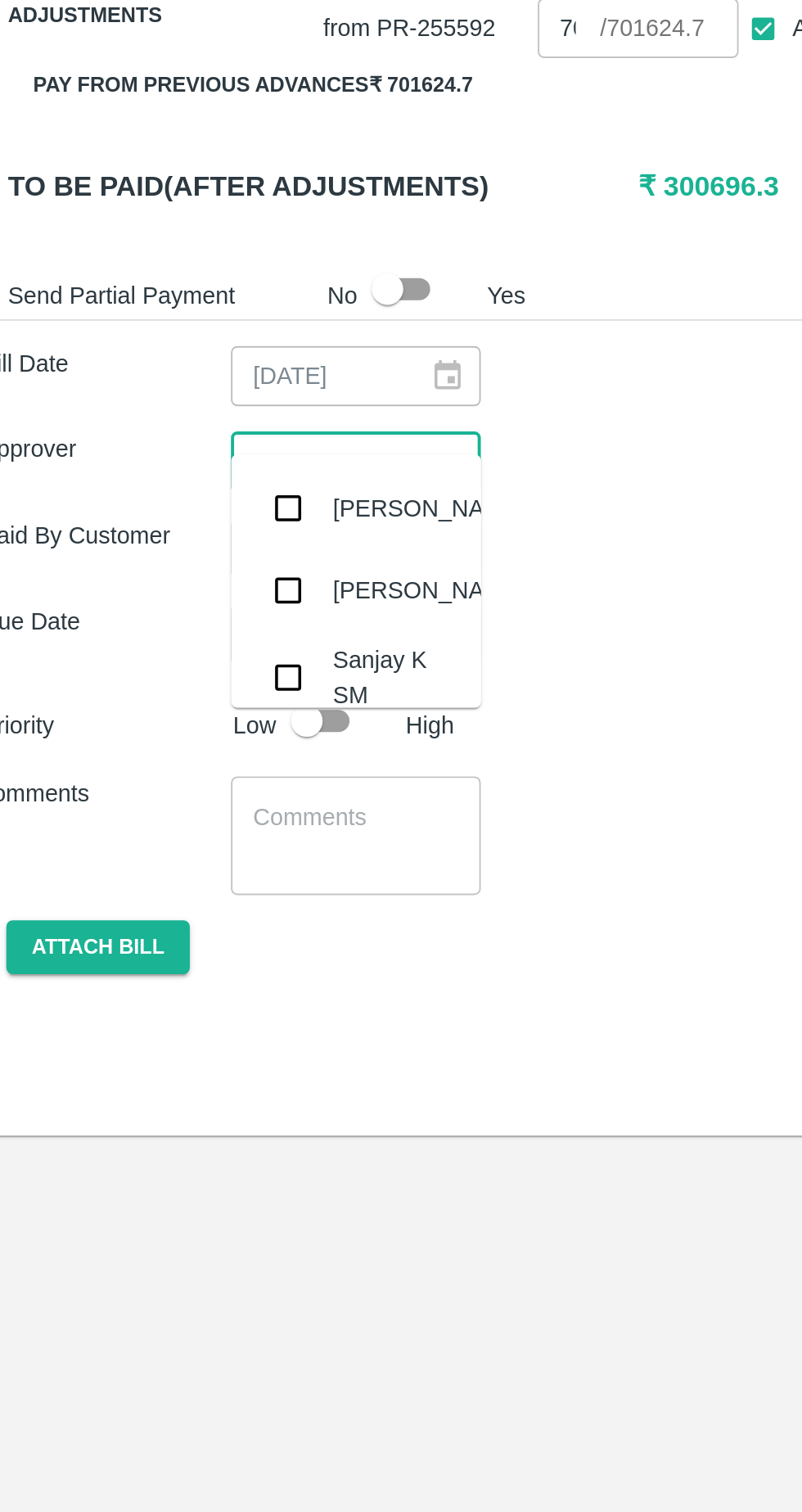
type input "ayu"
click at [219, 826] on div "[PERSON_NAME]" at bounding box center [245, 819] width 100 height 18
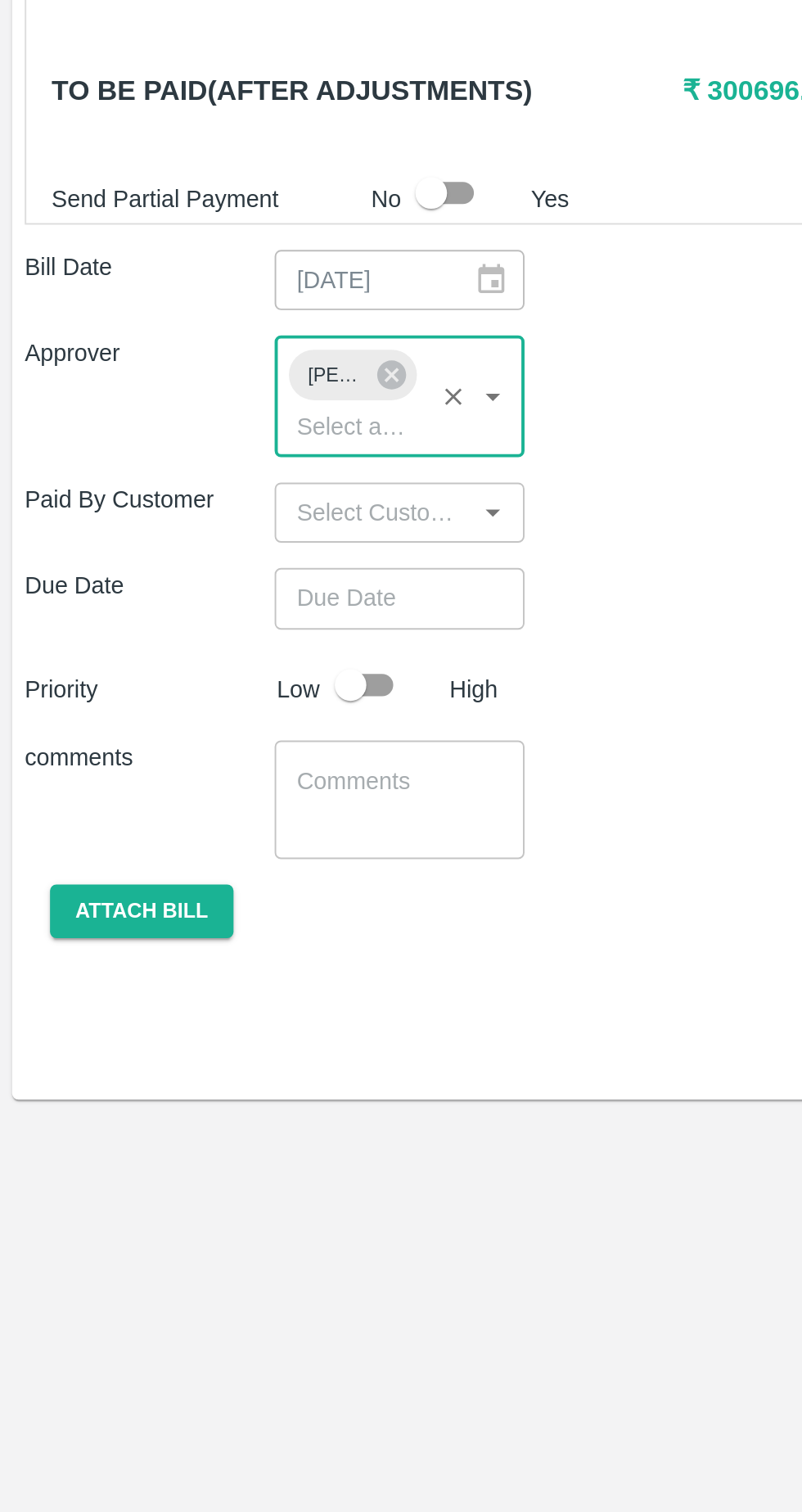
click at [223, 899] on input "Choose date" at bounding box center [201, 914] width 118 height 31
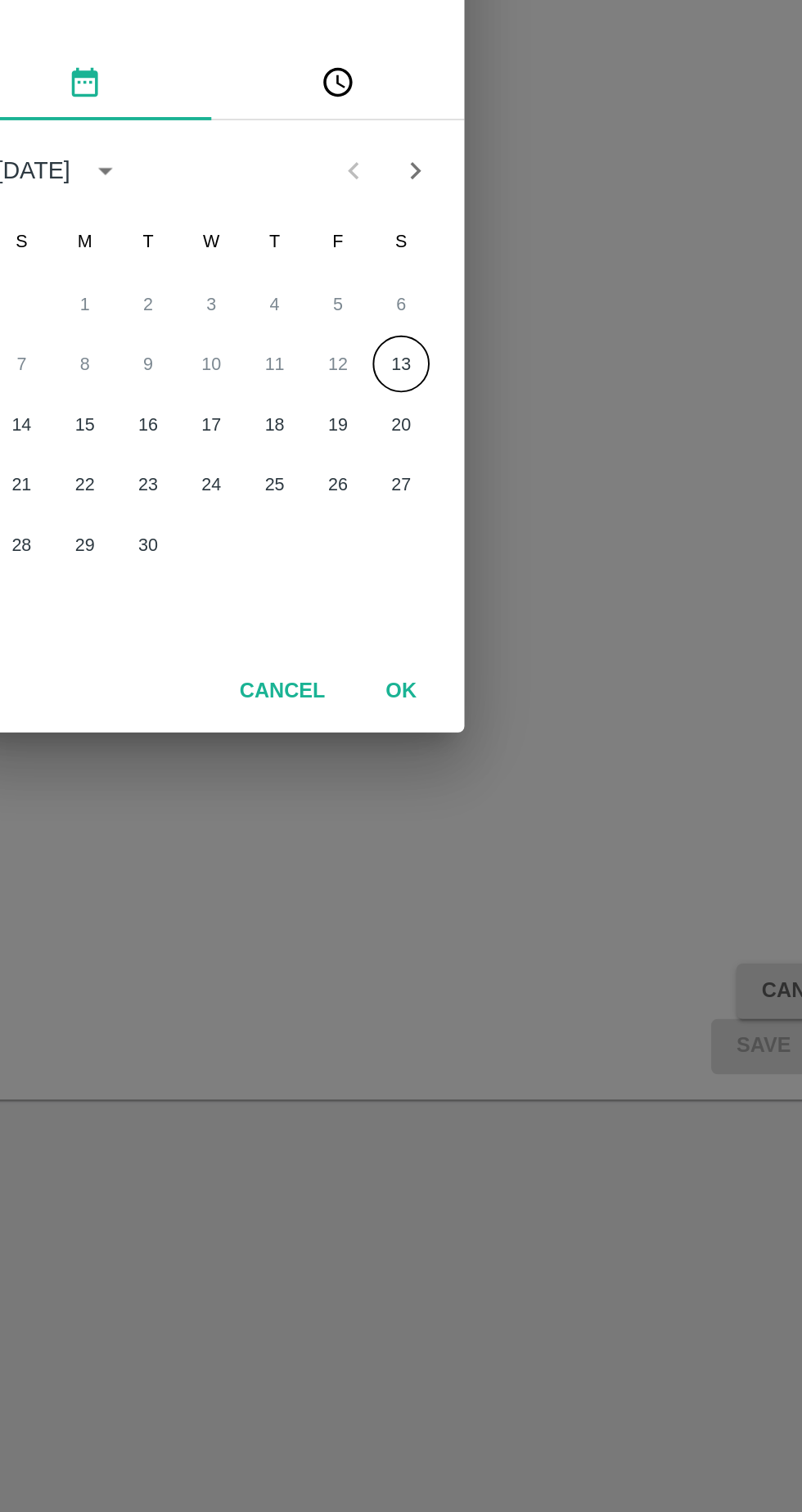
click at [500, 794] on button "13" at bounding box center [499, 793] width 29 height 29
type input "13/09/2025 12:00 AM"
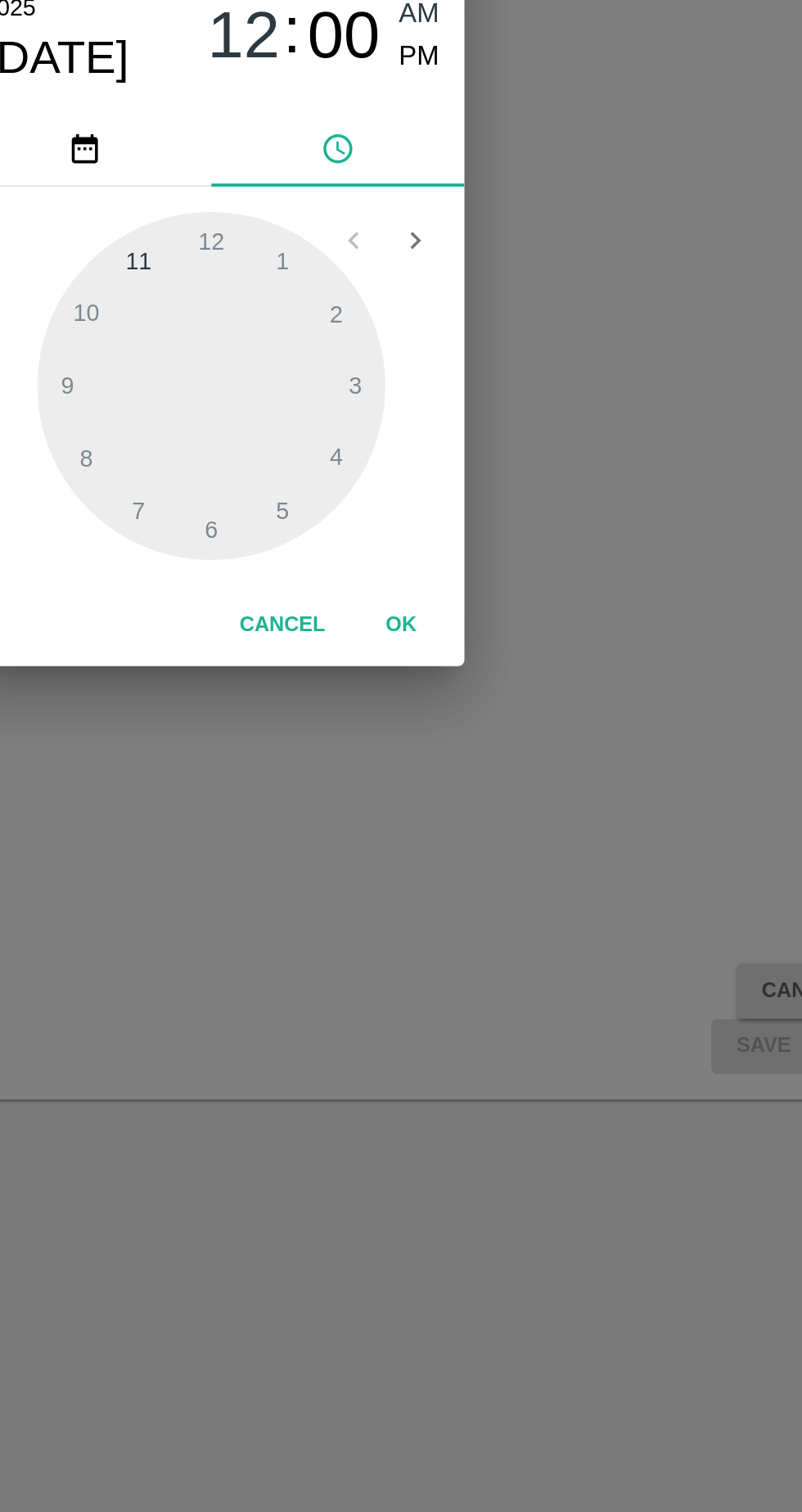
click at [518, 930] on button "OK" at bounding box center [499, 929] width 52 height 28
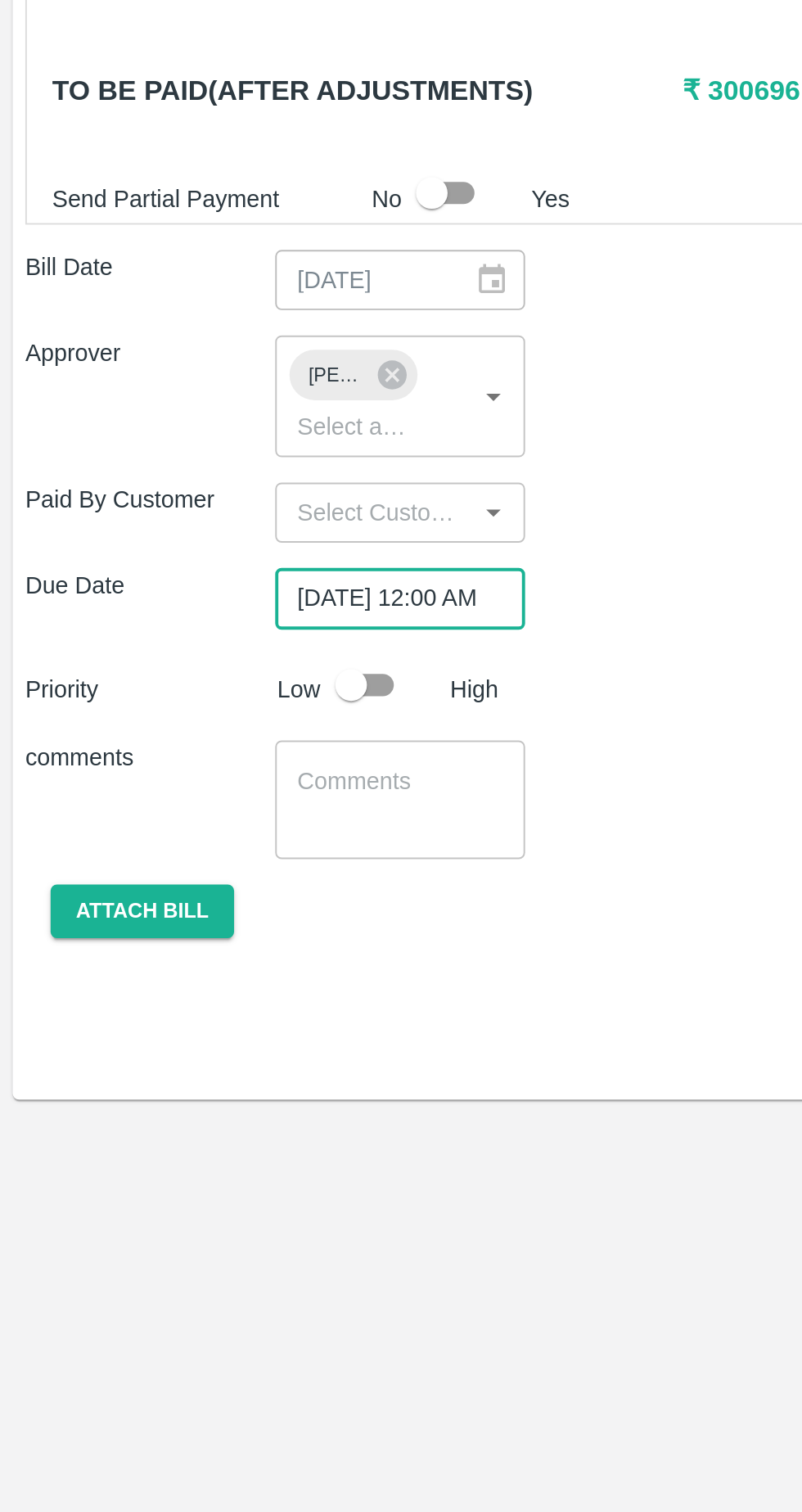
scroll to position [0, 11]
click at [191, 945] on input "checkbox" at bounding box center [181, 960] width 93 height 31
checkbox input "true"
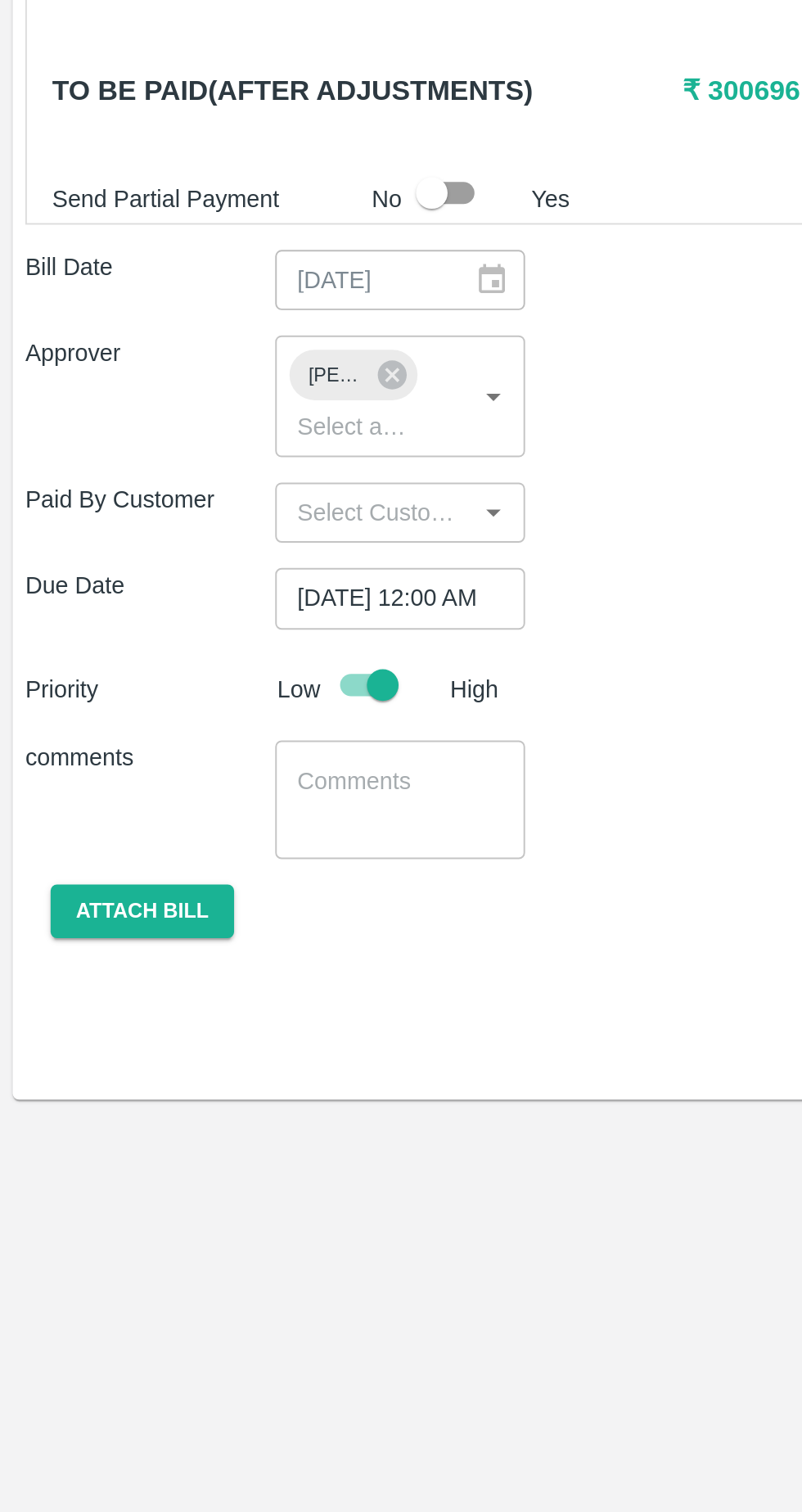
scroll to position [0, 0]
click at [180, 1001] on textarea at bounding box center [207, 1018] width 107 height 35
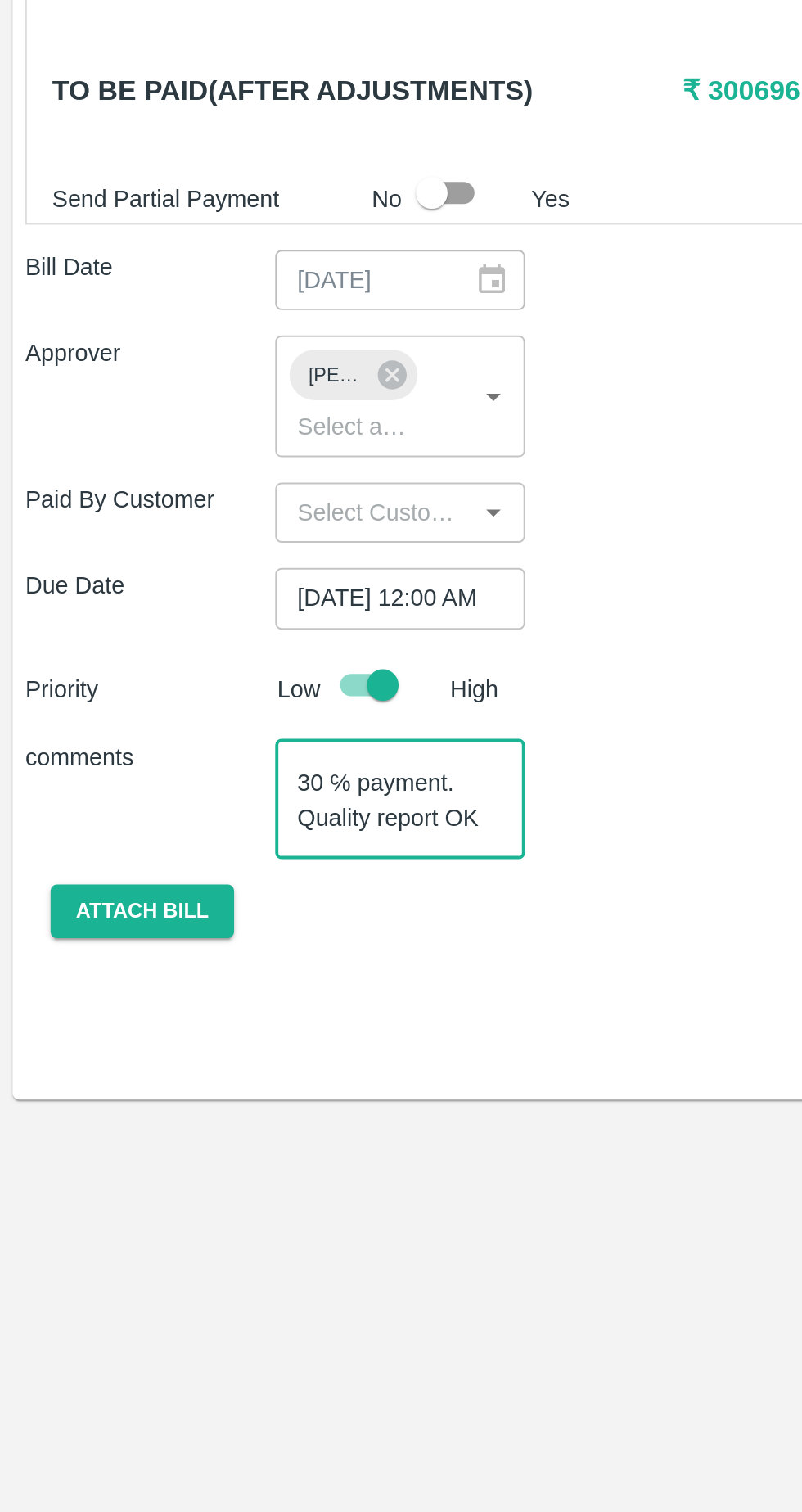
scroll to position [34, 0]
click at [228, 1009] on textarea "Guava remaining 30 ℅ payment. Quality report OK Container no :-" at bounding box center [207, 1018] width 107 height 35
click at [235, 1016] on textarea "Guava remaining 30 ℅ payment. Quality report OK Container no :-" at bounding box center [207, 1018] width 107 height 35
type textarea "Guava remaining 30 ℅ payment. Quality report OK Container no :- SZLU9753923"
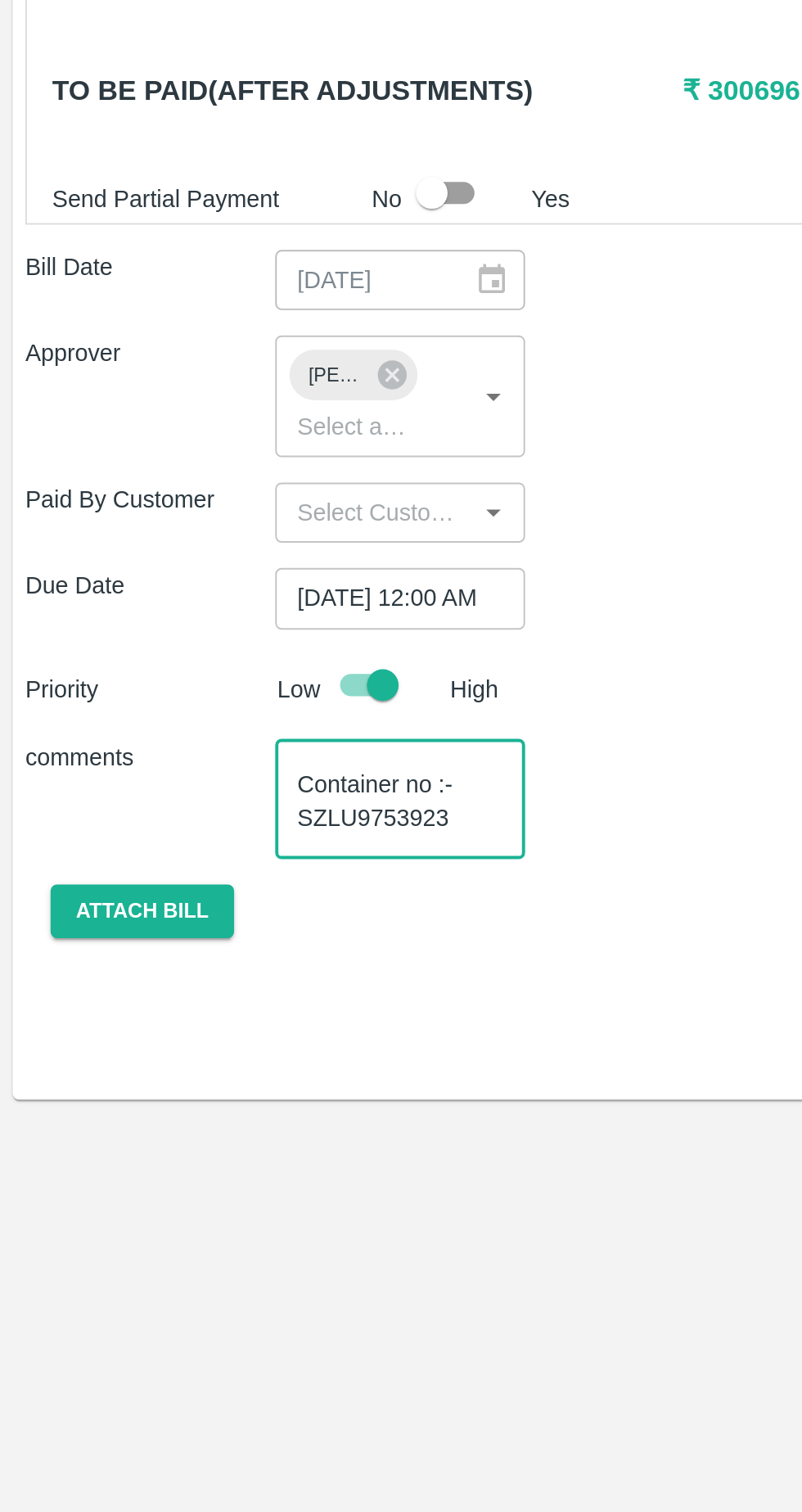
click at [80, 1063] on button "Attach bill" at bounding box center [73, 1077] width 95 height 28
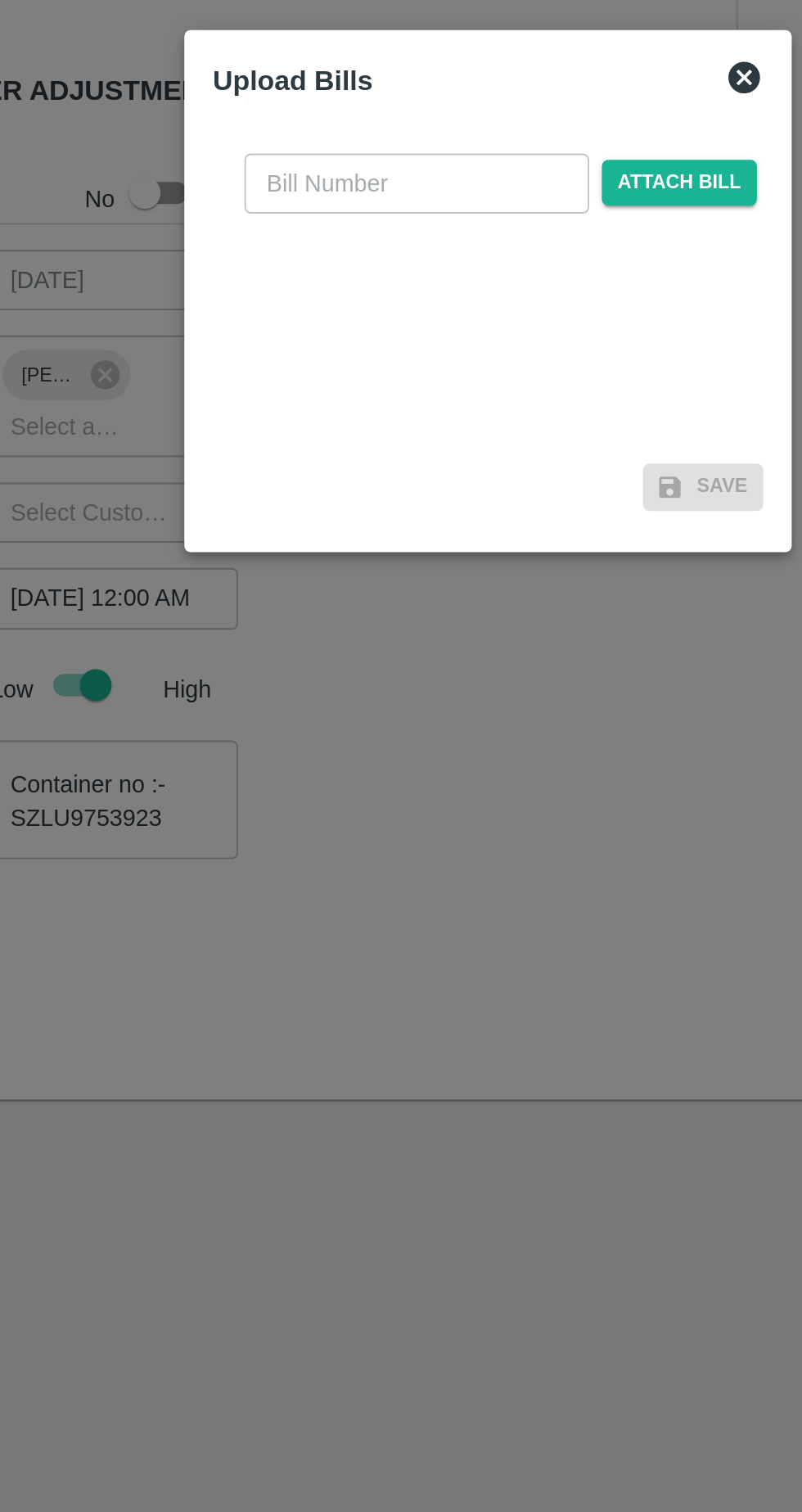
click at [509, 704] on span "Attach bill" at bounding box center [500, 700] width 80 height 24
click at [0, 0] on input "Attach bill" at bounding box center [0, 0] width 0 height 0
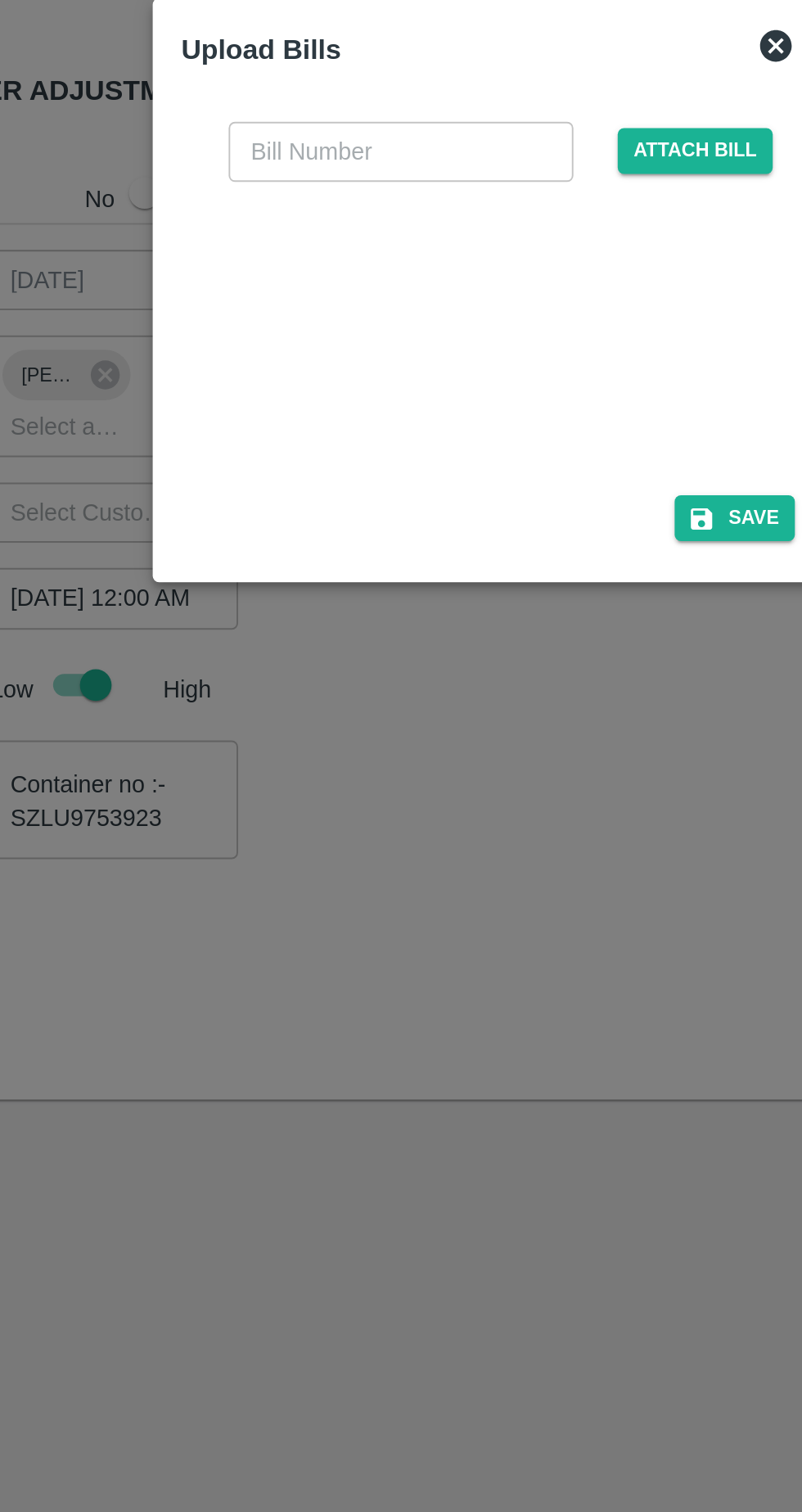
click at [392, 799] on div at bounding box center [397, 776] width 245 height 87
click at [344, 681] on input "text" at bounding box center [356, 684] width 179 height 31
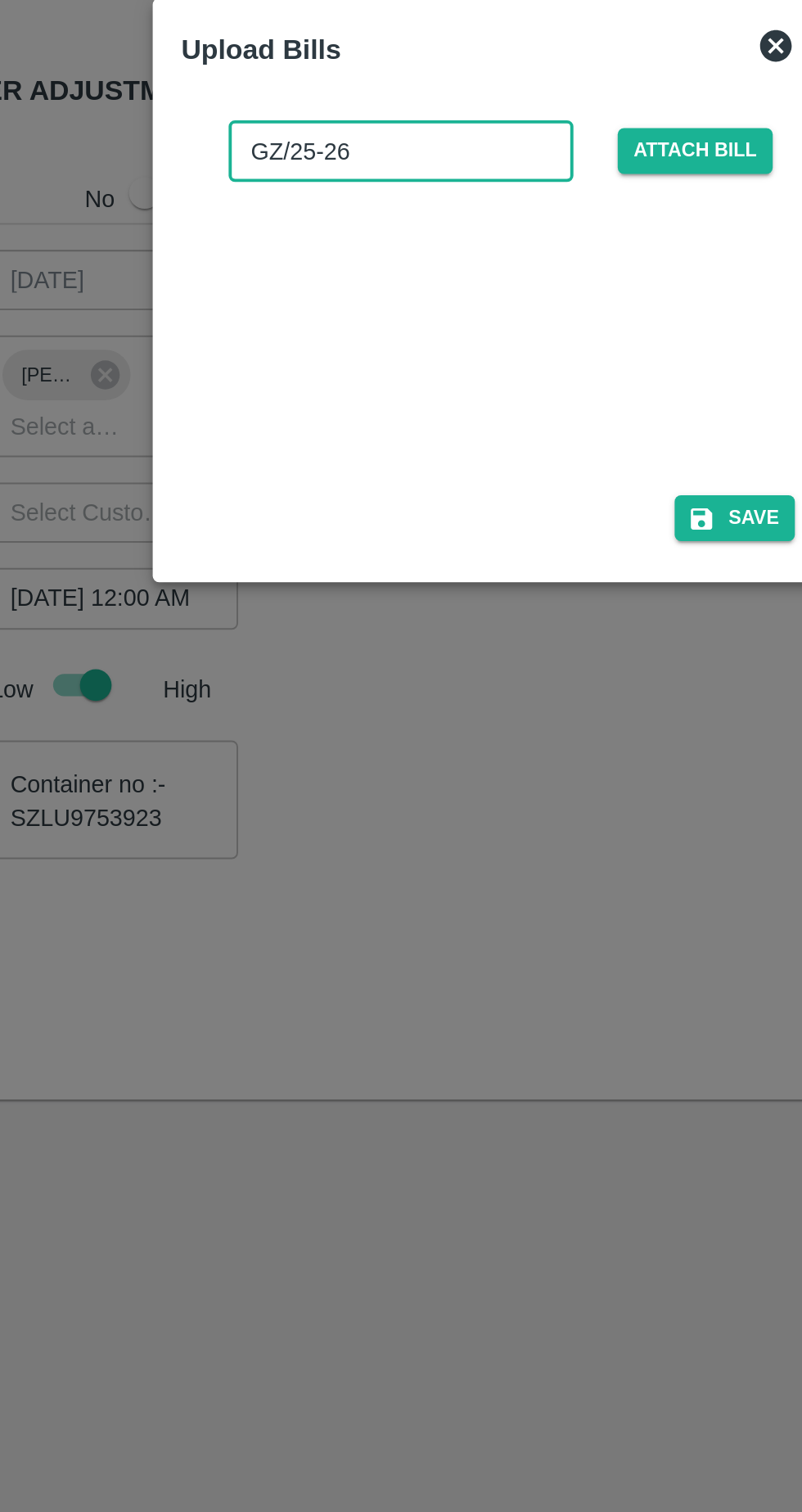
click at [362, 682] on input "GZ/25-26" at bounding box center [356, 684] width 179 height 31
type input "GZ/25-26/267"
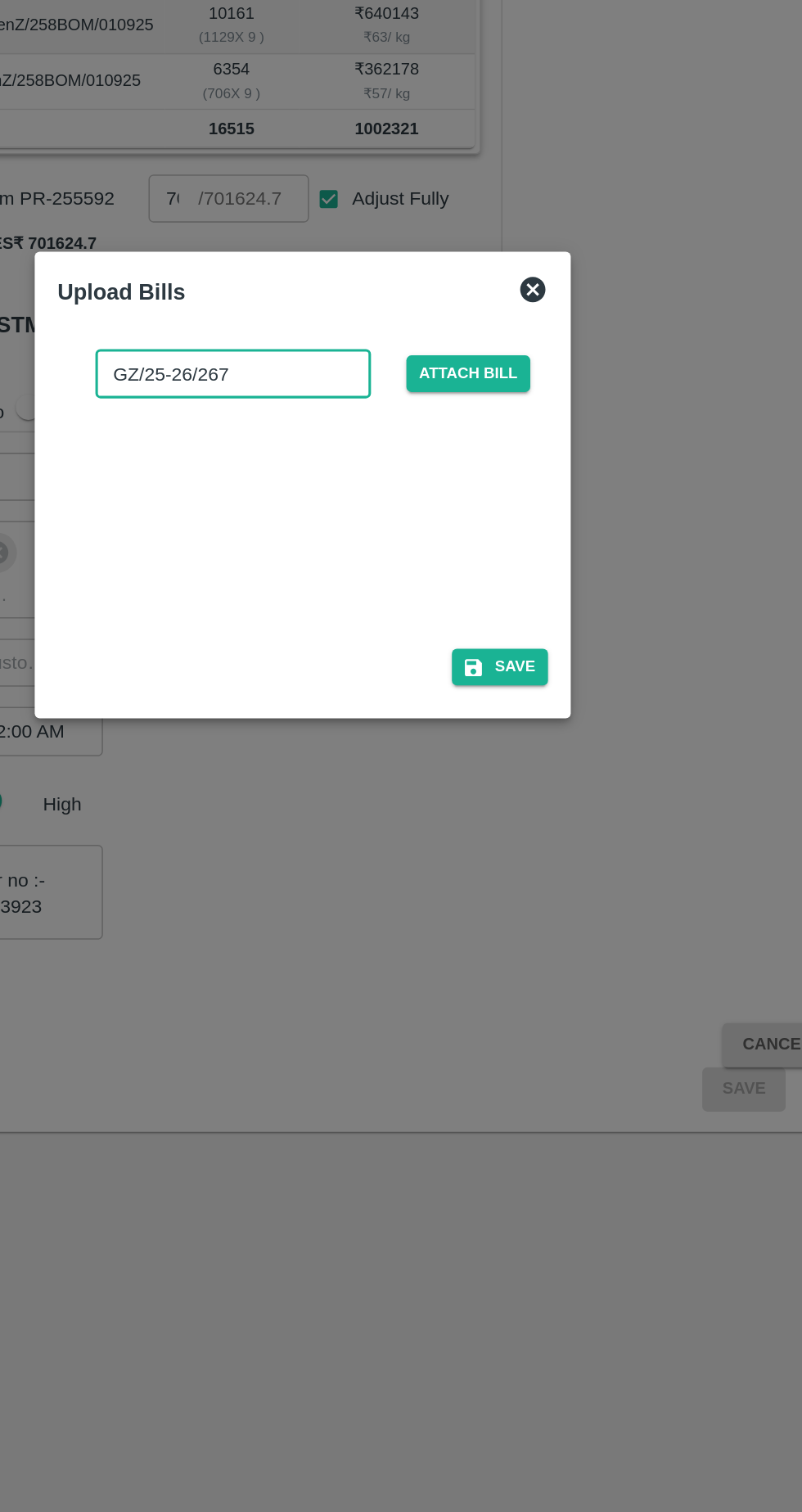
click at [530, 878] on button "Save" at bounding box center [529, 873] width 62 height 24
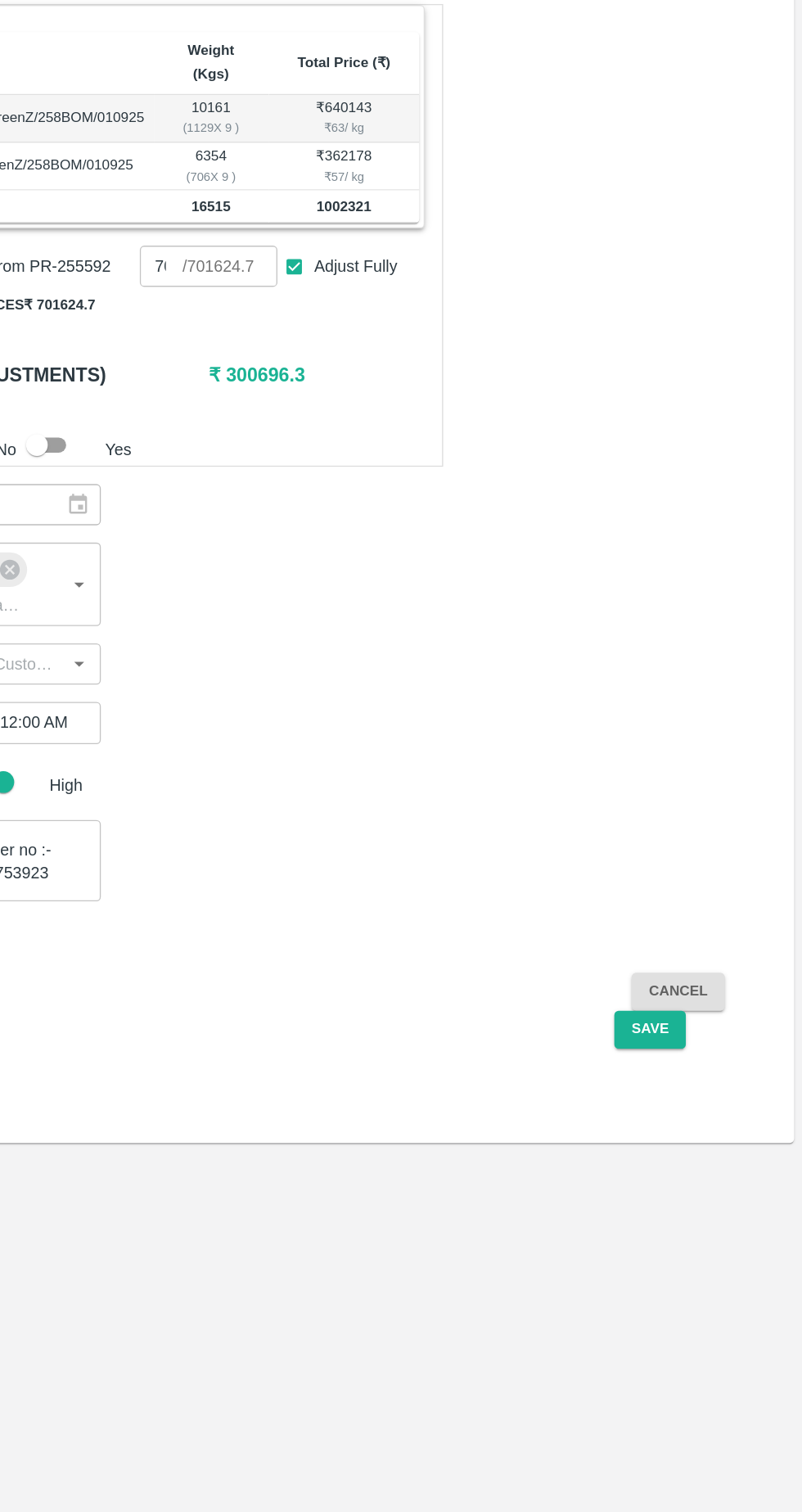
click at [685, 1133] on button "Save" at bounding box center [686, 1147] width 54 height 28
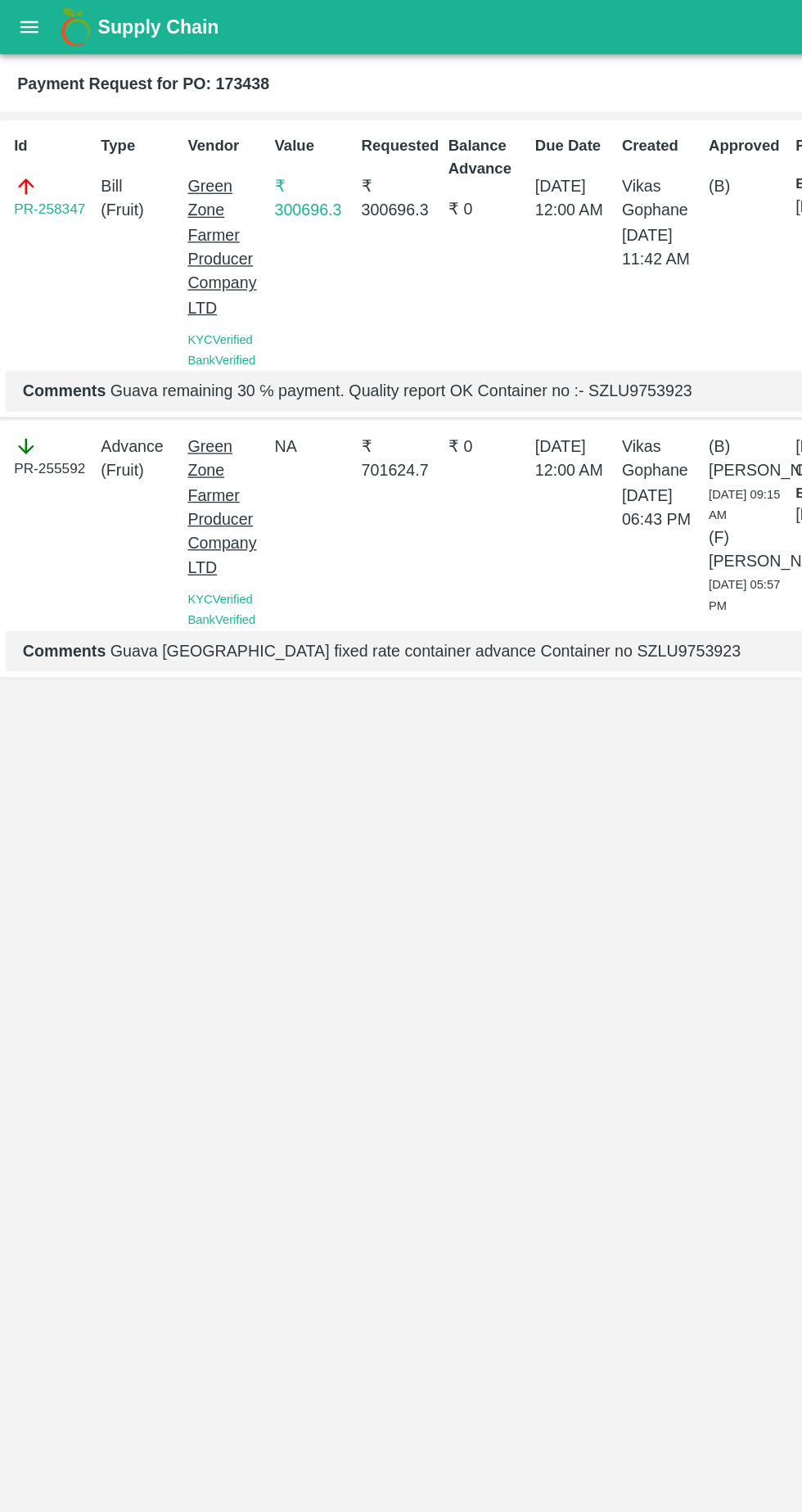
click at [25, 20] on icon "open drawer" at bounding box center [22, 20] width 18 height 18
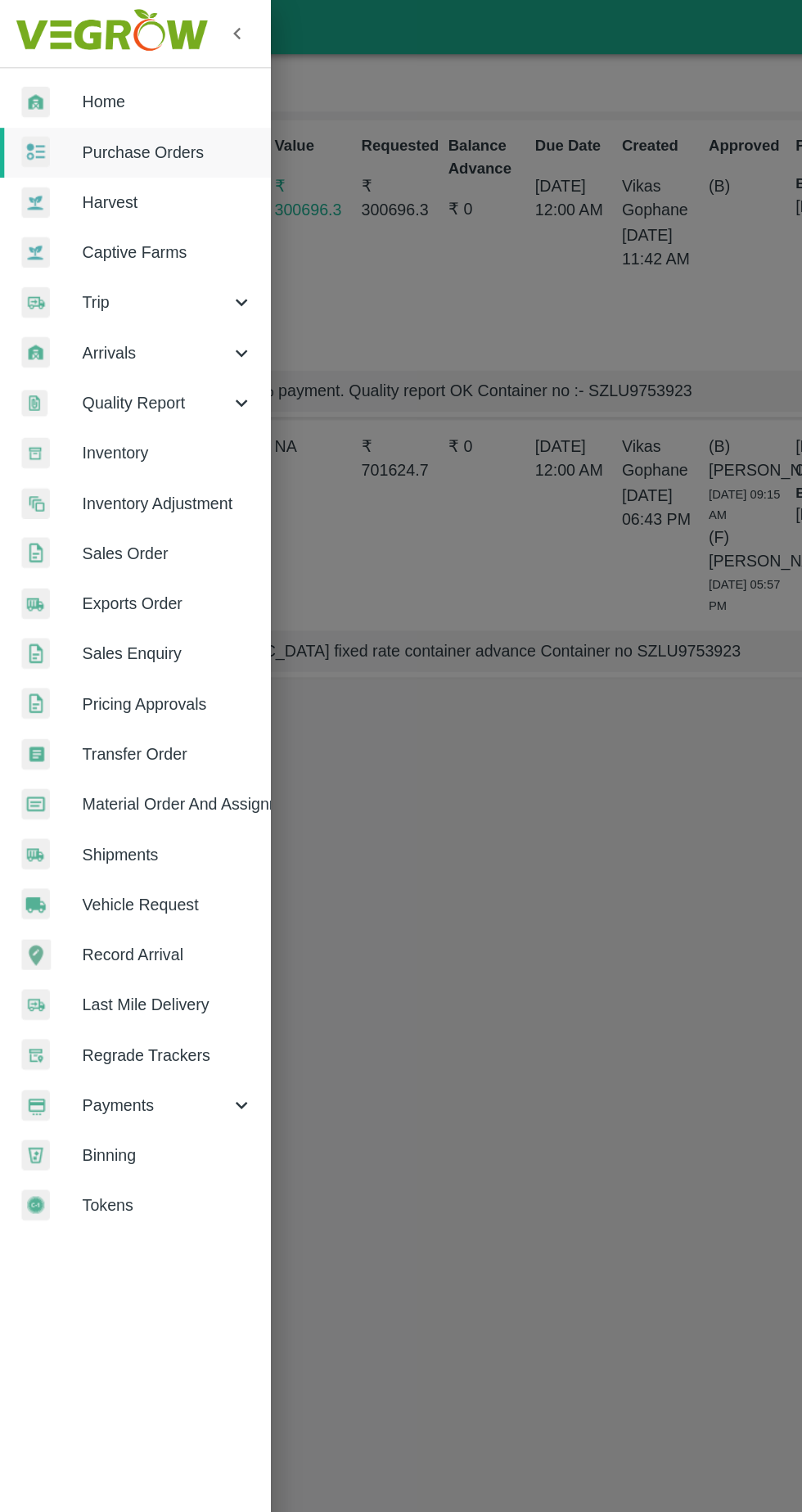
click at [133, 98] on link "Purchase Orders" at bounding box center [102, 116] width 205 height 37
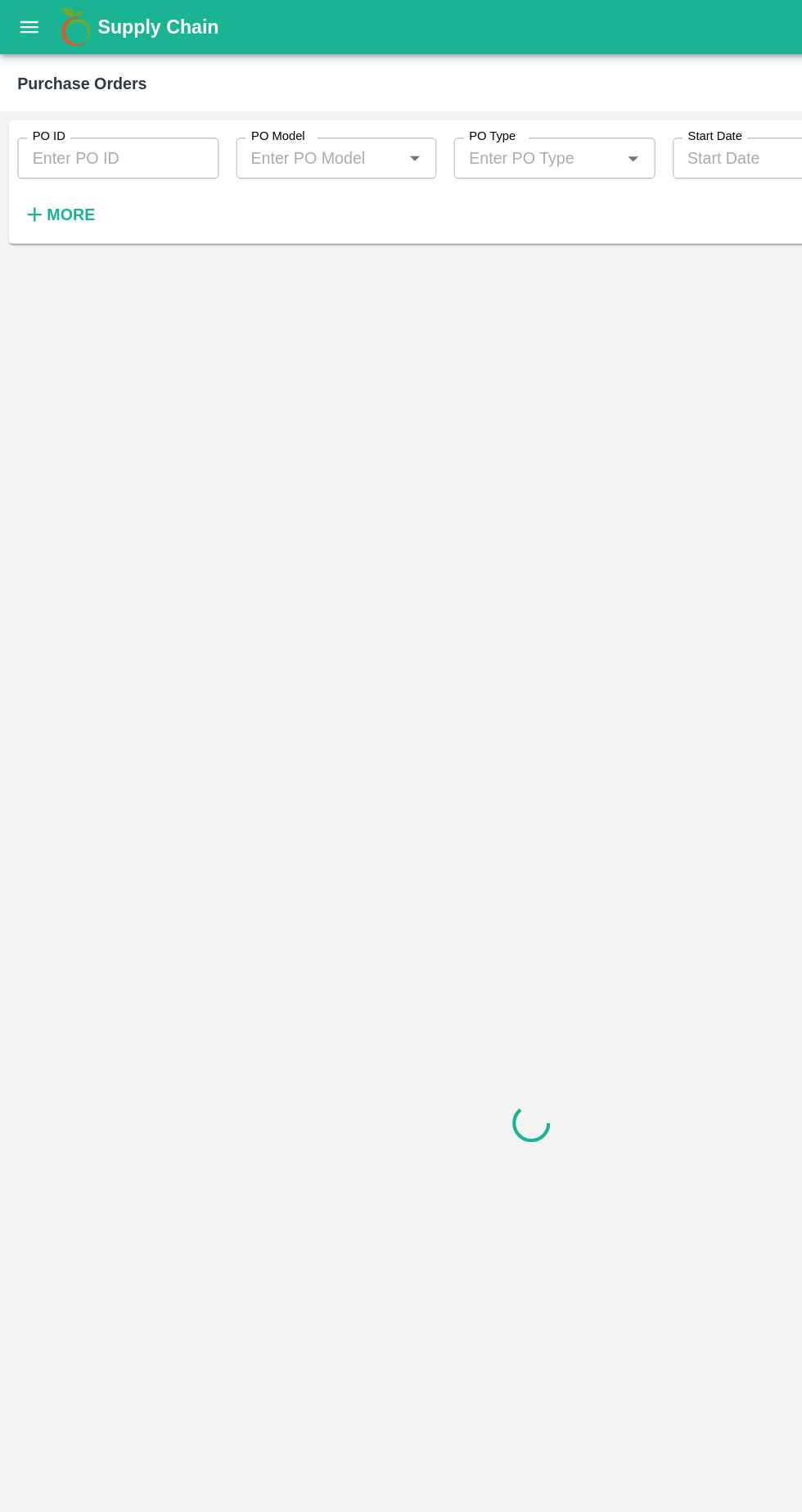
click at [35, 20] on button "open drawer" at bounding box center [22, 20] width 37 height 37
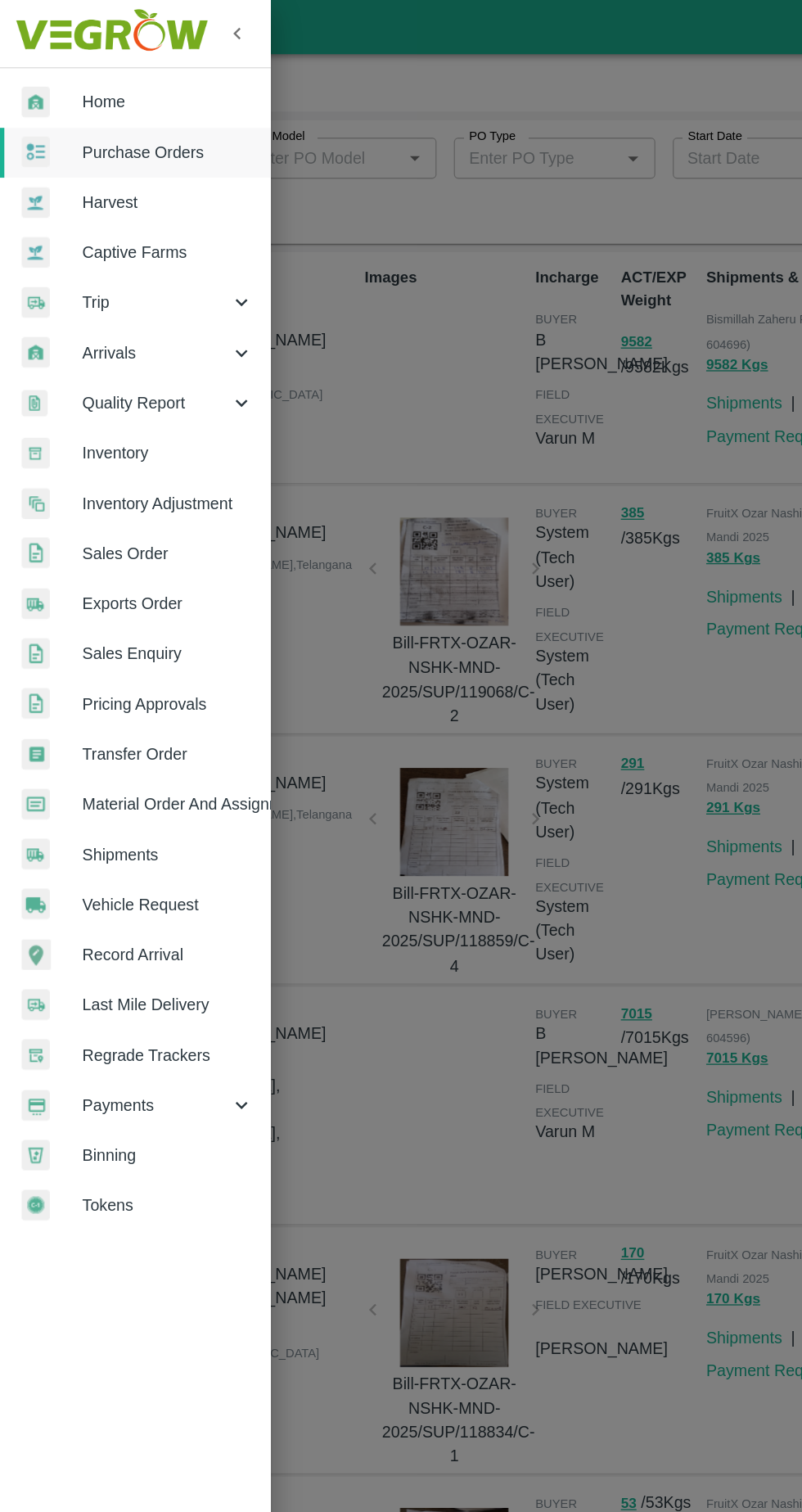
click at [109, 68] on span "Home" at bounding box center [126, 76] width 129 height 18
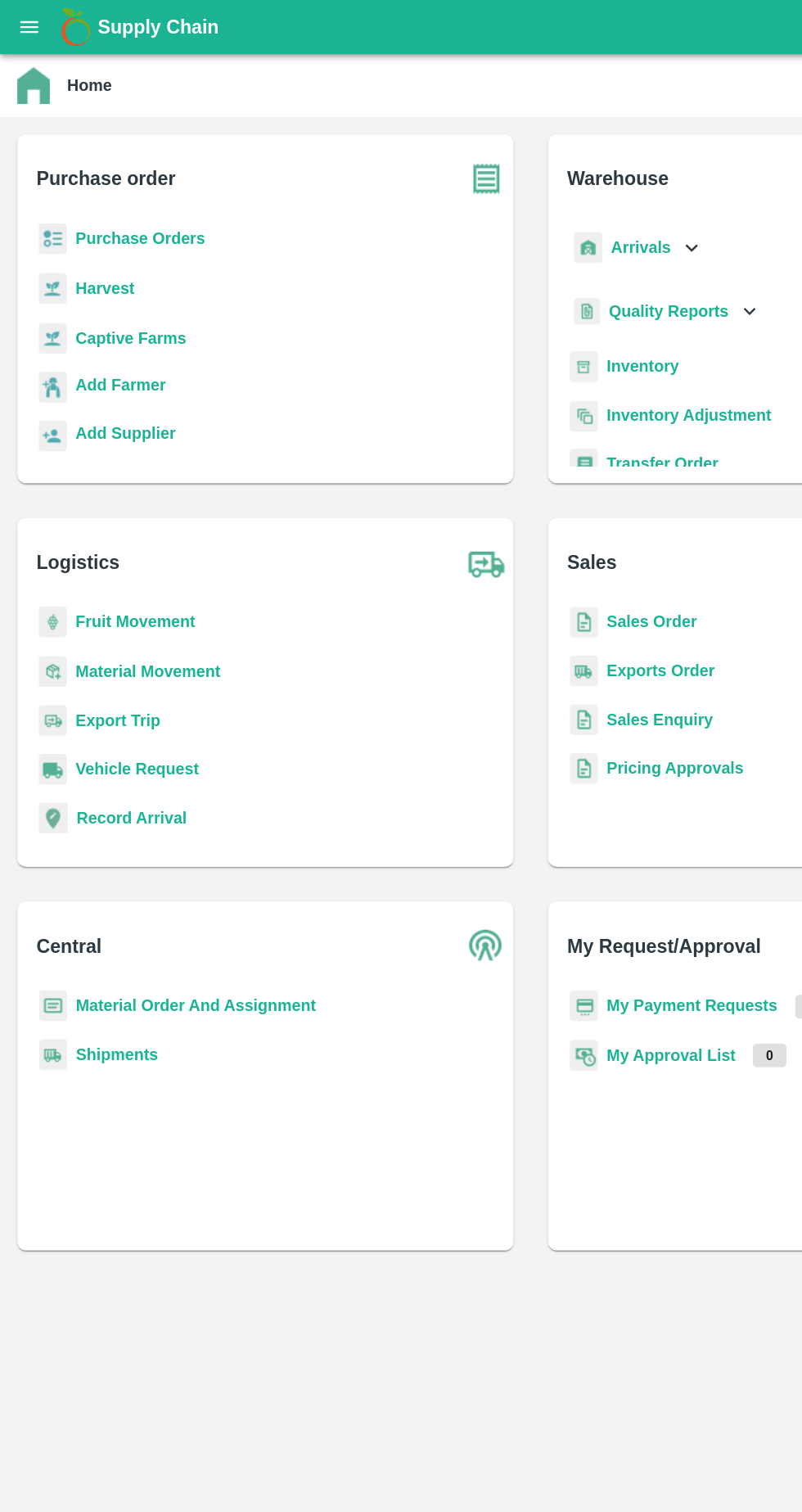
click at [21, 20] on icon "open drawer" at bounding box center [22, 20] width 14 height 9
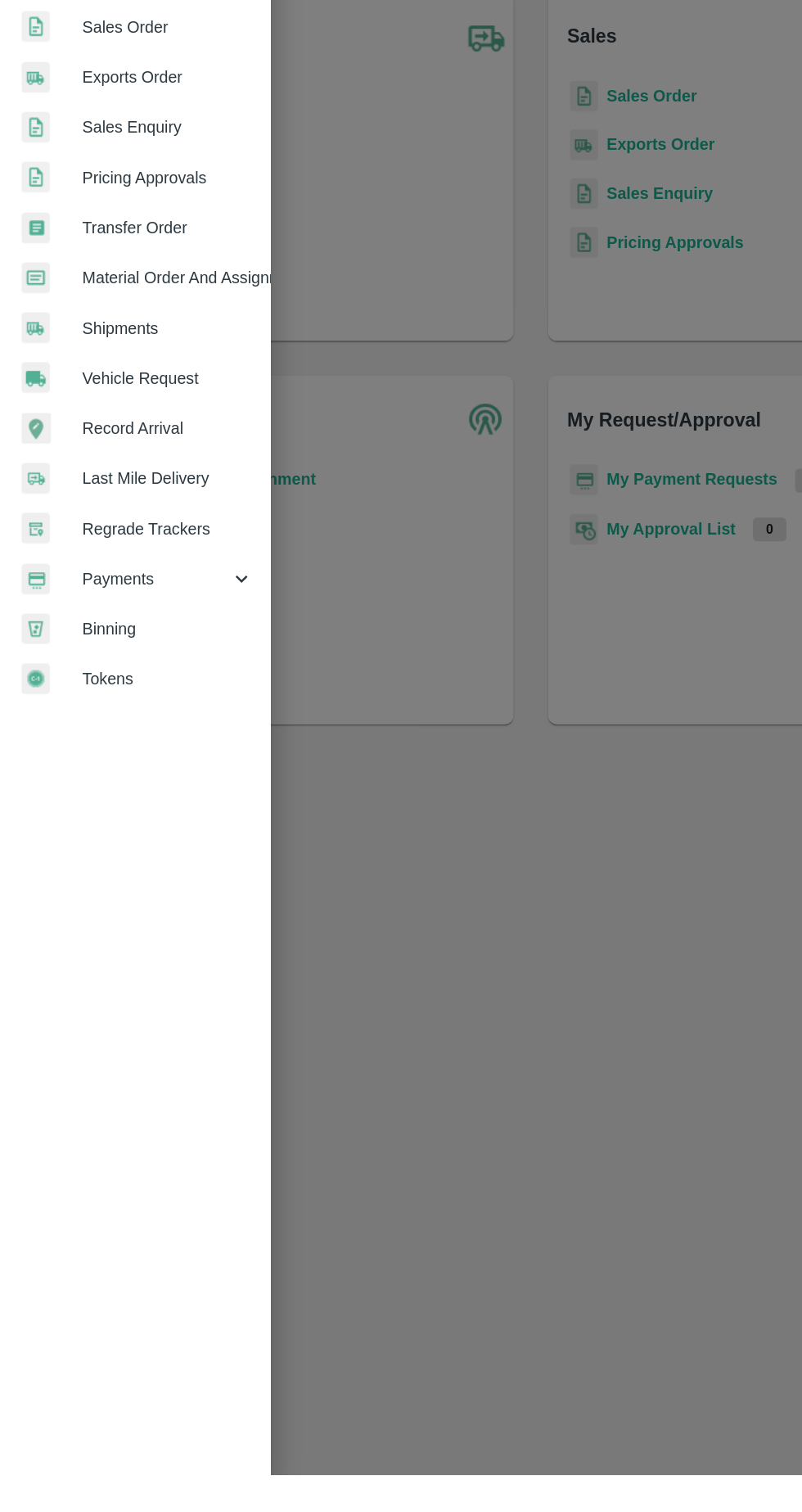
click at [181, 835] on icon at bounding box center [182, 835] width 18 height 18
click at [144, 877] on span "My Payment Requests" at bounding box center [133, 873] width 116 height 18
